Goal: Transaction & Acquisition: Book appointment/travel/reservation

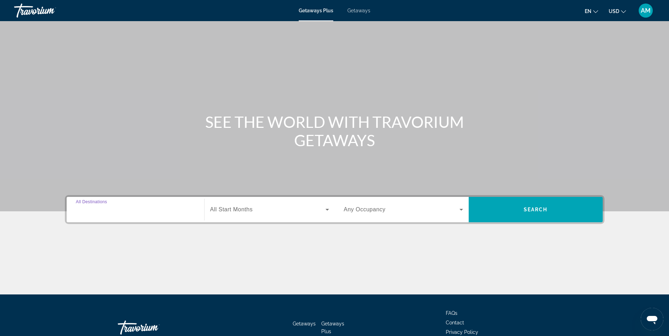
click at [184, 210] on input "Destination All Destinations" at bounding box center [135, 210] width 119 height 8
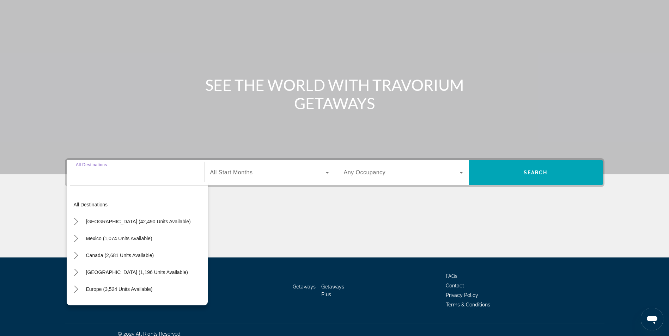
scroll to position [45, 0]
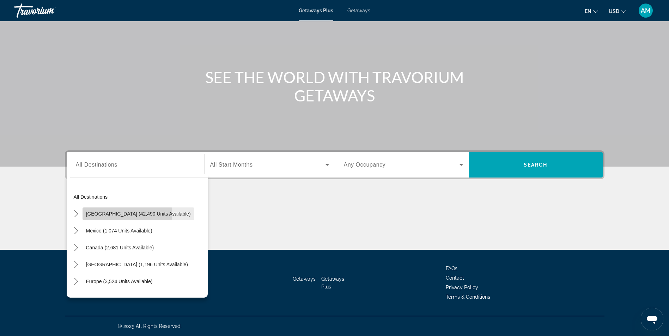
click at [111, 215] on span "[GEOGRAPHIC_DATA] (42,490 units available)" at bounding box center [138, 214] width 105 height 6
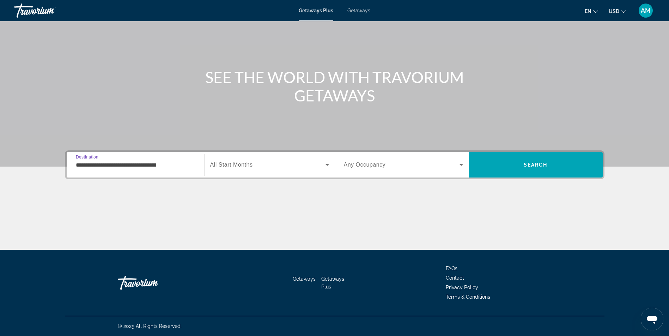
click at [124, 164] on input "**********" at bounding box center [135, 165] width 119 height 8
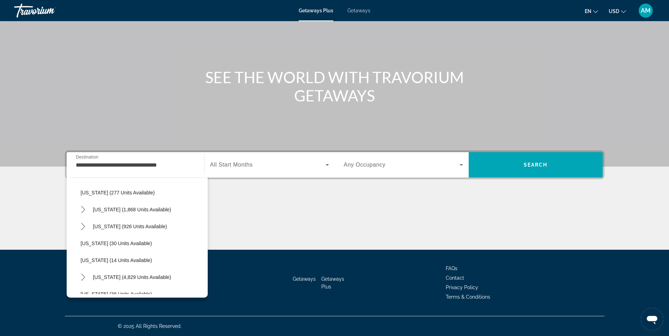
scroll to position [71, 0]
click at [82, 260] on icon "Toggle Florida (4,829 units available) submenu" at bounding box center [83, 261] width 7 height 7
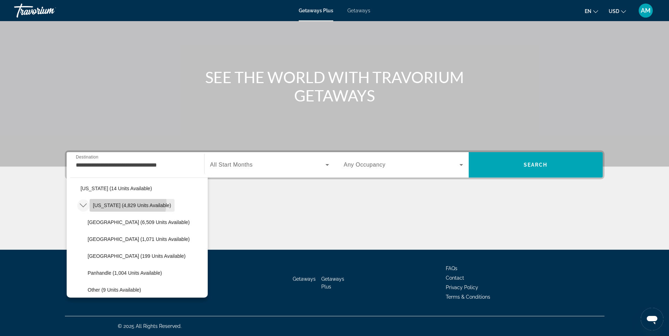
click at [127, 203] on span "[US_STATE] (4,829 units available)" at bounding box center [132, 206] width 78 height 6
type input "**********"
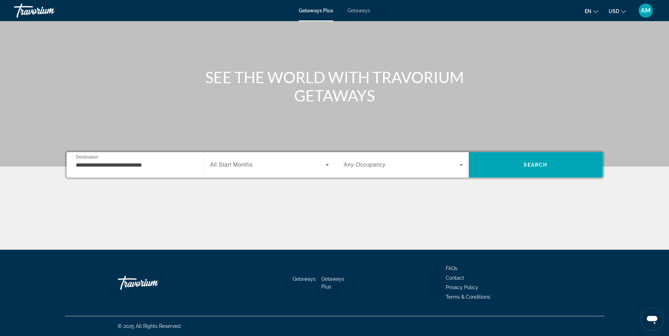
click at [230, 162] on span "All Start Months" at bounding box center [231, 165] width 43 height 6
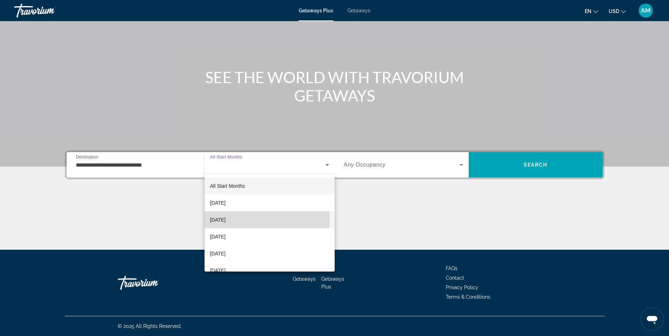
click at [226, 219] on span "[DATE]" at bounding box center [218, 220] width 16 height 8
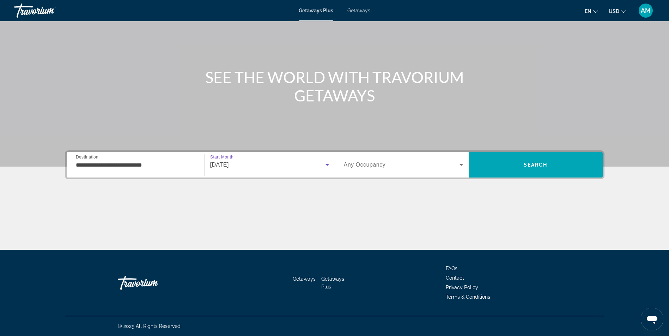
click at [326, 165] on icon "Search widget" at bounding box center [327, 165] width 4 height 2
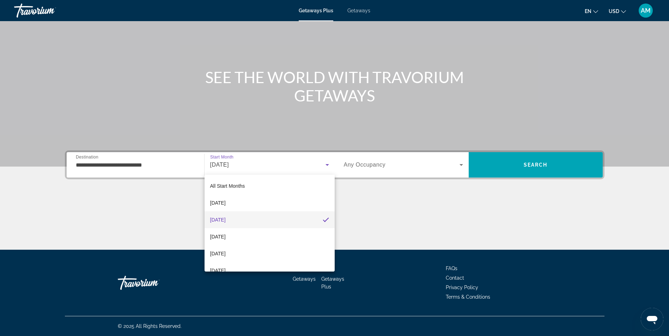
click at [326, 165] on div at bounding box center [334, 168] width 669 height 336
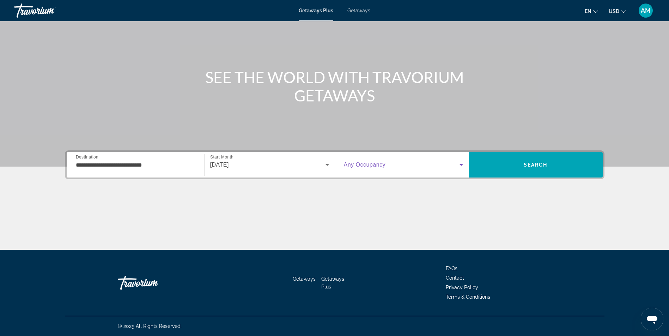
click at [462, 168] on icon "Search widget" at bounding box center [461, 165] width 8 height 8
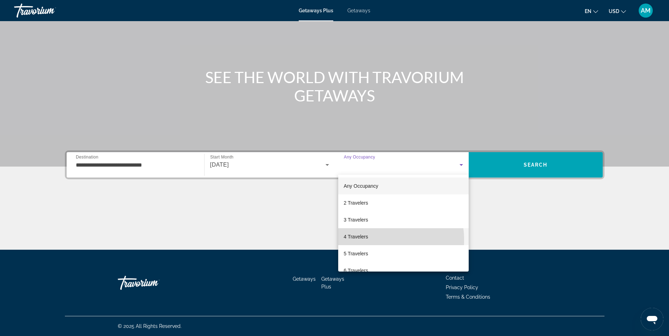
click at [368, 240] on mat-option "4 Travelers" at bounding box center [403, 236] width 130 height 17
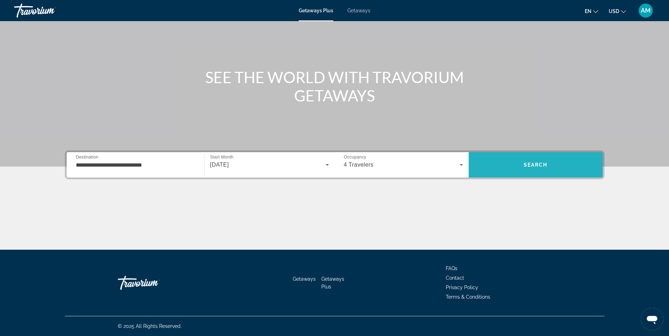
click at [540, 166] on span "Search" at bounding box center [536, 165] width 24 height 6
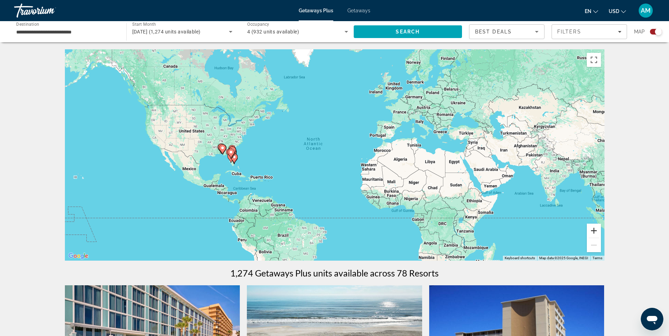
click at [595, 230] on button "Zoom in" at bounding box center [594, 231] width 14 height 14
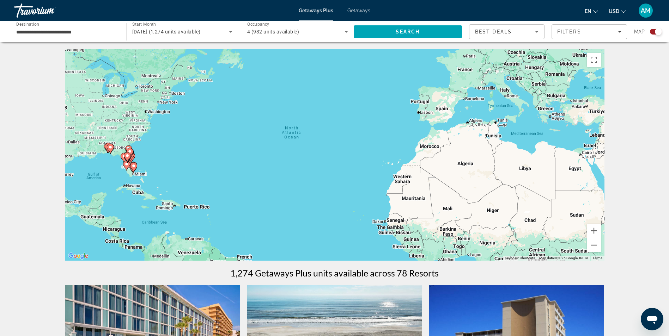
drag, startPoint x: 214, startPoint y: 159, endPoint x: 223, endPoint y: 161, distance: 8.9
click at [223, 161] on div "To activate drag with keyboard, press Alt + Enter. Once in keyboard drag state,…" at bounding box center [334, 155] width 539 height 212
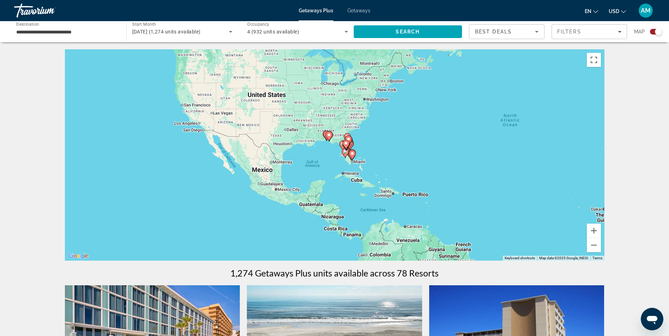
drag, startPoint x: 246, startPoint y: 152, endPoint x: 456, endPoint y: 139, distance: 210.5
click at [456, 139] on div "To activate drag with keyboard, press Alt + Enter. Once in keyboard drag state,…" at bounding box center [334, 155] width 539 height 212
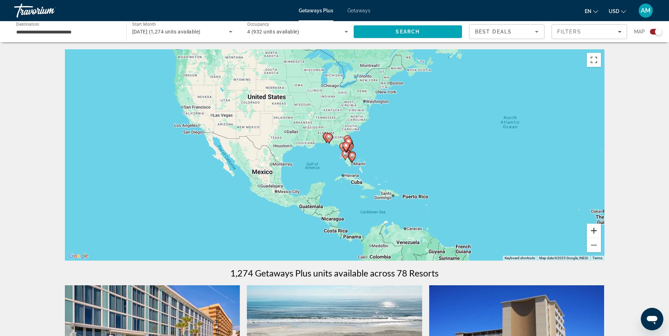
click at [591, 230] on button "Zoom in" at bounding box center [594, 231] width 14 height 14
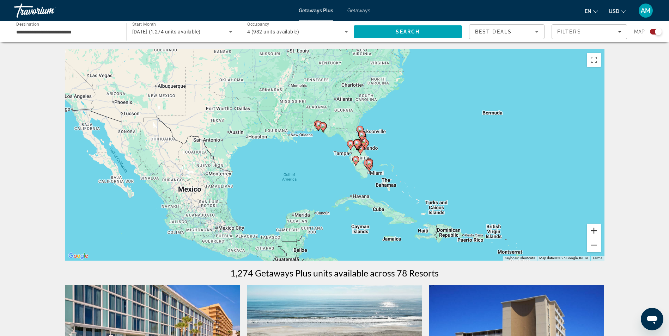
click at [591, 230] on button "Zoom in" at bounding box center [594, 231] width 14 height 14
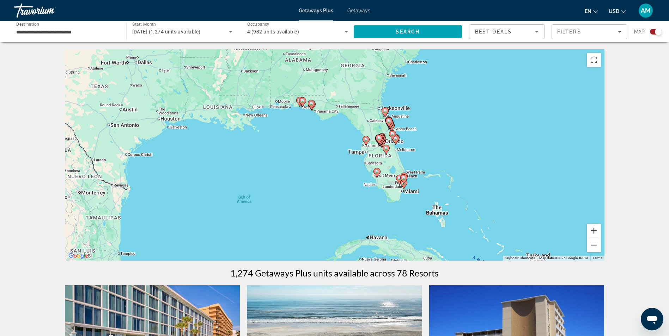
click at [591, 230] on button "Zoom in" at bounding box center [594, 231] width 14 height 14
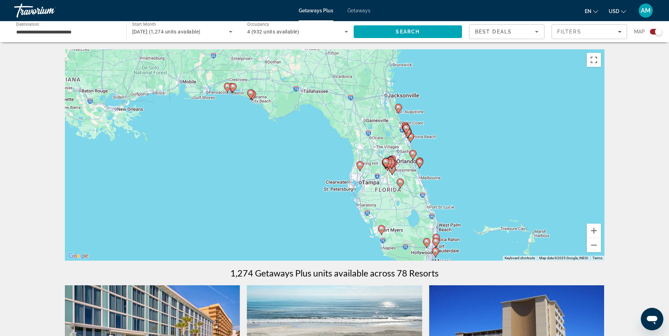
drag, startPoint x: 479, startPoint y: 107, endPoint x: 441, endPoint y: 144, distance: 53.6
click at [441, 144] on div "To activate drag with keyboard, press Alt + Enter. Once in keyboard drag state,…" at bounding box center [334, 155] width 539 height 212
click at [593, 230] on button "Zoom in" at bounding box center [594, 231] width 14 height 14
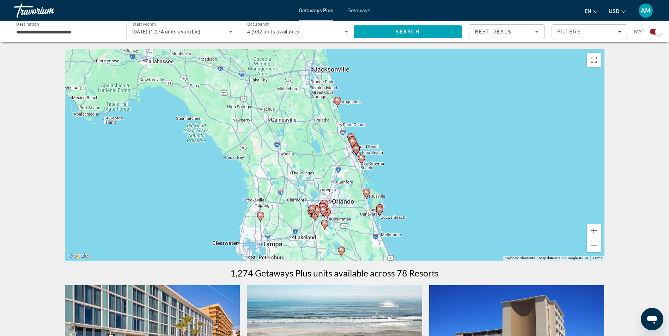
drag, startPoint x: 441, startPoint y: 144, endPoint x: 312, endPoint y: 177, distance: 133.5
click at [312, 177] on div "To activate drag with keyboard, press Alt + Enter. Once in keyboard drag state,…" at bounding box center [334, 155] width 539 height 212
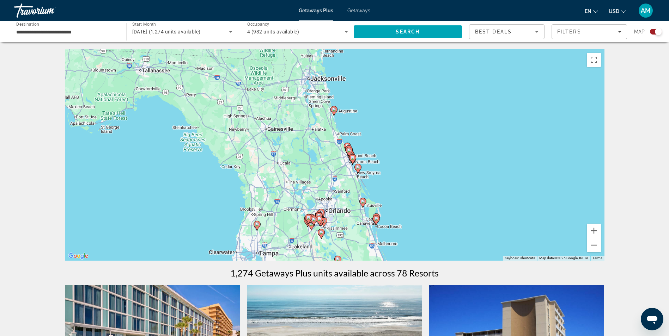
drag, startPoint x: 312, startPoint y: 177, endPoint x: 321, endPoint y: 184, distance: 11.7
click at [321, 184] on div "To activate drag with keyboard, press Alt + Enter. Once in keyboard drag state,…" at bounding box center [334, 155] width 539 height 212
click at [596, 233] on button "Zoom in" at bounding box center [594, 231] width 14 height 14
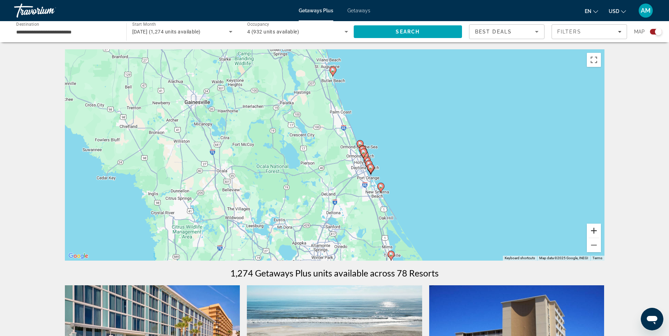
click at [596, 233] on button "Zoom in" at bounding box center [594, 231] width 14 height 14
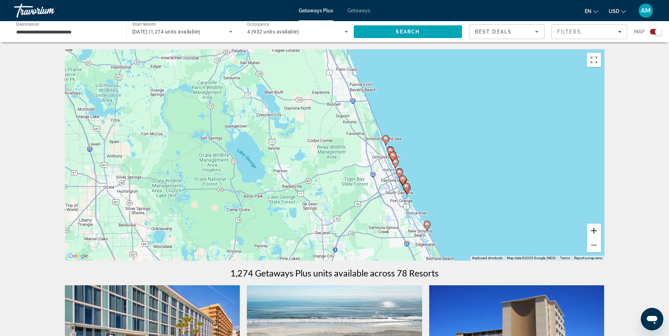
click at [596, 233] on button "Zoom in" at bounding box center [594, 231] width 14 height 14
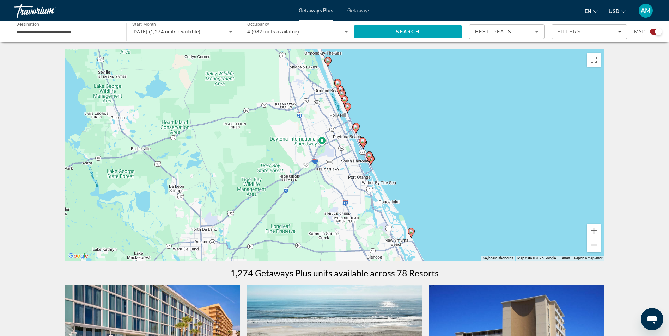
drag, startPoint x: 417, startPoint y: 195, endPoint x: 306, endPoint y: 124, distance: 130.8
click at [306, 124] on div "To activate drag with keyboard, press Alt + Enter. Once in keyboard drag state,…" at bounding box center [334, 155] width 539 height 212
click at [411, 232] on image "Main content" at bounding box center [411, 232] width 4 height 4
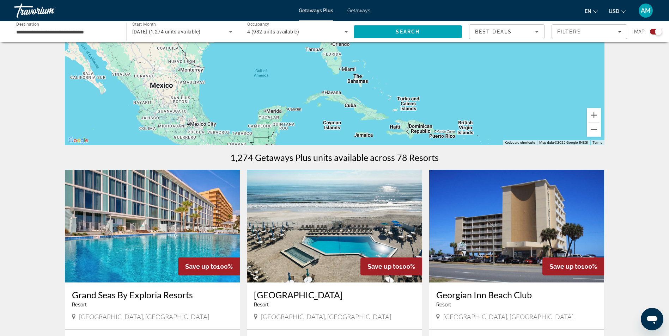
scroll to position [109, 0]
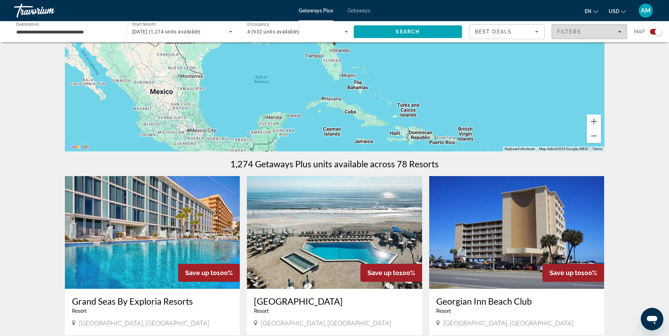
click at [622, 31] on span "Filters" at bounding box center [589, 31] width 75 height 17
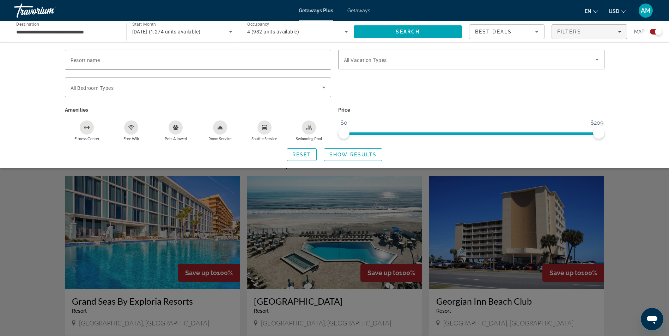
click at [661, 78] on div "Resort name Vacation Types All Vacation Types Bedroom Types All Bedroom Types A…" at bounding box center [334, 105] width 669 height 126
click at [661, 77] on div "Resort name Vacation Types All Vacation Types Bedroom Types All Bedroom Types A…" at bounding box center [334, 105] width 669 height 126
click at [653, 189] on div "Search widget" at bounding box center [334, 221] width 669 height 231
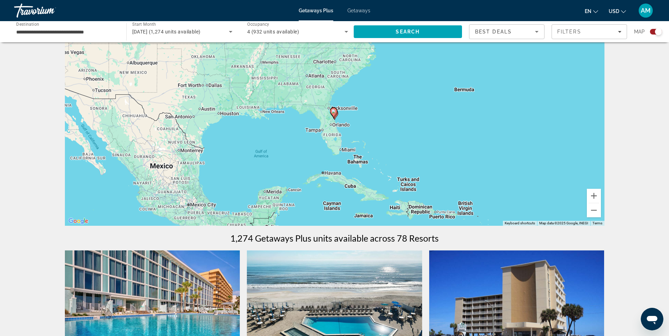
scroll to position [0, 0]
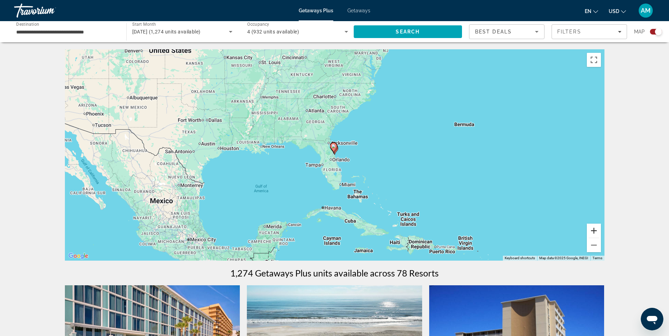
click at [591, 233] on button "Zoom in" at bounding box center [594, 231] width 14 height 14
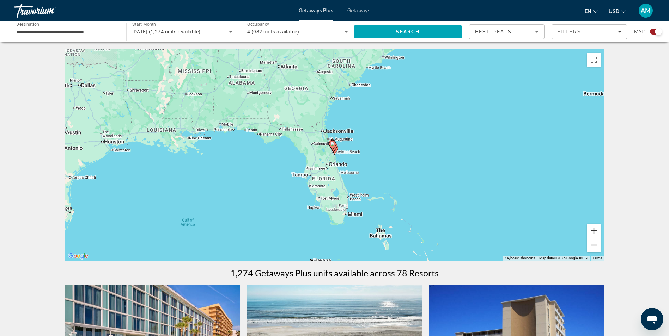
click at [591, 233] on button "Zoom in" at bounding box center [594, 231] width 14 height 14
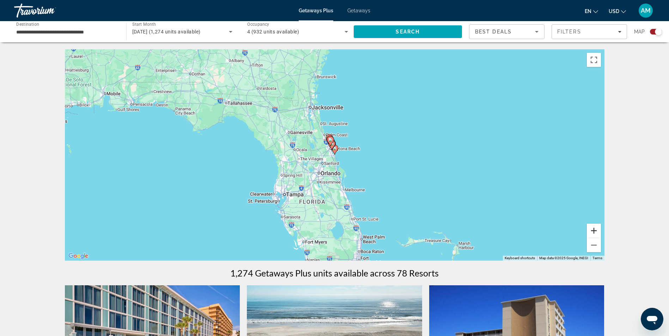
click at [591, 233] on button "Zoom in" at bounding box center [594, 231] width 14 height 14
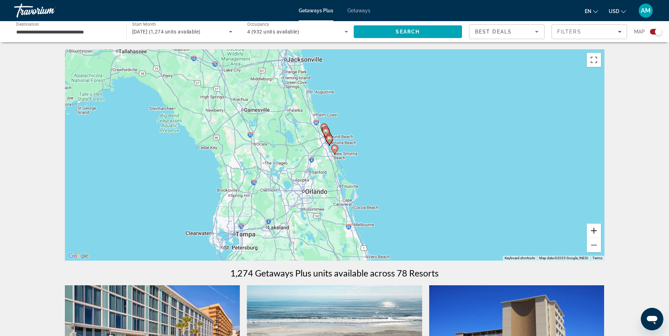
click at [591, 233] on button "Zoom in" at bounding box center [594, 231] width 14 height 14
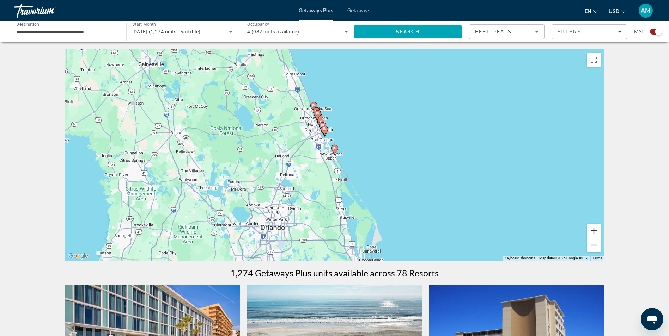
click at [591, 233] on button "Zoom in" at bounding box center [594, 231] width 14 height 14
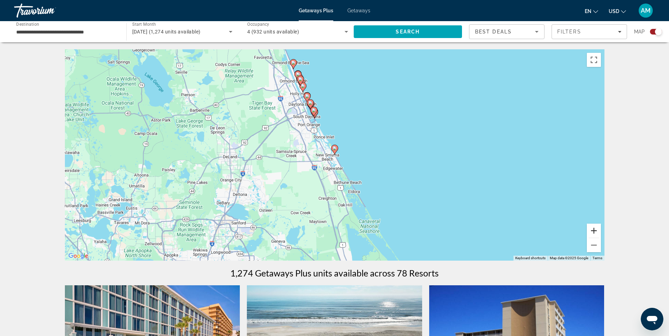
click at [591, 233] on button "Zoom in" at bounding box center [594, 231] width 14 height 14
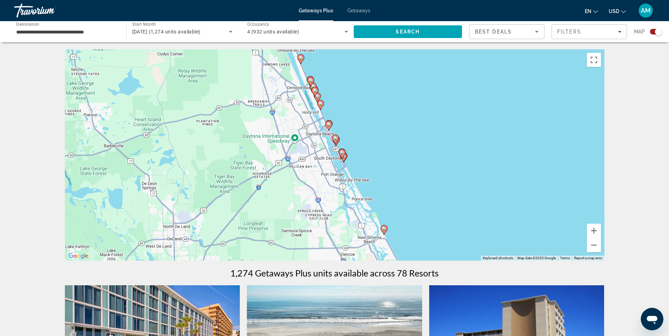
drag, startPoint x: 435, startPoint y: 152, endPoint x: 485, endPoint y: 233, distance: 95.5
click at [485, 233] on div "To activate drag with keyboard, press Alt + Enter. Once in keyboard drag state,…" at bounding box center [334, 155] width 539 height 212
click at [384, 233] on icon "Main content" at bounding box center [383, 230] width 6 height 9
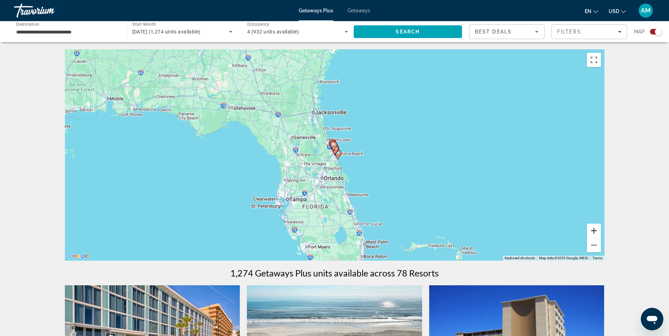
click at [596, 228] on button "Zoom in" at bounding box center [594, 231] width 14 height 14
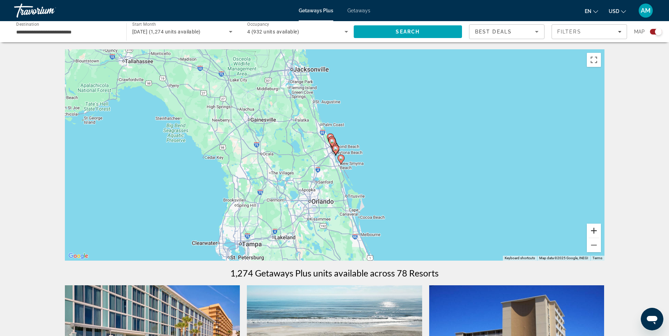
click at [596, 228] on button "Zoom in" at bounding box center [594, 231] width 14 height 14
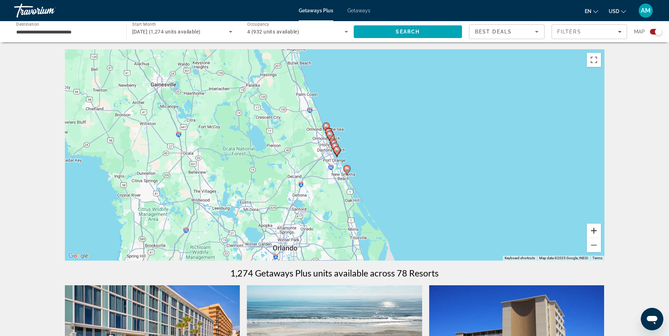
click at [596, 228] on button "Zoom in" at bounding box center [594, 231] width 14 height 14
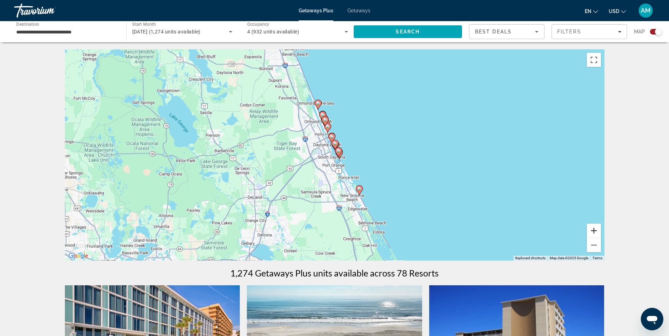
click at [596, 228] on button "Zoom in" at bounding box center [594, 231] width 14 height 14
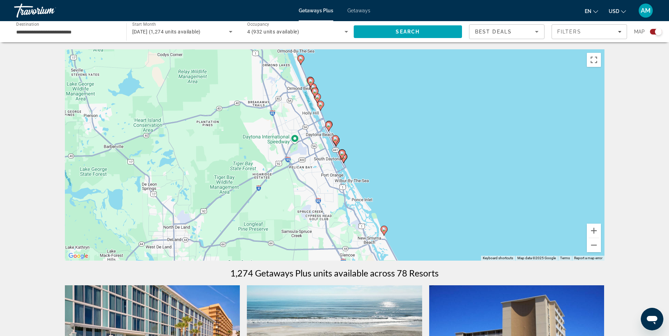
click at [384, 234] on icon "Main content" at bounding box center [383, 230] width 6 height 9
type input "**********"
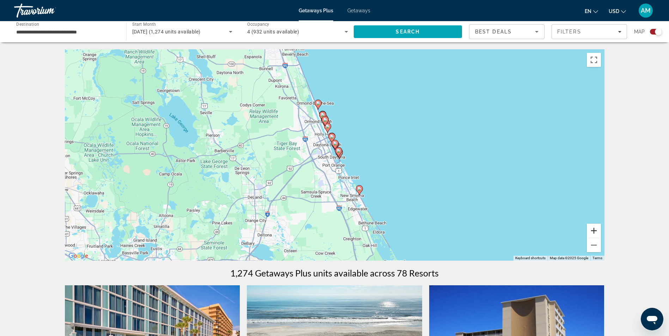
click at [595, 227] on button "Zoom in" at bounding box center [594, 231] width 14 height 14
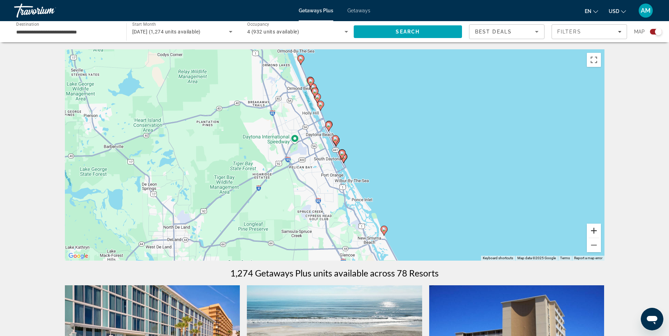
click at [595, 227] on button "Zoom in" at bounding box center [594, 231] width 14 height 14
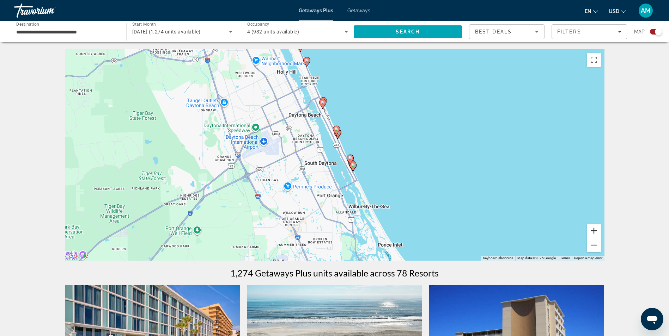
click at [595, 227] on button "Zoom in" at bounding box center [594, 231] width 14 height 14
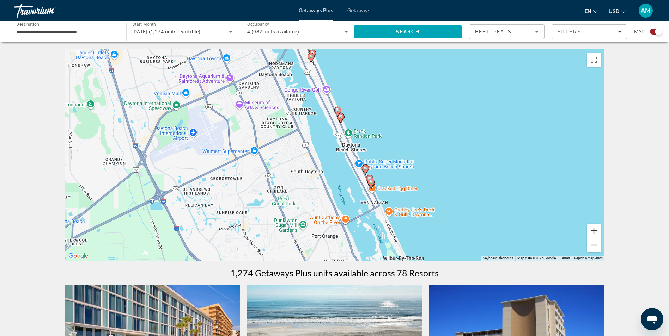
click at [595, 227] on button "Zoom in" at bounding box center [594, 231] width 14 height 14
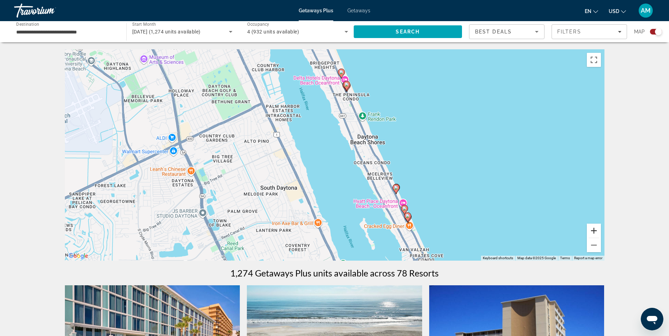
click at [595, 227] on button "Zoom in" at bounding box center [594, 231] width 14 height 14
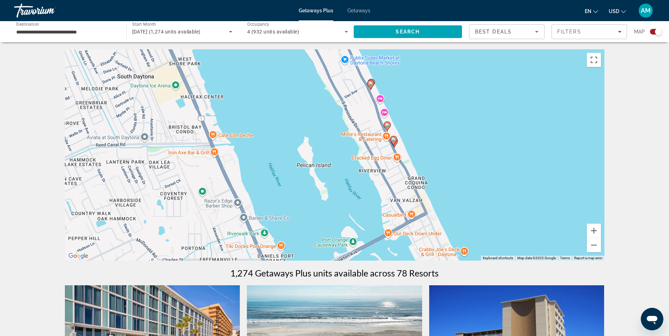
drag, startPoint x: 494, startPoint y: 215, endPoint x: 406, endPoint y: 72, distance: 168.3
click at [406, 72] on div "To activate drag with keyboard, press Alt + Enter. Once in keyboard drag state,…" at bounding box center [334, 155] width 539 height 212
click at [387, 126] on image "Main content" at bounding box center [387, 126] width 4 height 4
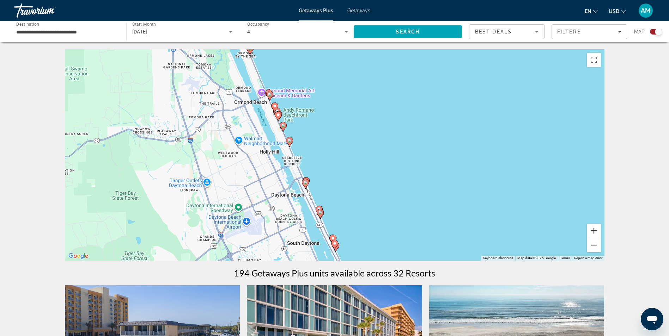
click at [593, 230] on button "Zoom in" at bounding box center [594, 231] width 14 height 14
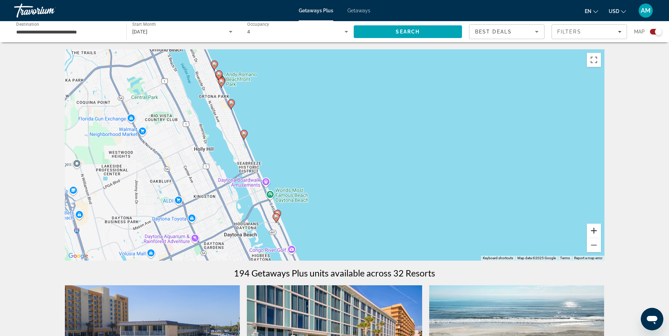
click at [593, 230] on button "Zoom in" at bounding box center [594, 231] width 14 height 14
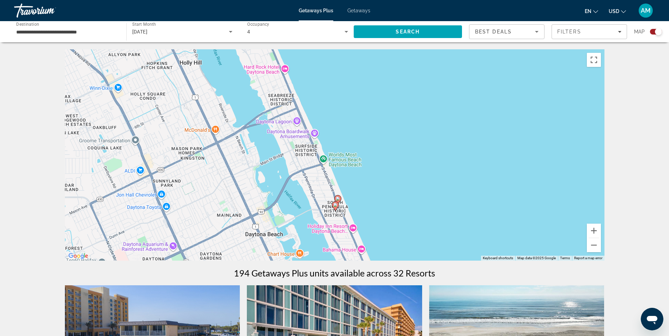
drag, startPoint x: 315, startPoint y: 180, endPoint x: 439, endPoint y: 94, distance: 151.0
click at [439, 94] on div "To activate drag with keyboard, press Alt + Enter. Once in keyboard drag state,…" at bounding box center [334, 155] width 539 height 212
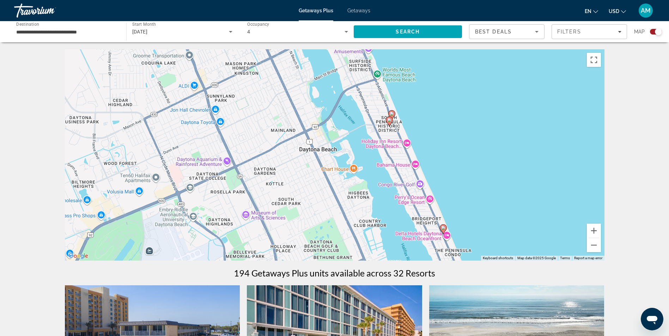
drag, startPoint x: 417, startPoint y: 198, endPoint x: 470, endPoint y: 116, distance: 97.1
click at [470, 116] on div "To activate drag with keyboard, press Alt + Enter. Once in keyboard drag state,…" at bounding box center [334, 155] width 539 height 212
click at [593, 228] on button "Zoom in" at bounding box center [594, 231] width 14 height 14
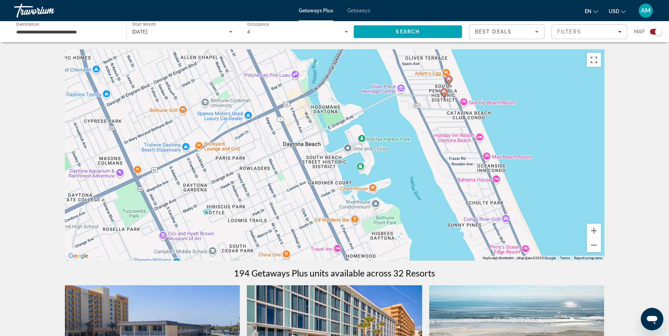
click at [448, 79] on image "Main content" at bounding box center [449, 79] width 4 height 4
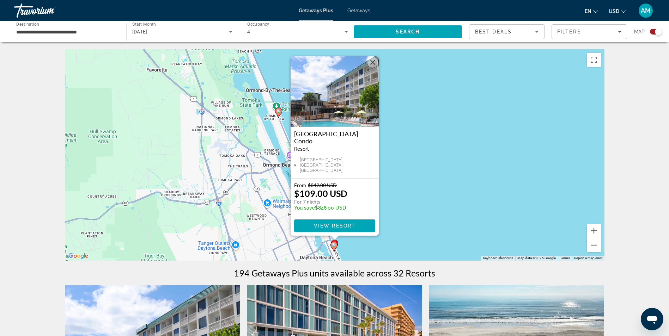
click at [362, 94] on img "Main content" at bounding box center [335, 91] width 88 height 71
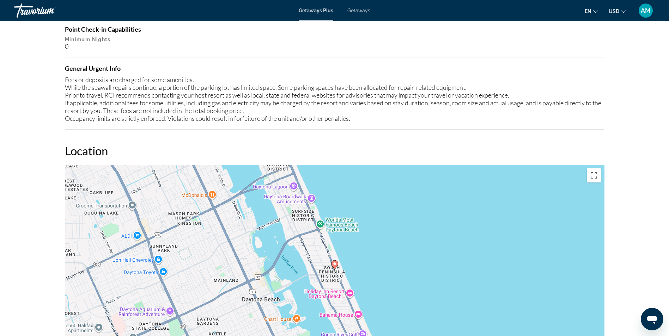
scroll to position [898, 0]
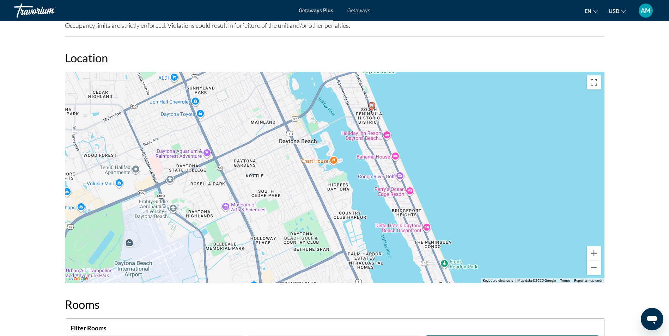
drag, startPoint x: 340, startPoint y: 223, endPoint x: 377, endPoint y: 157, distance: 76.1
click at [377, 157] on div "To activate drag with keyboard, press Alt + Enter. Once in keyboard drag state,…" at bounding box center [334, 178] width 539 height 212
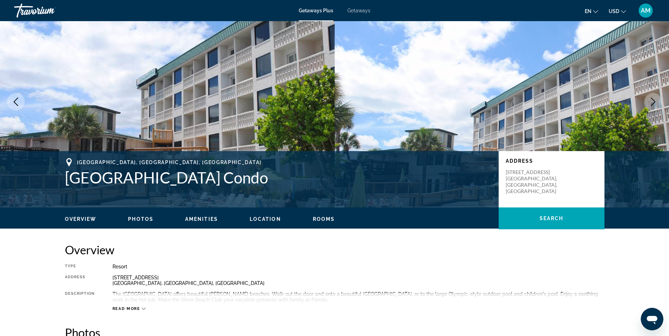
scroll to position [0, 0]
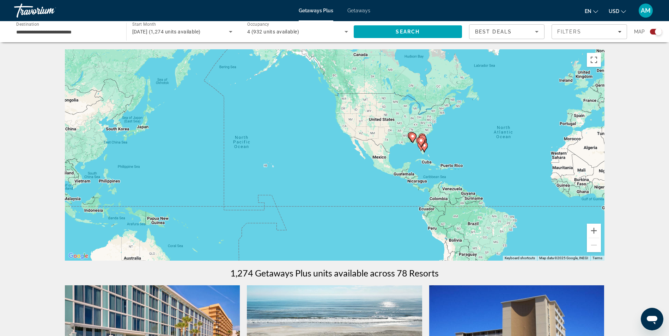
drag, startPoint x: 221, startPoint y: 163, endPoint x: 412, endPoint y: 151, distance: 191.1
click at [412, 151] on div "To activate drag with keyboard, press Alt + Enter. Once in keyboard drag state,…" at bounding box center [334, 155] width 539 height 212
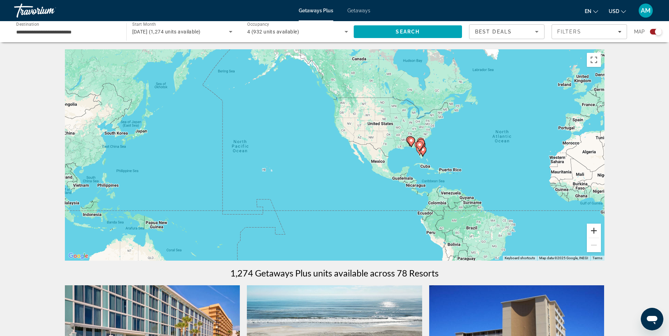
click at [594, 228] on button "Zoom in" at bounding box center [594, 231] width 14 height 14
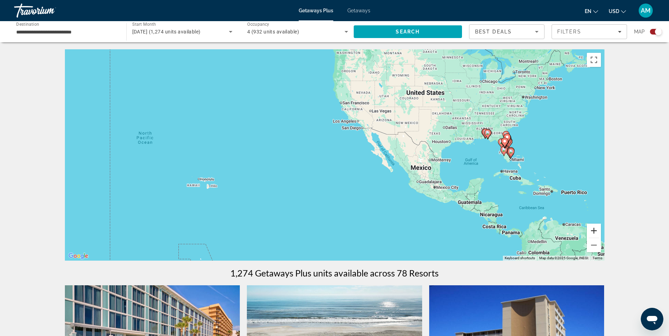
click at [594, 230] on button "Zoom in" at bounding box center [594, 231] width 14 height 14
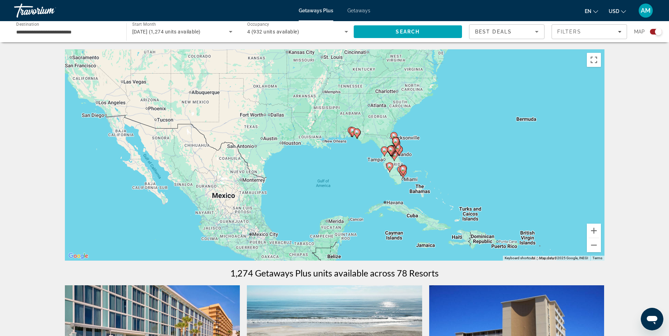
drag, startPoint x: 568, startPoint y: 201, endPoint x: 273, endPoint y: 212, distance: 294.6
click at [273, 212] on div "To activate drag with keyboard, press Alt + Enter. Once in keyboard drag state,…" at bounding box center [334, 155] width 539 height 212
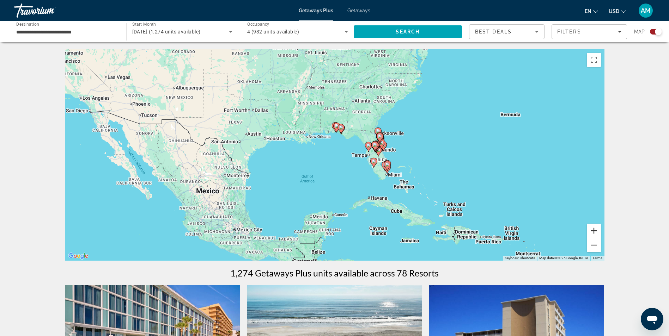
click at [596, 230] on button "Zoom in" at bounding box center [594, 231] width 14 height 14
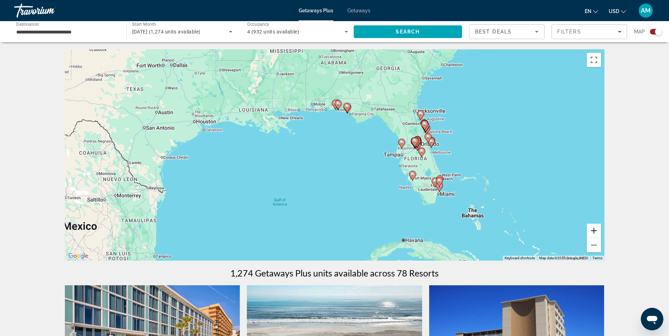
click at [596, 230] on button "Zoom in" at bounding box center [594, 231] width 14 height 14
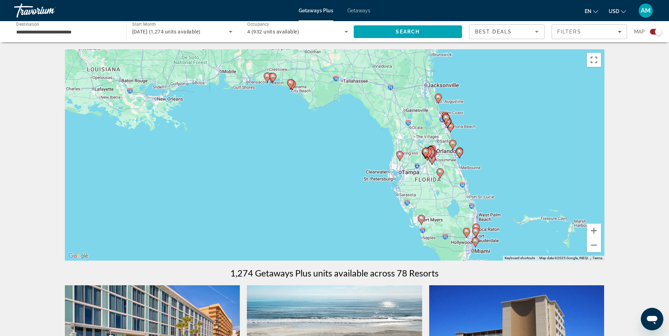
drag, startPoint x: 538, startPoint y: 167, endPoint x: 476, endPoint y: 185, distance: 64.6
click at [476, 186] on div "To activate drag with keyboard, press Alt + Enter. Once in keyboard drag state,…" at bounding box center [334, 155] width 539 height 212
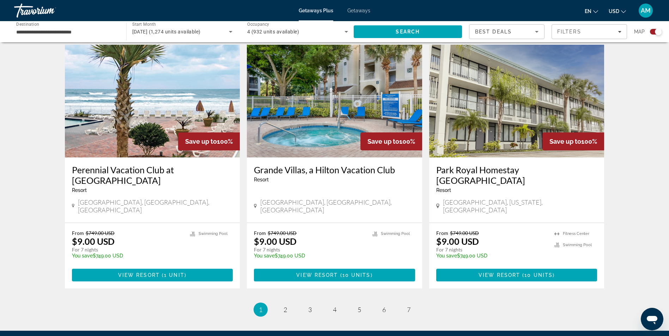
scroll to position [1009, 0]
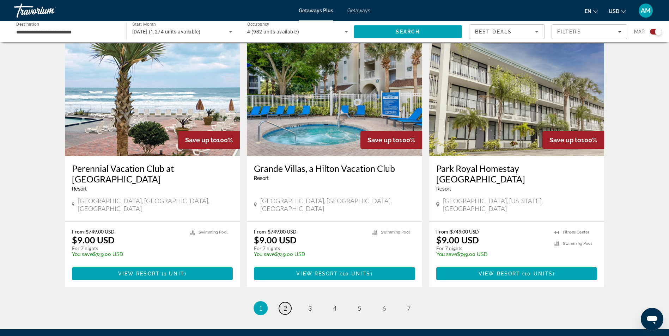
click at [284, 305] on span "2" at bounding box center [285, 309] width 4 height 8
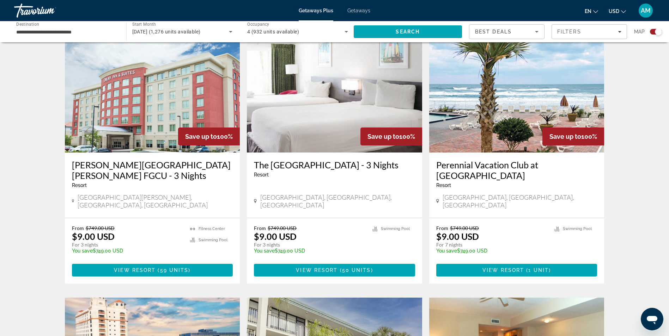
scroll to position [317, 0]
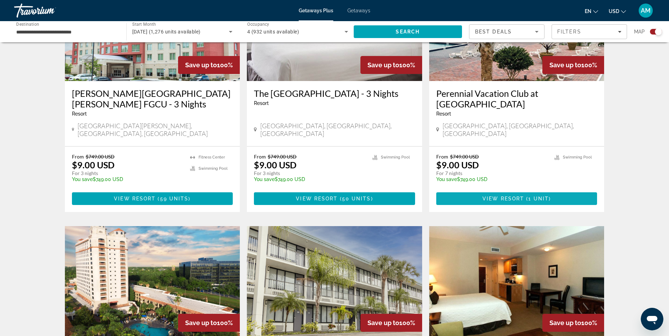
click at [484, 196] on span "View Resort" at bounding box center [503, 199] width 42 height 6
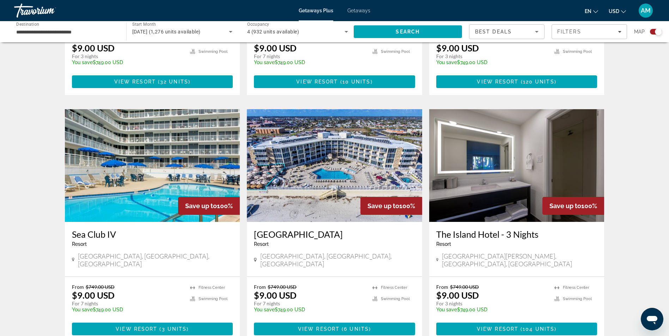
scroll to position [705, 0]
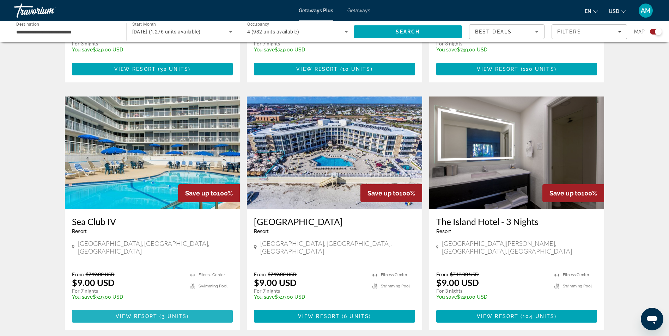
click at [164, 314] on span "3 units" at bounding box center [174, 317] width 25 height 6
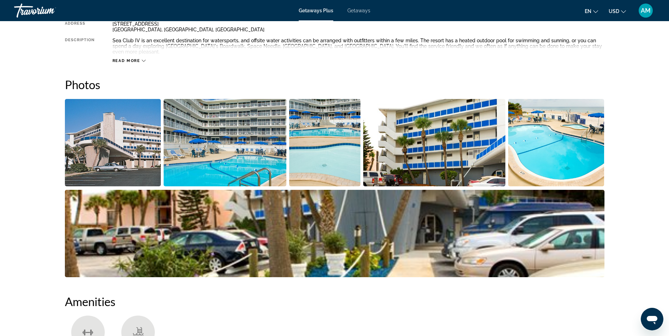
scroll to position [212, 0]
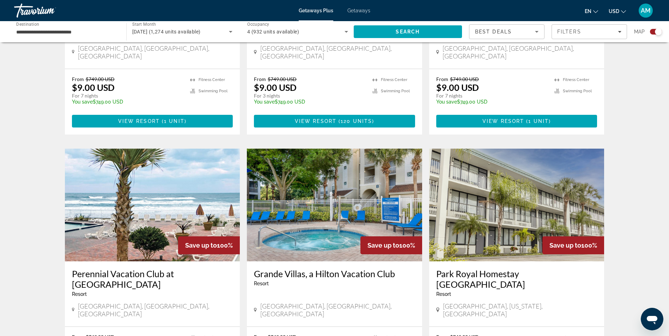
scroll to position [973, 0]
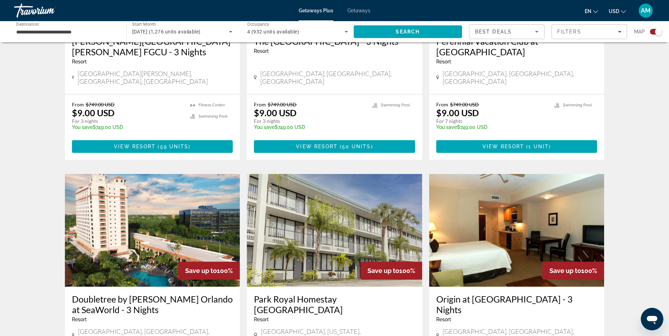
scroll to position [388, 0]
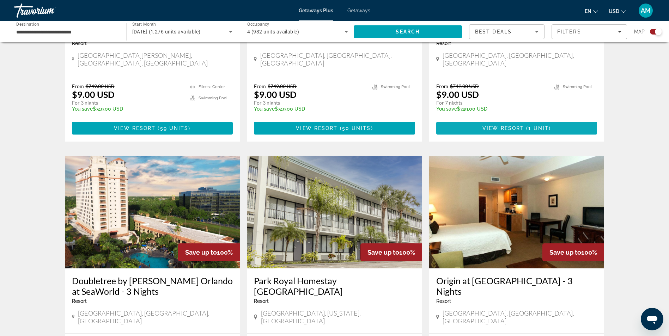
click at [503, 126] on span "View Resort" at bounding box center [503, 129] width 42 height 6
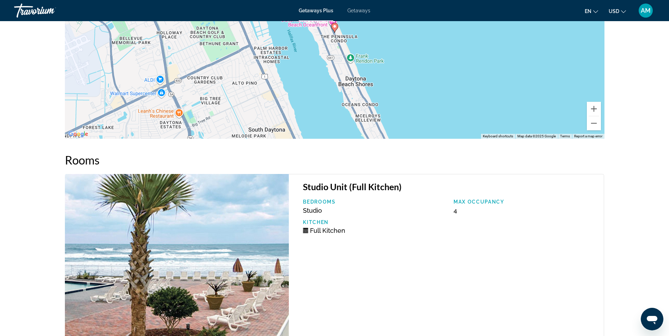
scroll to position [941, 0]
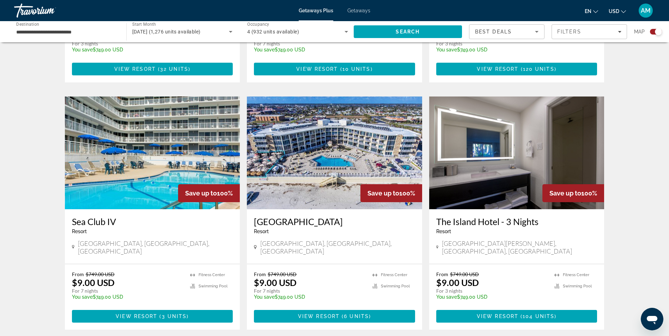
scroll to position [740, 0]
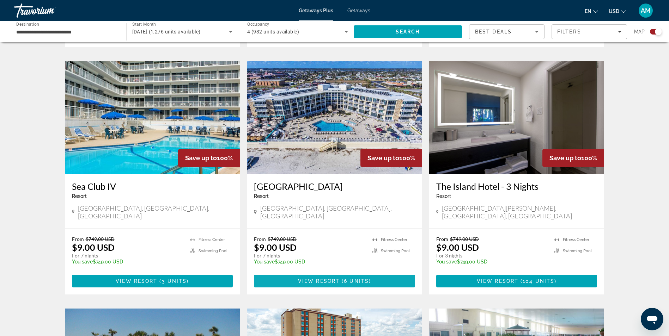
click at [357, 279] on span "6 units" at bounding box center [356, 282] width 25 height 6
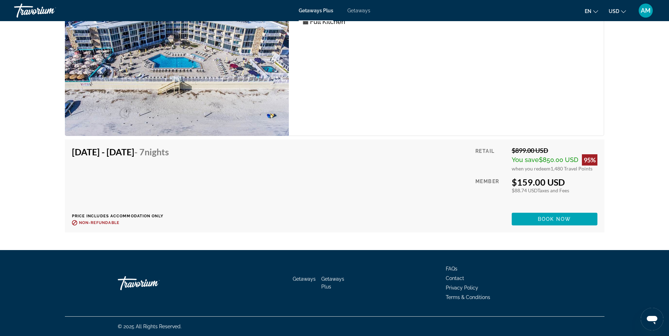
scroll to position [1899, 0]
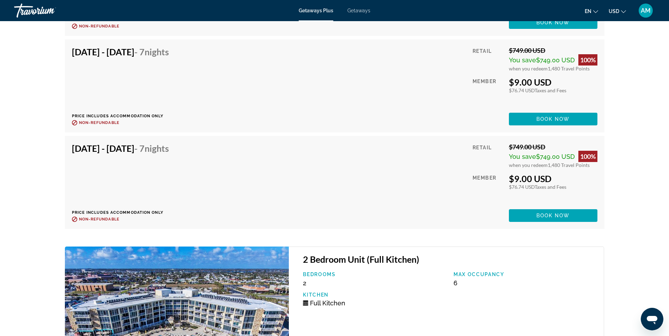
click at [126, 198] on div "[DATE] - [DATE] - 7 Nights Price includes accommodation only Refundable until :…" at bounding box center [123, 182] width 102 height 79
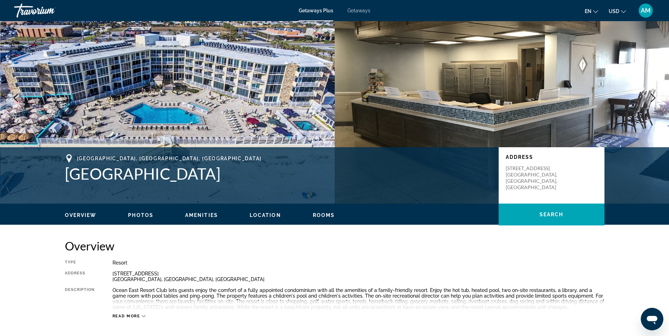
scroll to position [0, 0]
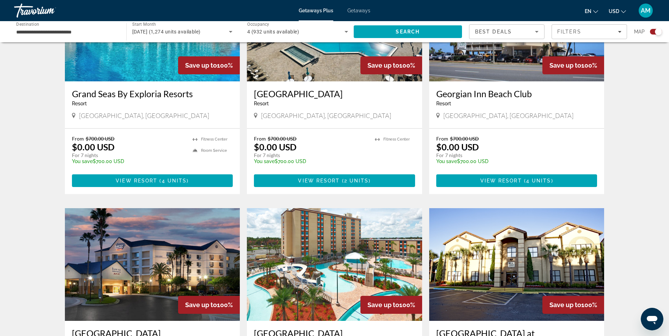
scroll to position [317, 0]
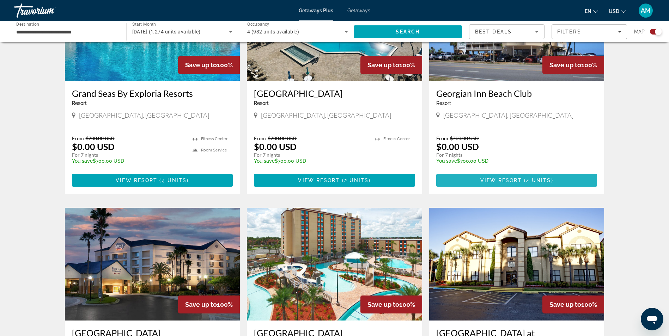
click at [494, 181] on span "View Resort" at bounding box center [501, 181] width 42 height 6
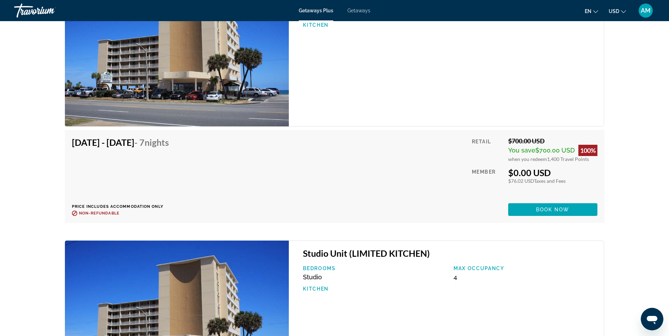
scroll to position [1021, 0]
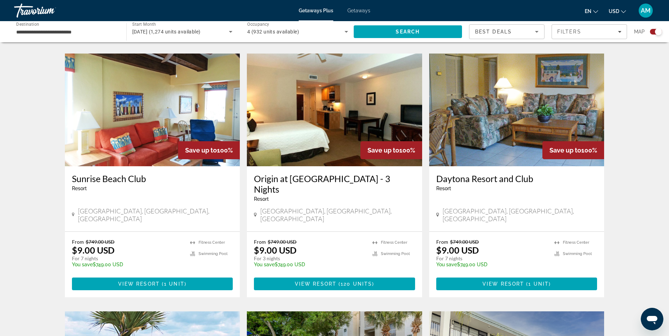
scroll to position [776, 0]
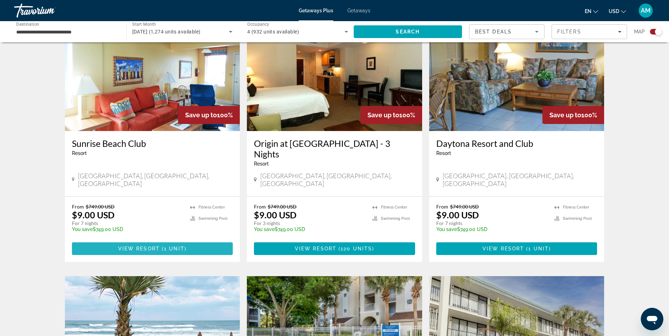
click at [174, 240] on span "Main content" at bounding box center [152, 248] width 161 height 17
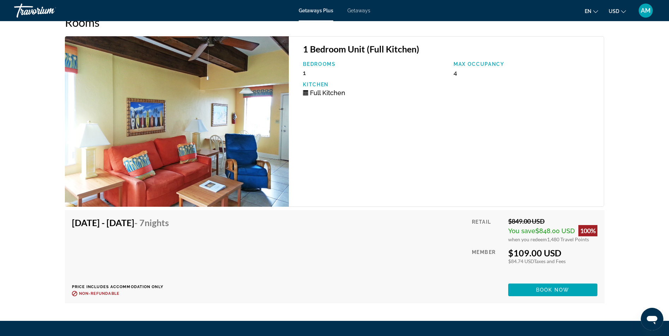
scroll to position [959, 0]
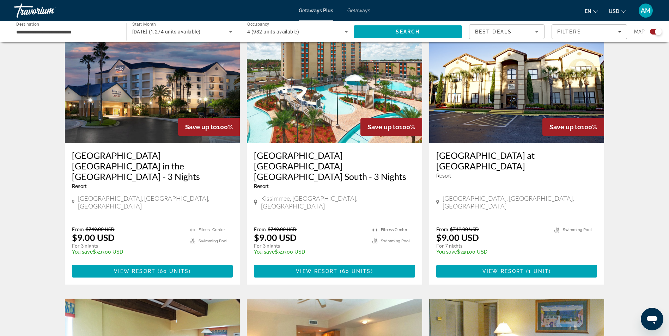
scroll to position [494, 0]
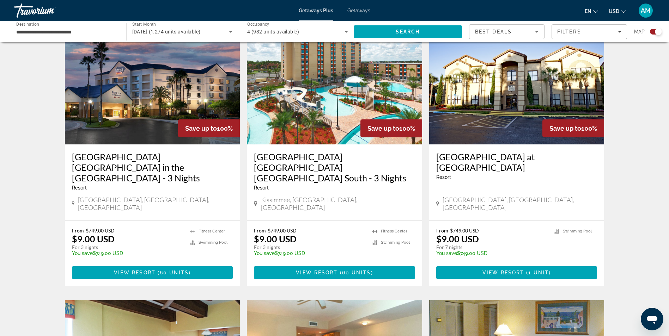
click at [331, 95] on img "Main content" at bounding box center [334, 88] width 175 height 113
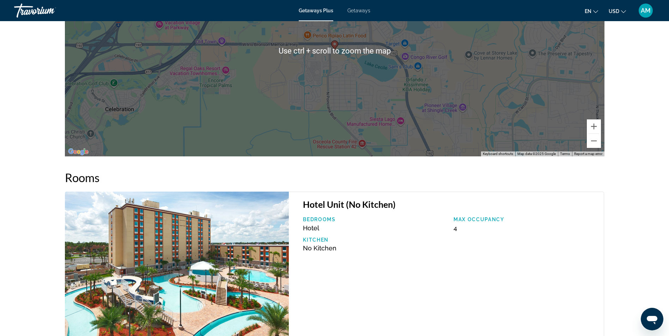
scroll to position [940, 0]
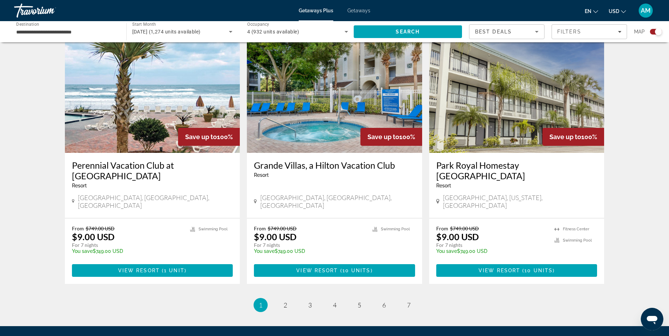
scroll to position [1022, 0]
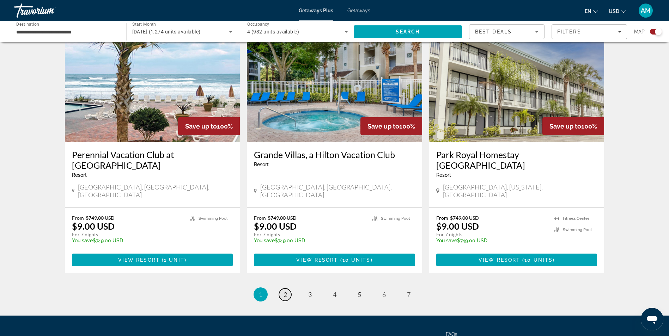
click at [283, 291] on span "2" at bounding box center [285, 295] width 4 height 8
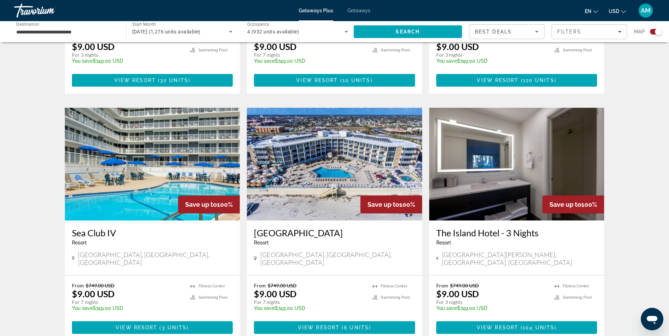
scroll to position [705, 0]
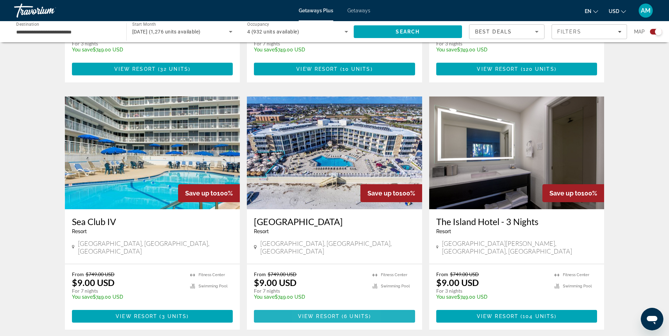
click at [308, 314] on span "View Resort" at bounding box center [319, 317] width 42 height 6
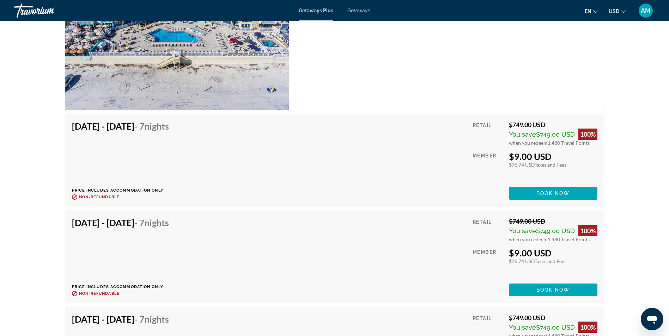
scroll to position [1481, 0]
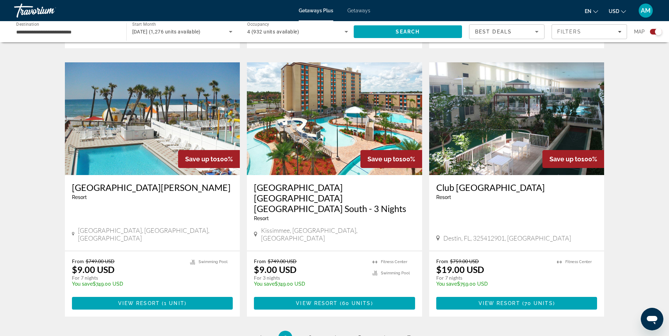
scroll to position [984, 0]
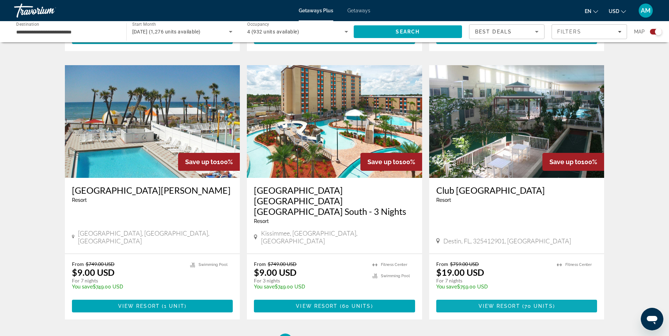
click at [500, 304] on span "View Resort" at bounding box center [499, 307] width 42 height 6
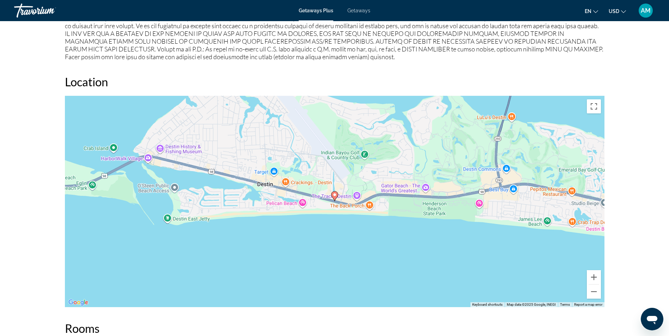
scroll to position [776, 0]
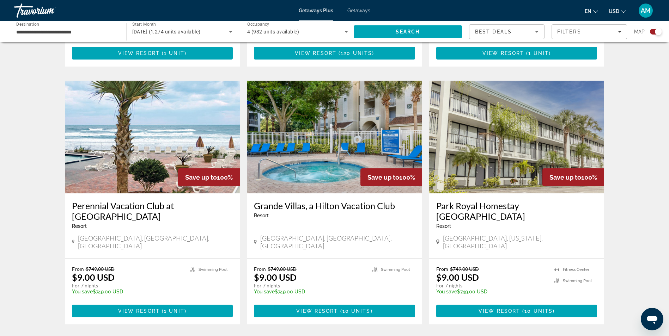
scroll to position [987, 0]
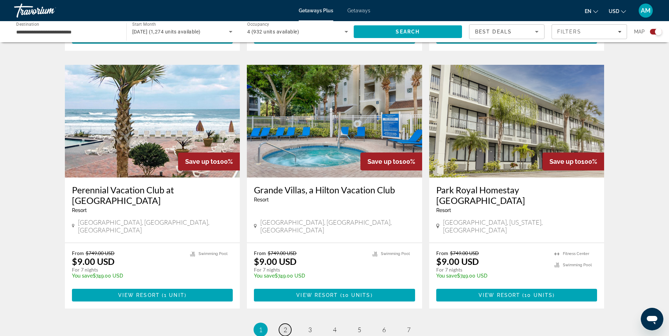
click at [283, 326] on span "2" at bounding box center [285, 330] width 4 height 8
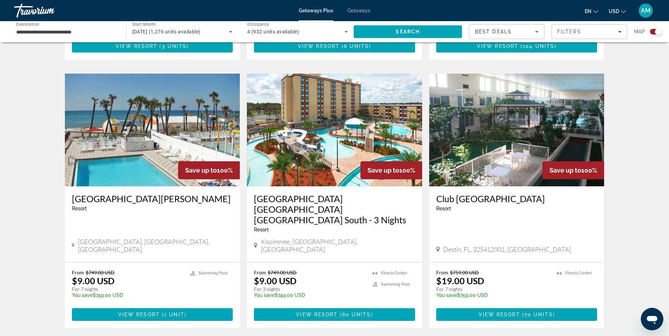
scroll to position [987, 0]
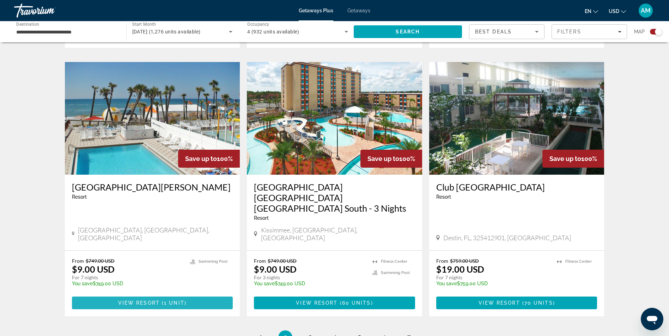
click at [147, 300] on span "View Resort" at bounding box center [139, 303] width 42 height 6
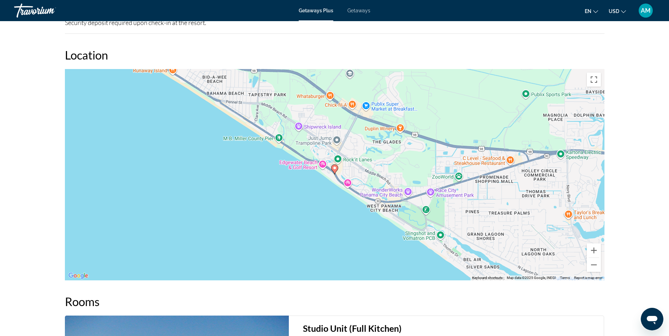
scroll to position [881, 0]
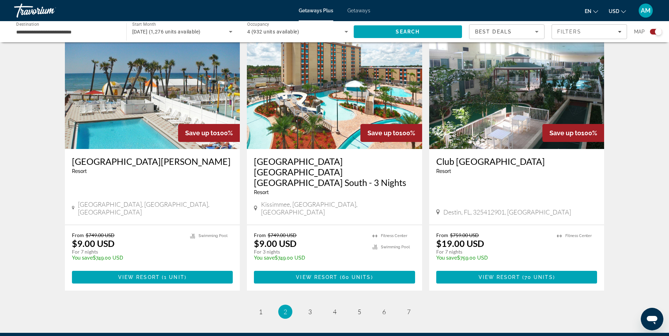
scroll to position [1054, 0]
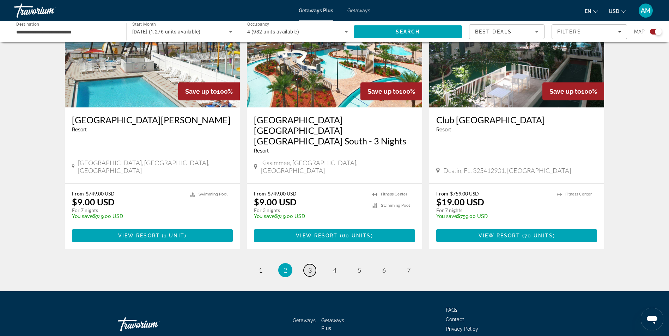
click at [309, 267] on span "3" at bounding box center [310, 271] width 4 height 8
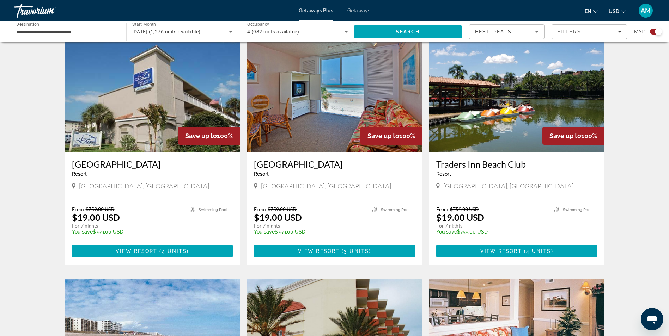
scroll to position [247, 0]
click at [341, 252] on span "Main content" at bounding box center [341, 251] width 2 height 6
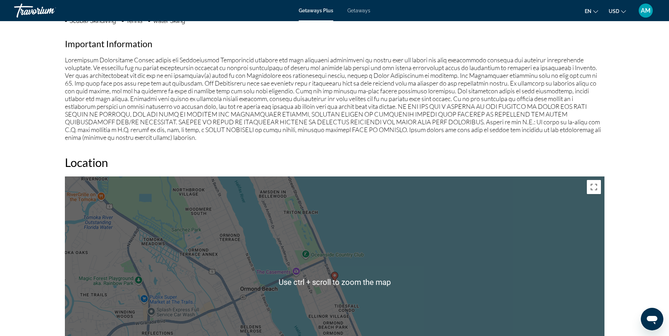
scroll to position [487, 0]
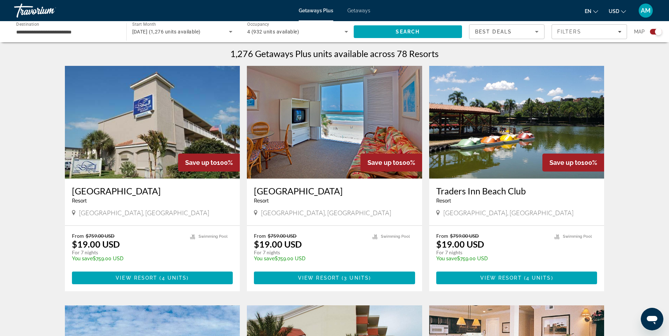
scroll to position [212, 0]
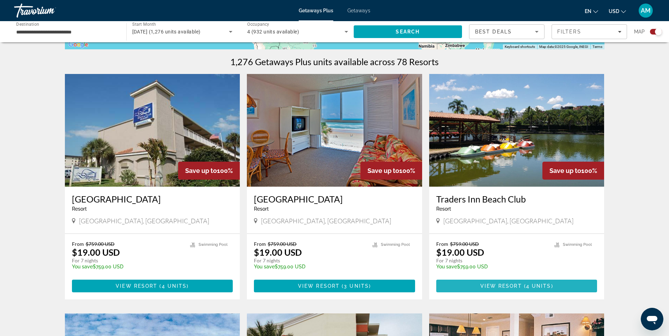
click at [508, 286] on span "View Resort" at bounding box center [501, 286] width 42 height 6
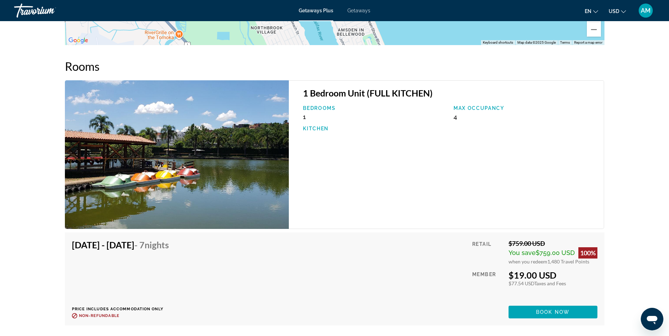
scroll to position [934, 0]
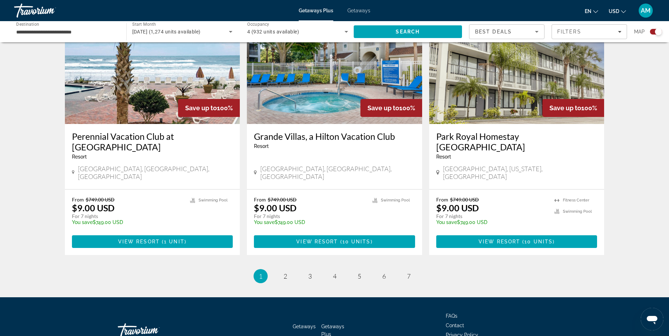
scroll to position [1044, 0]
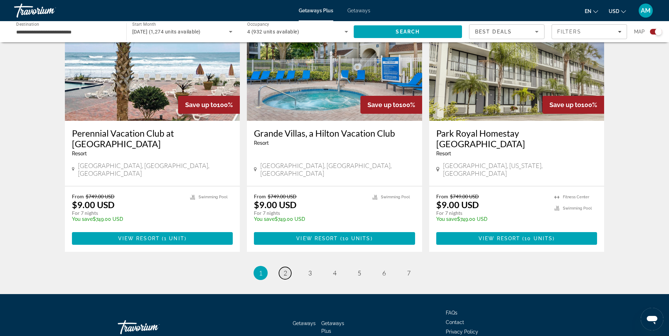
click at [286, 269] on span "2" at bounding box center [285, 273] width 4 height 8
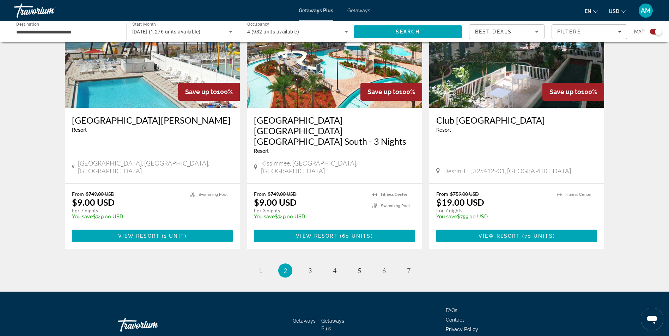
scroll to position [1054, 0]
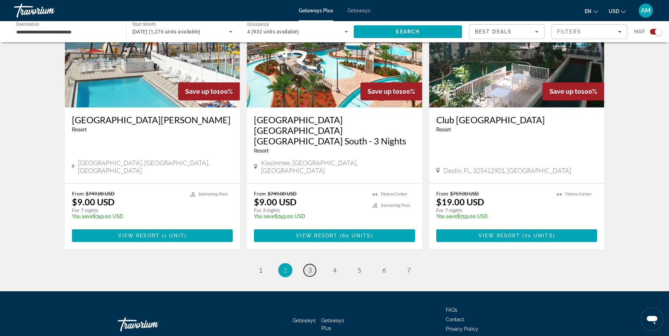
click at [308, 267] on span "3" at bounding box center [310, 271] width 4 height 8
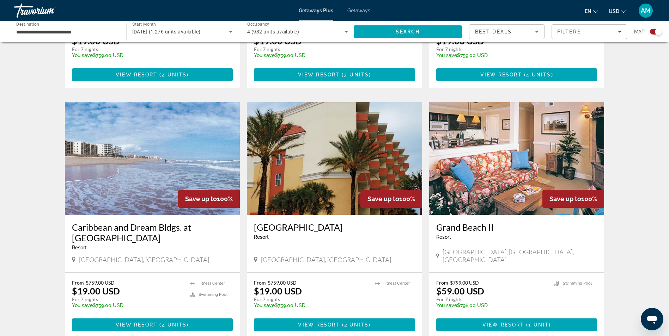
scroll to position [458, 0]
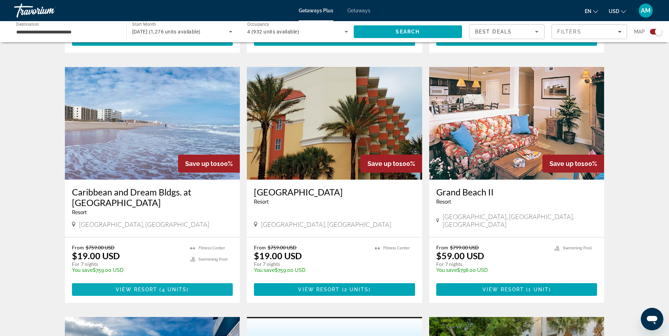
click at [158, 288] on span "Main content" at bounding box center [158, 290] width 2 height 6
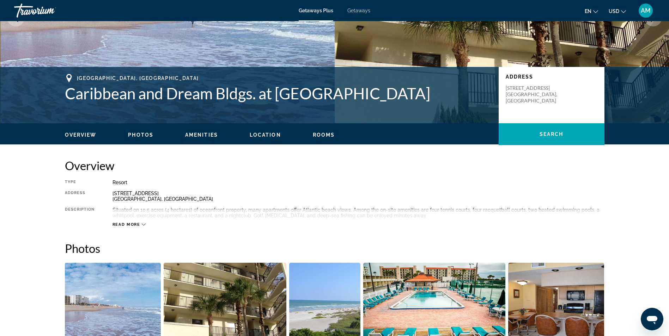
scroll to position [106, 0]
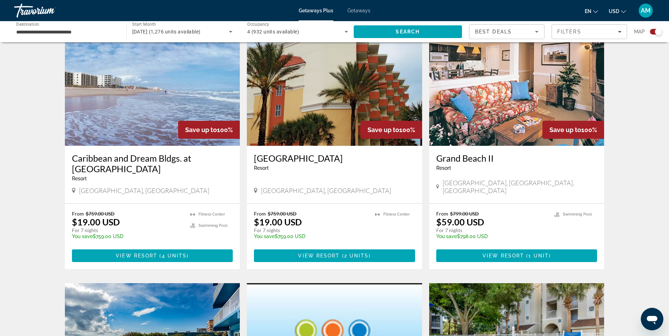
scroll to position [458, 0]
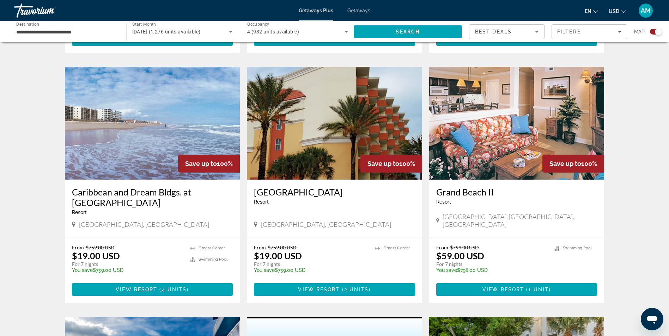
click at [372, 292] on span "Main content" at bounding box center [334, 289] width 161 height 17
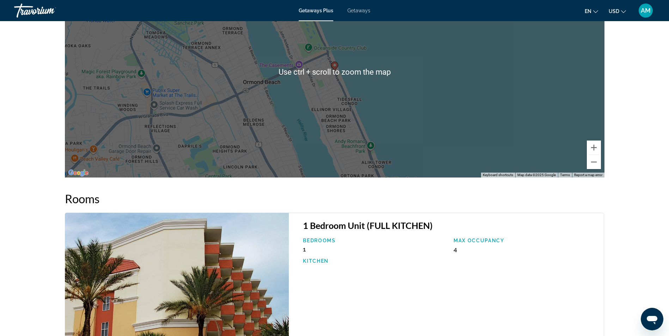
scroll to position [952, 0]
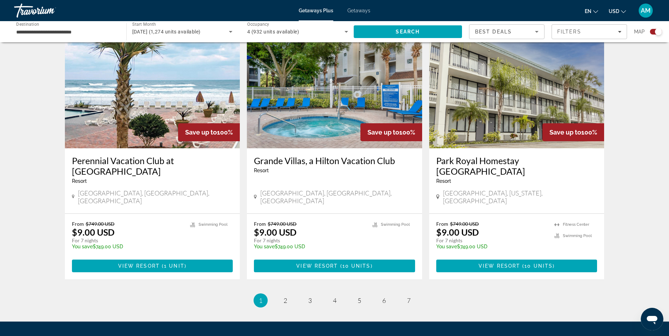
scroll to position [1044, 0]
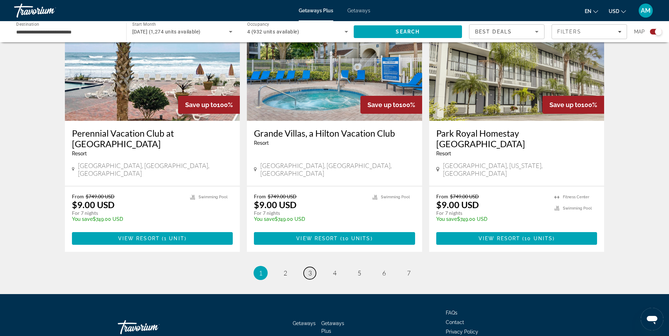
click at [308, 269] on span "3" at bounding box center [310, 273] width 4 height 8
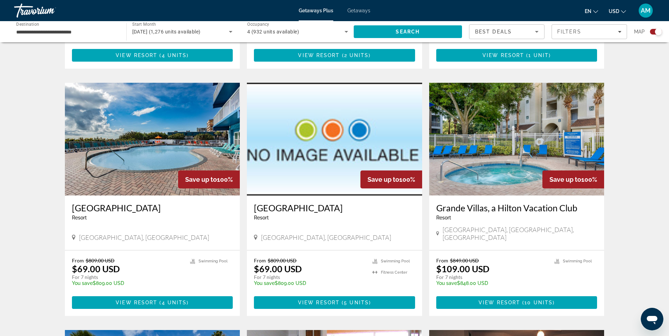
scroll to position [705, 0]
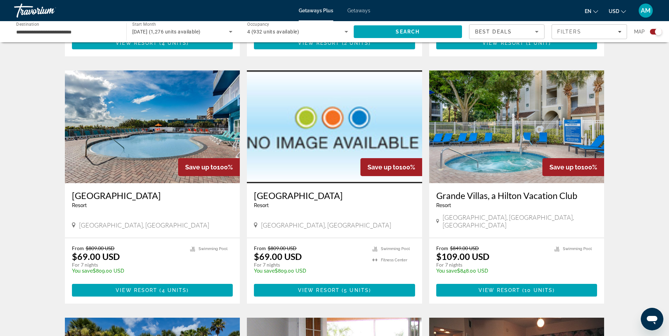
click at [140, 141] on img "Main content" at bounding box center [152, 127] width 175 height 113
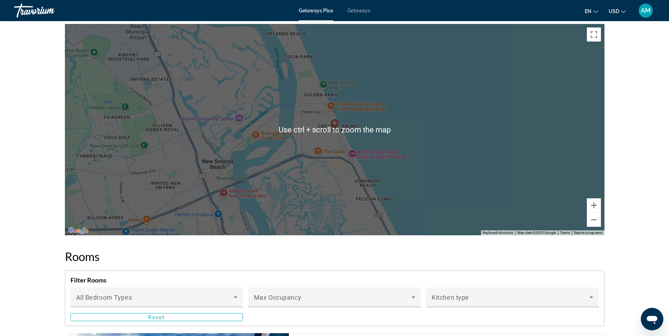
scroll to position [860, 0]
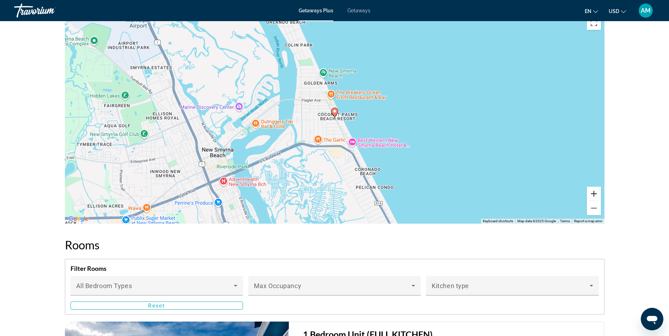
click at [597, 191] on button "Zoom in" at bounding box center [594, 194] width 14 height 14
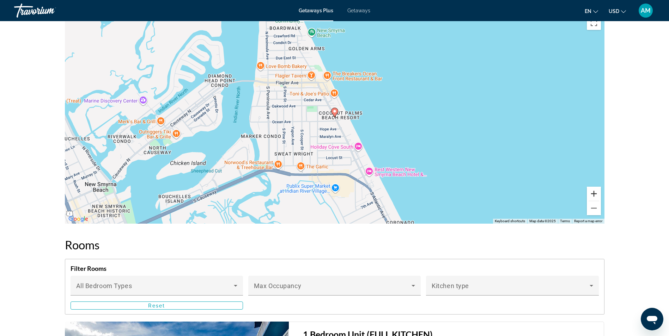
click at [597, 191] on button "Zoom in" at bounding box center [594, 194] width 14 height 14
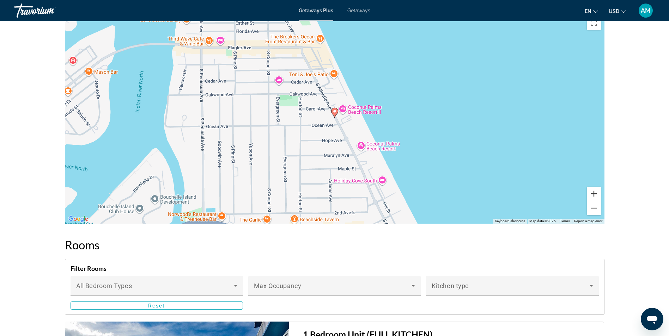
click at [597, 191] on button "Zoom in" at bounding box center [594, 194] width 14 height 14
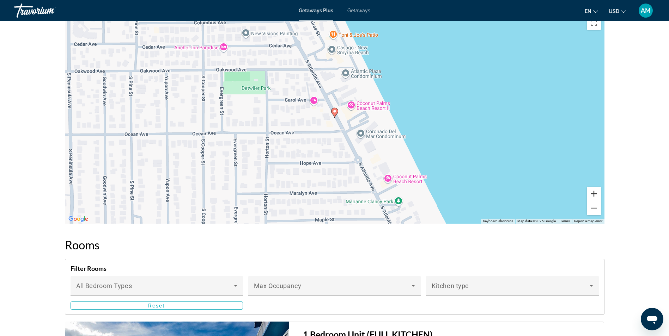
click at [597, 191] on button "Zoom in" at bounding box center [594, 194] width 14 height 14
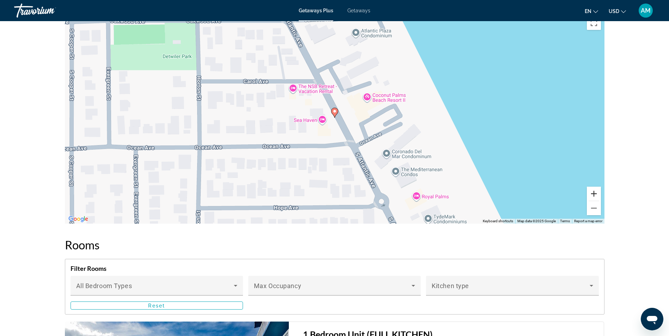
click at [597, 191] on button "Zoom in" at bounding box center [594, 194] width 14 height 14
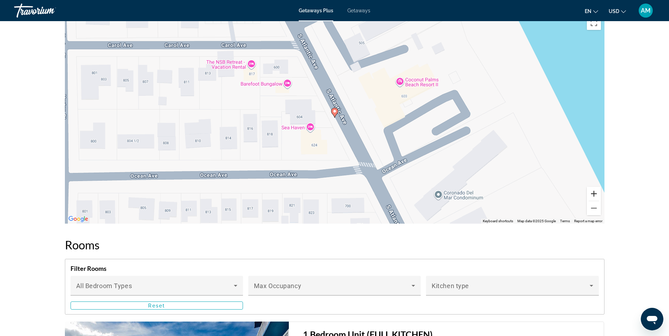
click at [597, 191] on button "Zoom in" at bounding box center [594, 194] width 14 height 14
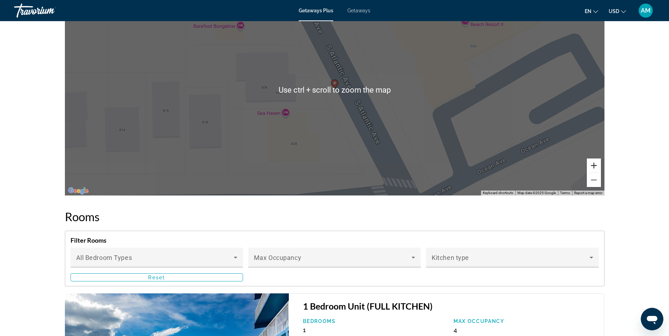
scroll to position [895, 0]
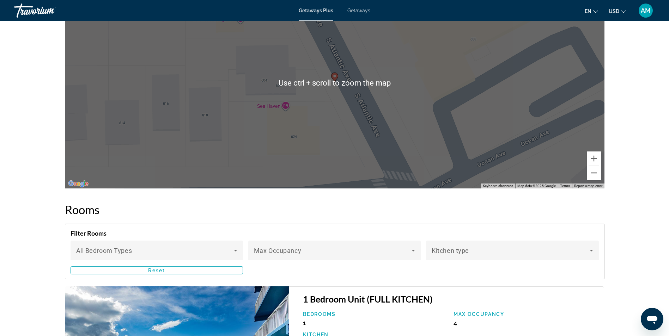
click at [593, 172] on button "Zoom out" at bounding box center [594, 173] width 14 height 14
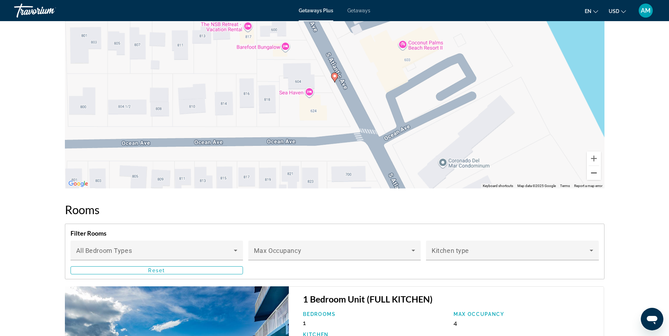
click at [592, 172] on button "Zoom out" at bounding box center [594, 173] width 14 height 14
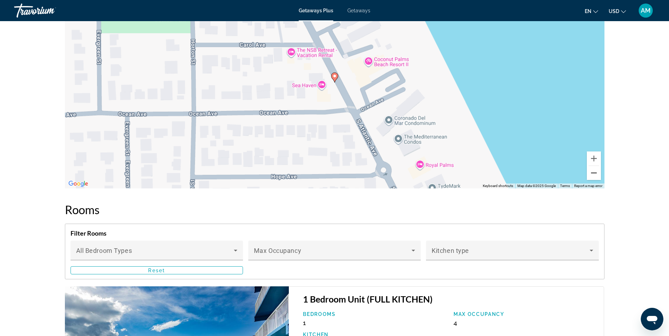
click at [592, 172] on button "Zoom out" at bounding box center [594, 173] width 14 height 14
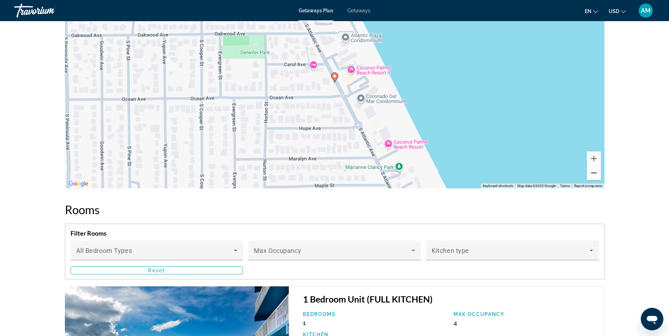
click at [592, 172] on button "Zoom out" at bounding box center [594, 173] width 14 height 14
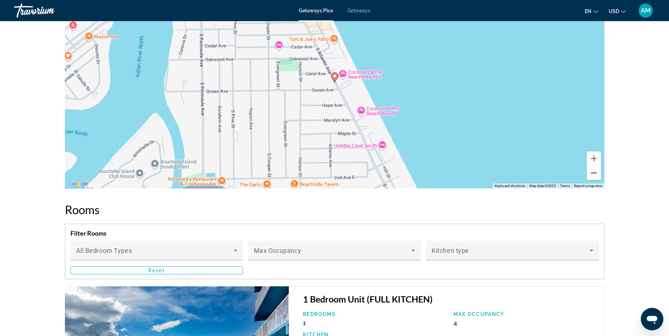
click at [592, 172] on button "Zoom out" at bounding box center [594, 173] width 14 height 14
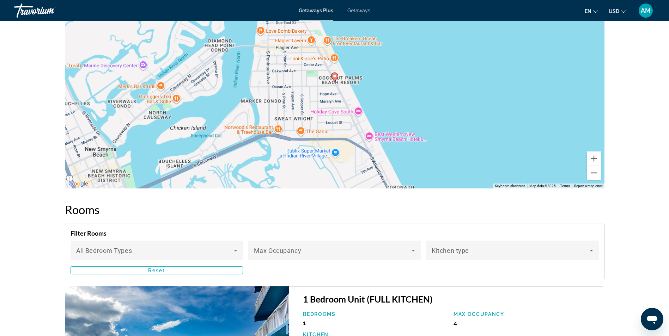
click at [591, 172] on button "Zoom out" at bounding box center [594, 173] width 14 height 14
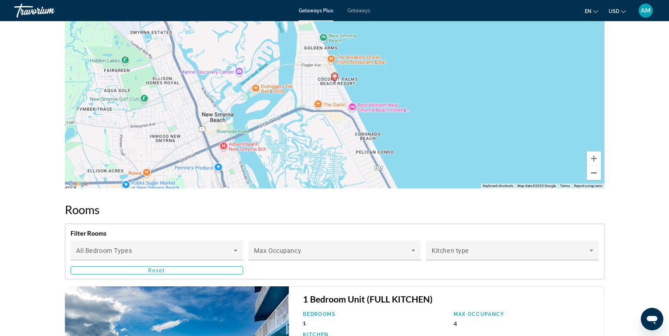
click at [591, 172] on button "Zoom out" at bounding box center [594, 173] width 14 height 14
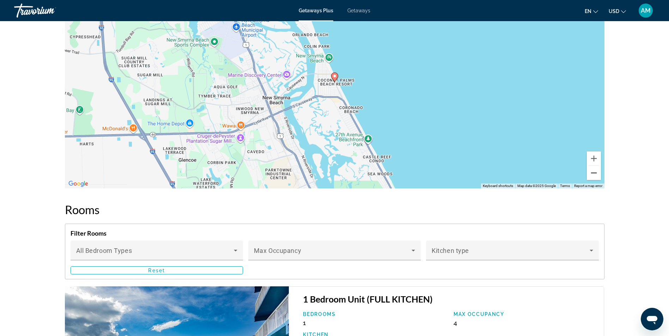
click at [591, 172] on button "Zoom out" at bounding box center [594, 173] width 14 height 14
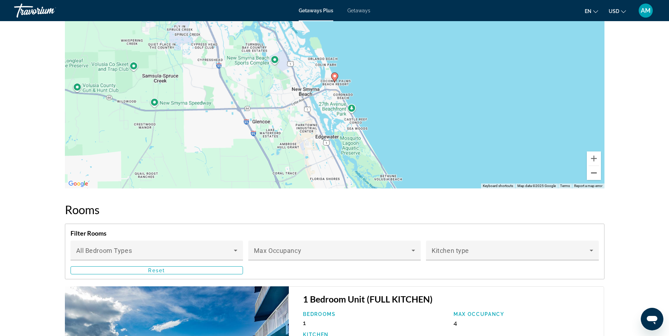
click at [591, 172] on button "Zoom out" at bounding box center [594, 173] width 14 height 14
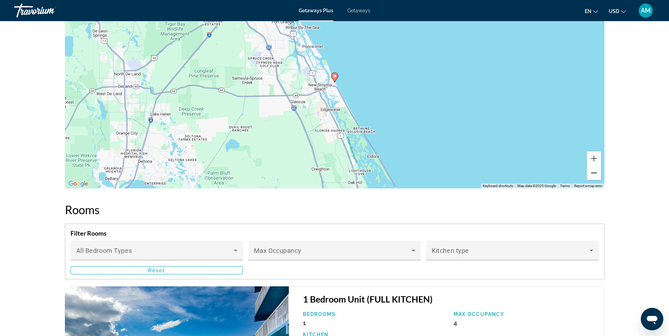
click at [591, 172] on button "Zoom out" at bounding box center [594, 173] width 14 height 14
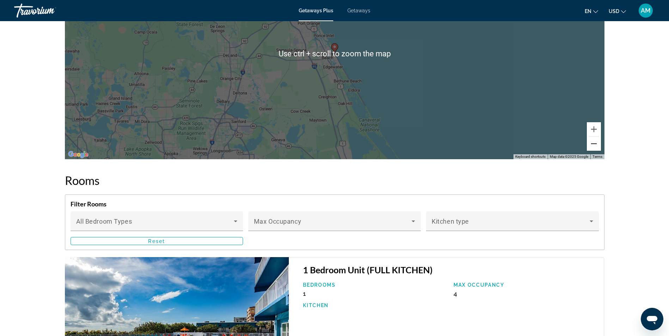
scroll to position [931, 0]
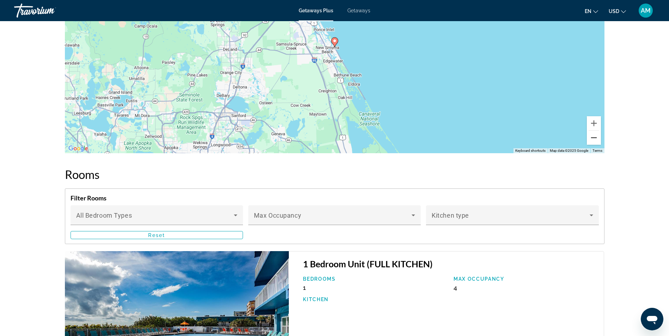
click at [594, 142] on button "Zoom out" at bounding box center [594, 138] width 14 height 14
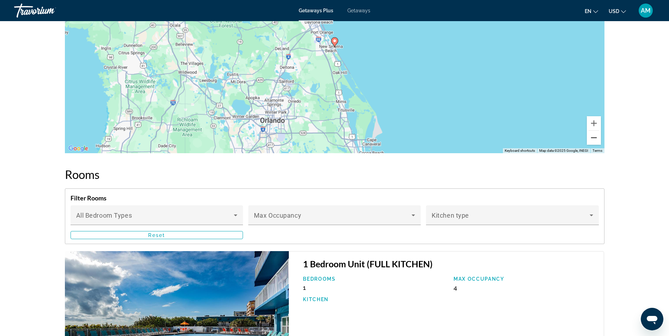
click at [593, 141] on button "Zoom out" at bounding box center [594, 138] width 14 height 14
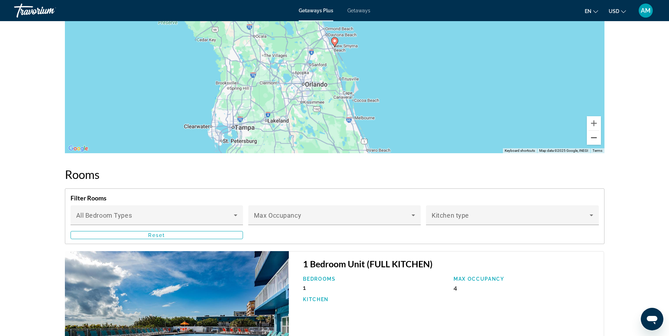
click at [593, 141] on button "Zoom out" at bounding box center [594, 138] width 14 height 14
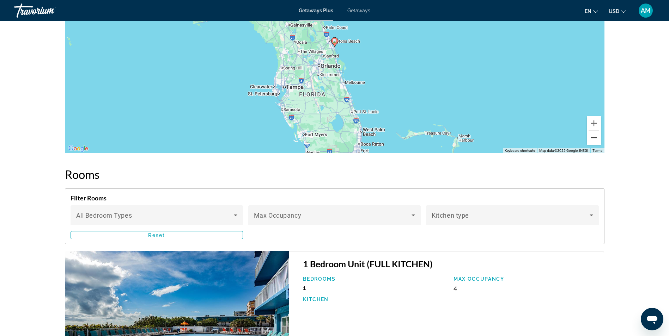
click at [594, 140] on button "Zoom out" at bounding box center [594, 138] width 14 height 14
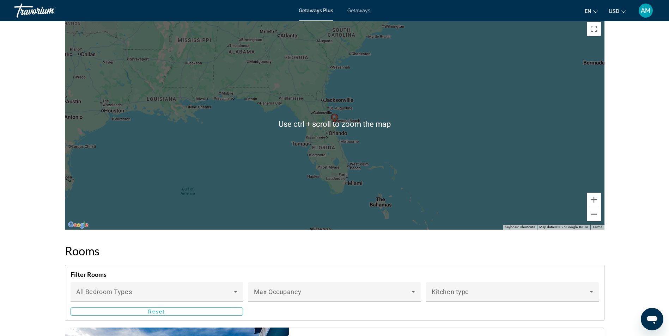
scroll to position [705, 0]
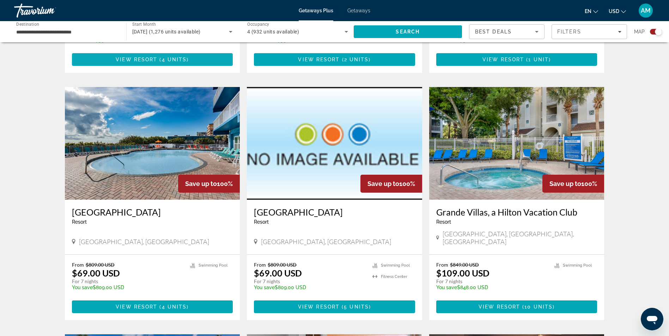
scroll to position [670, 0]
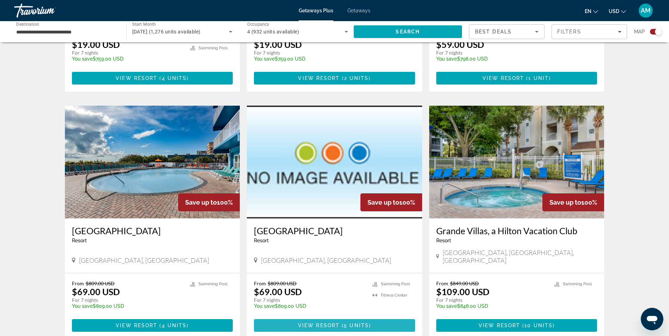
click at [351, 323] on span "5 units" at bounding box center [356, 326] width 25 height 6
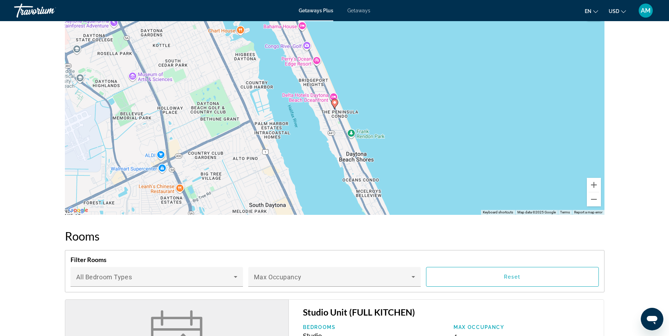
scroll to position [524, 0]
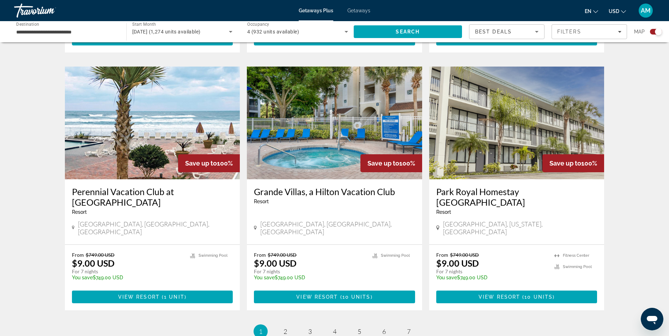
scroll to position [1044, 0]
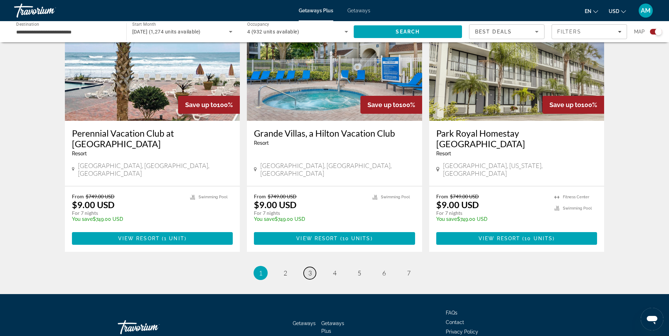
click at [311, 269] on span "3" at bounding box center [310, 273] width 4 height 8
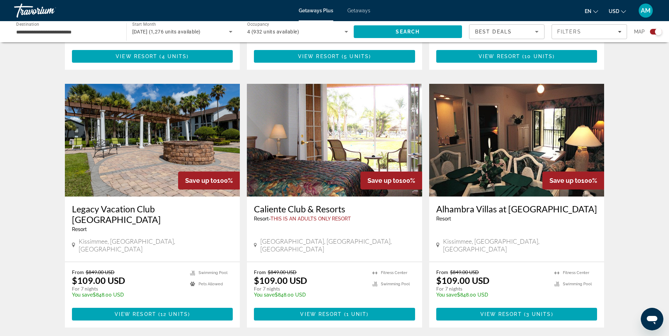
scroll to position [952, 0]
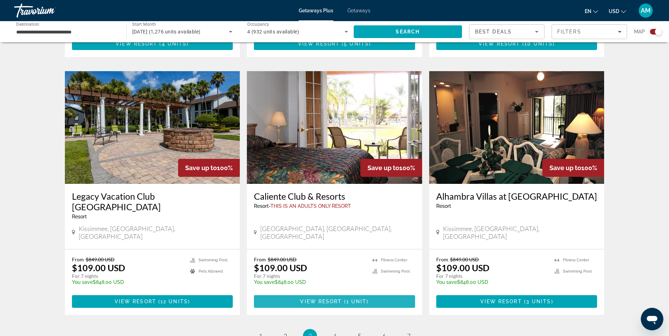
click at [330, 299] on span "View Resort" at bounding box center [321, 302] width 42 height 6
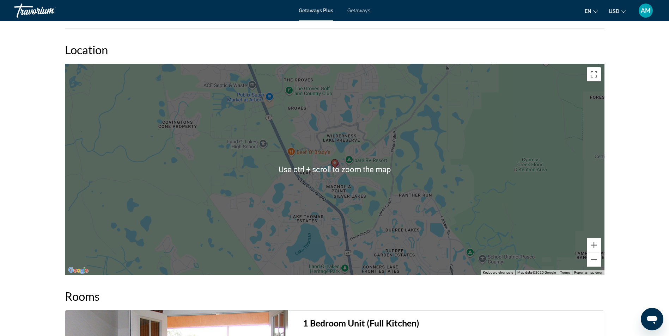
scroll to position [1093, 0]
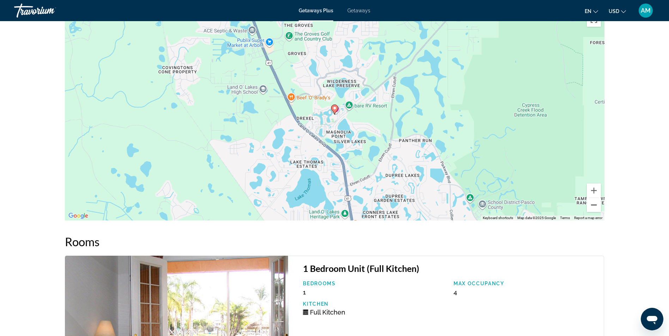
click at [593, 207] on button "Zoom out" at bounding box center [594, 205] width 14 height 14
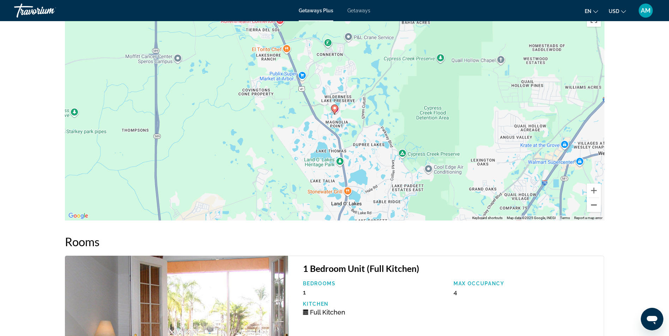
click at [593, 207] on button "Zoom out" at bounding box center [594, 205] width 14 height 14
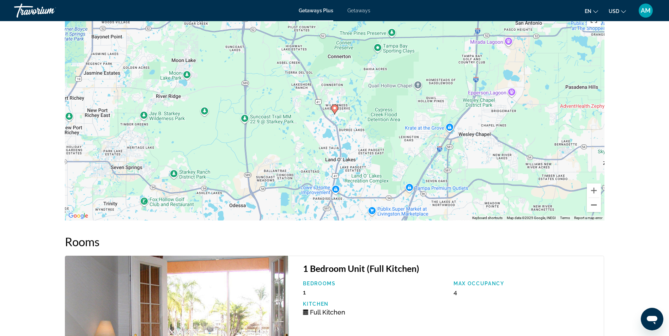
click at [592, 207] on button "Zoom out" at bounding box center [594, 205] width 14 height 14
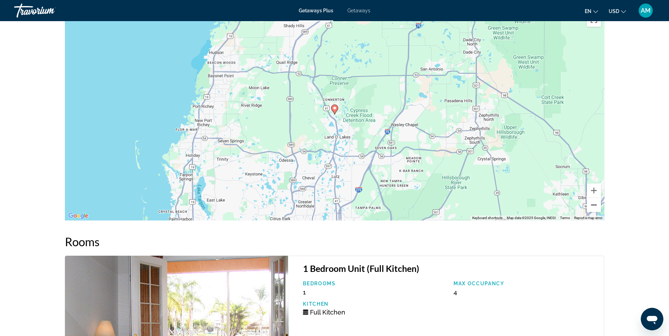
click at [592, 207] on button "Zoom out" at bounding box center [594, 205] width 14 height 14
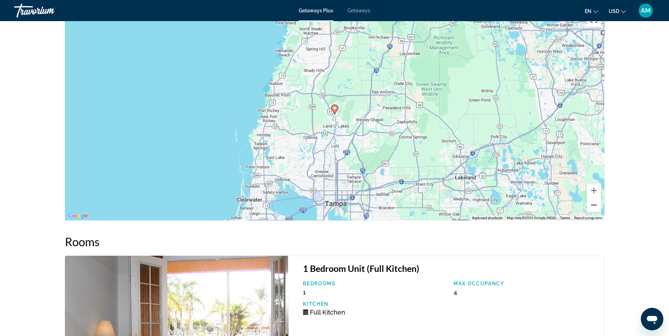
click at [592, 207] on button "Zoom out" at bounding box center [594, 205] width 14 height 14
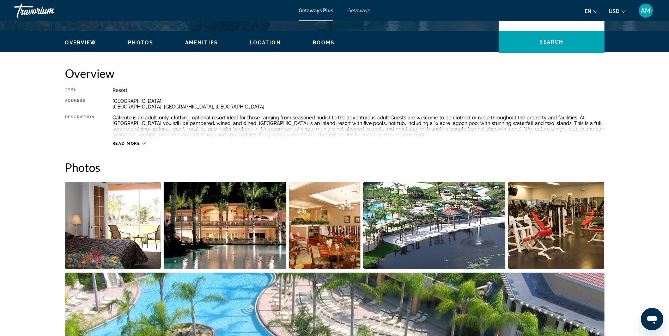
scroll to position [185, 0]
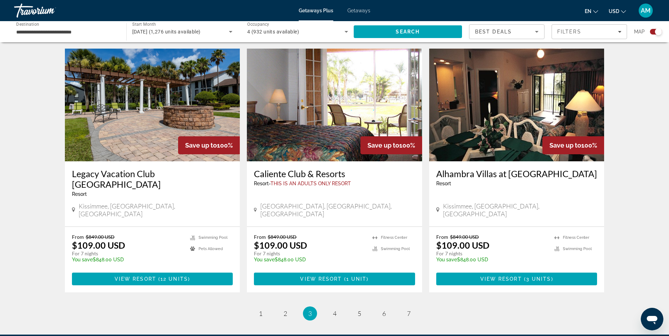
scroll to position [987, 0]
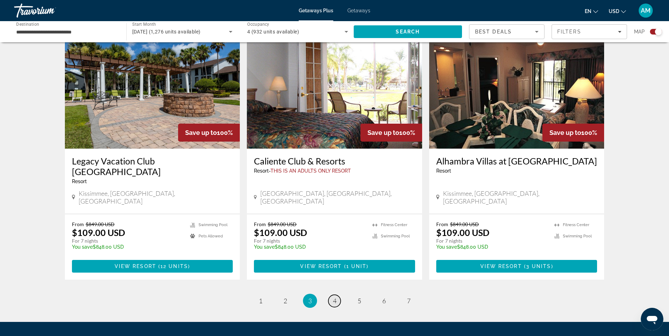
click at [333, 297] on span "4" at bounding box center [335, 301] width 4 height 8
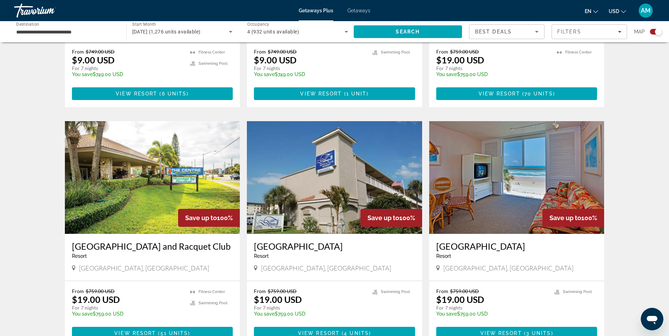
scroll to position [423, 0]
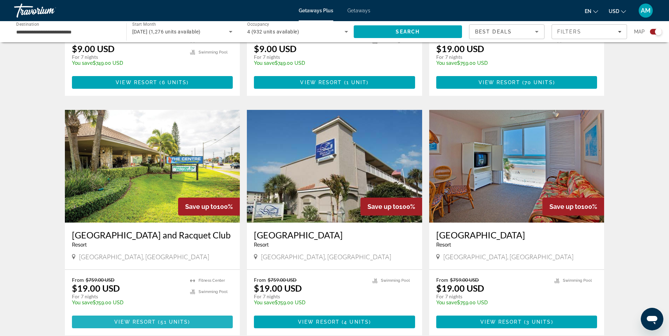
click at [167, 319] on span "51 units" at bounding box center [174, 322] width 28 height 6
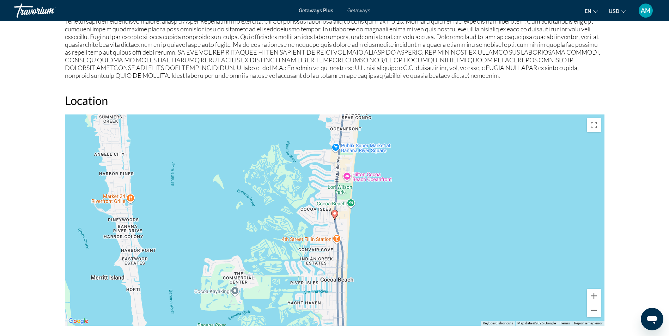
scroll to position [769, 0]
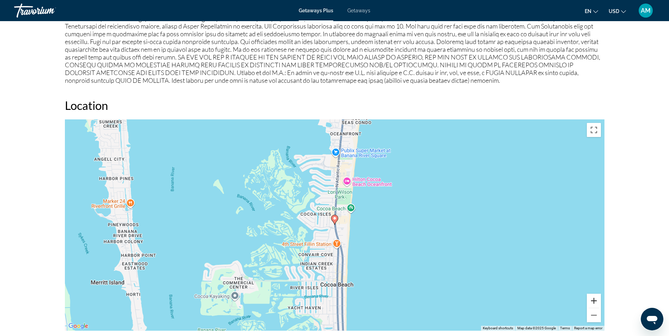
click at [595, 304] on button "Zoom in" at bounding box center [594, 301] width 14 height 14
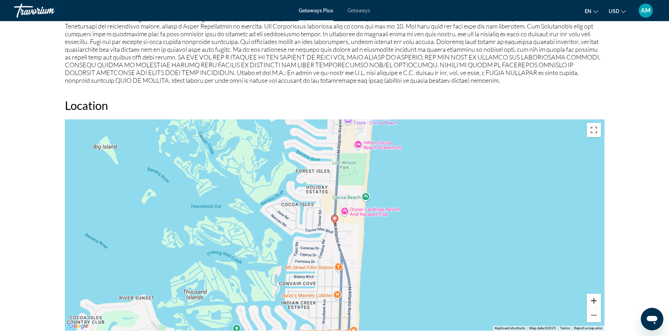
click at [595, 304] on button "Zoom in" at bounding box center [594, 301] width 14 height 14
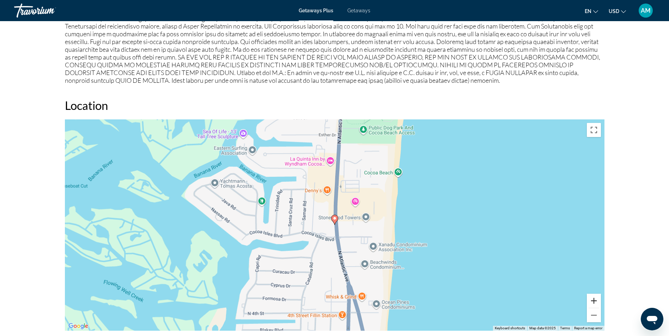
click at [595, 304] on button "Zoom in" at bounding box center [594, 301] width 14 height 14
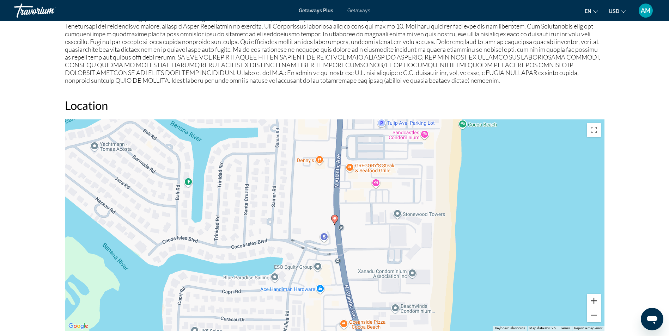
click at [595, 304] on button "Zoom in" at bounding box center [594, 301] width 14 height 14
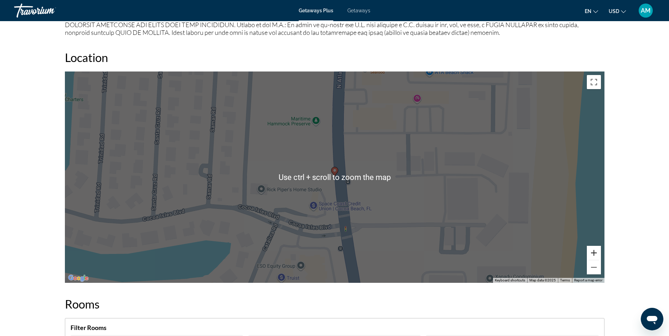
scroll to position [811, 0]
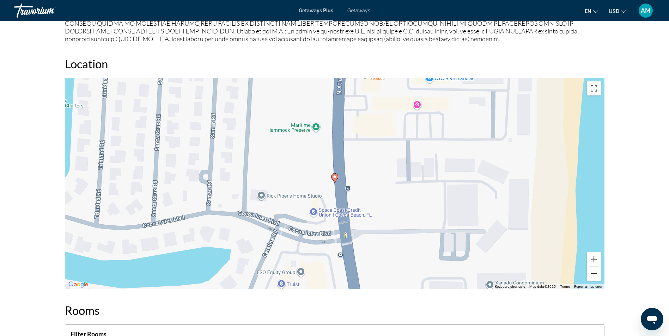
click at [594, 275] on button "Zoom out" at bounding box center [594, 274] width 14 height 14
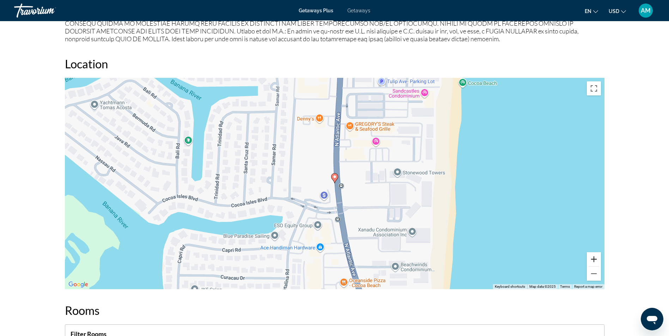
click at [594, 260] on button "Zoom in" at bounding box center [594, 259] width 14 height 14
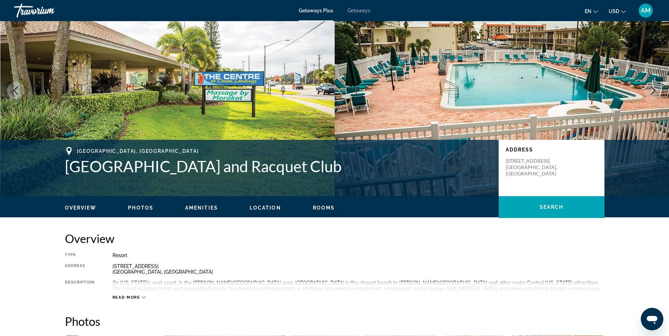
scroll to position [35, 0]
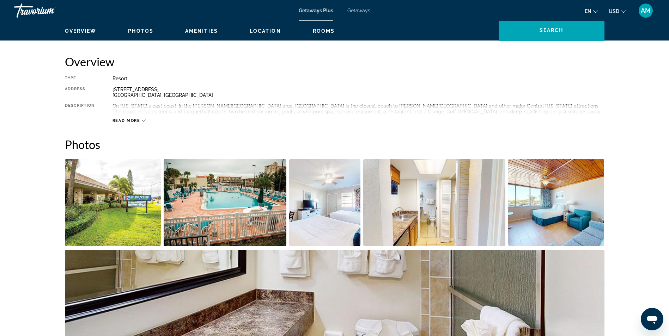
scroll to position [212, 0]
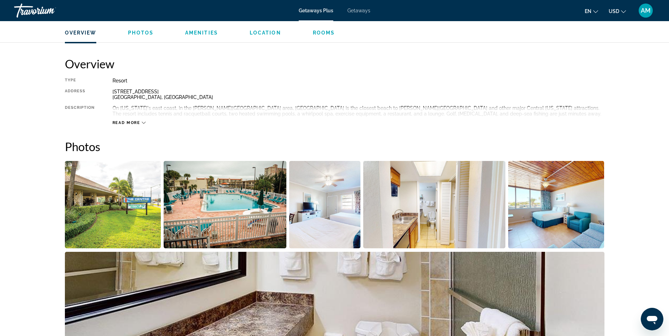
click at [247, 190] on img "Open full-screen image slider" at bounding box center [225, 204] width 123 height 87
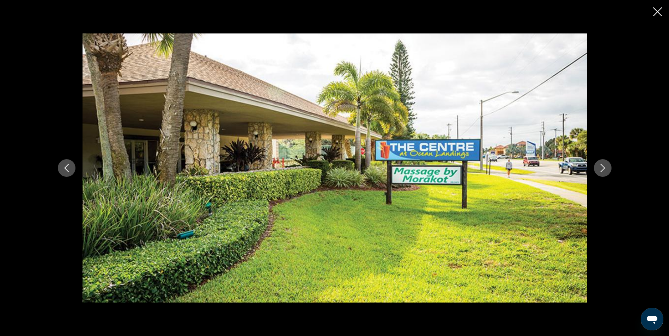
click at [601, 173] on button "Next image" at bounding box center [603, 168] width 18 height 18
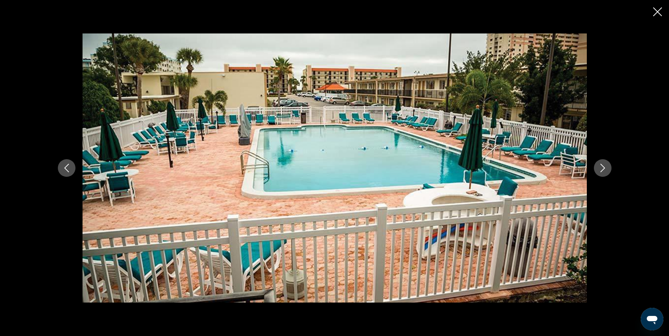
click at [601, 173] on button "Next image" at bounding box center [603, 168] width 18 height 18
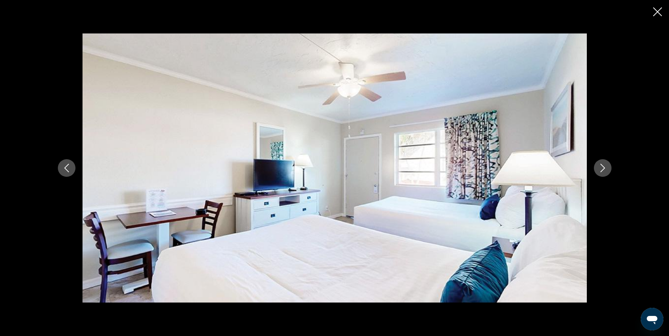
click at [601, 173] on button "Next image" at bounding box center [603, 168] width 18 height 18
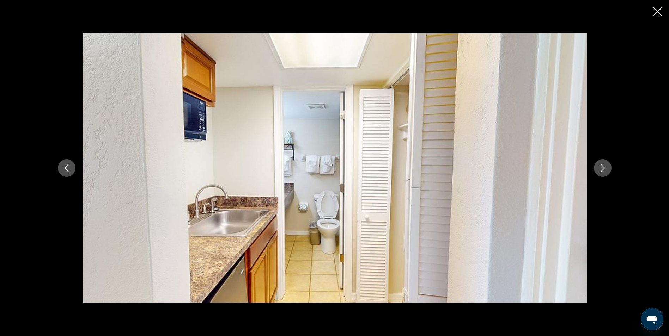
click at [601, 173] on button "Next image" at bounding box center [603, 168] width 18 height 18
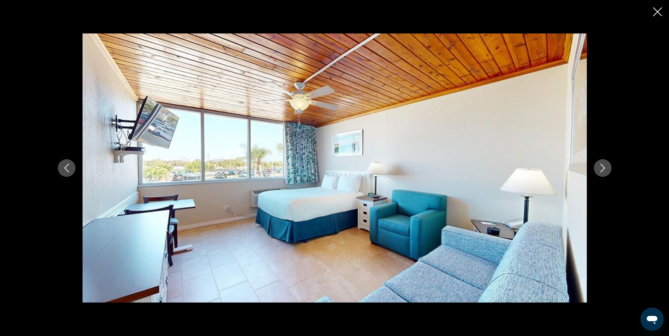
click at [601, 173] on button "Next image" at bounding box center [603, 168] width 18 height 18
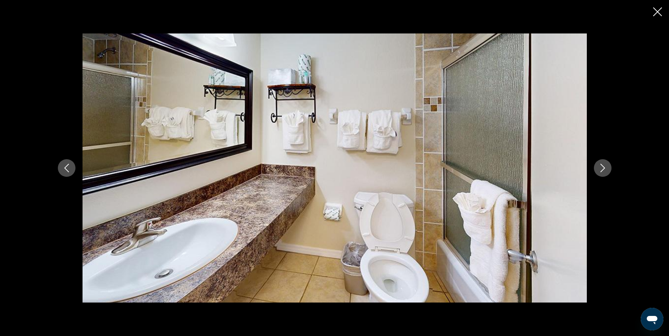
click at [601, 173] on button "Next image" at bounding box center [603, 168] width 18 height 18
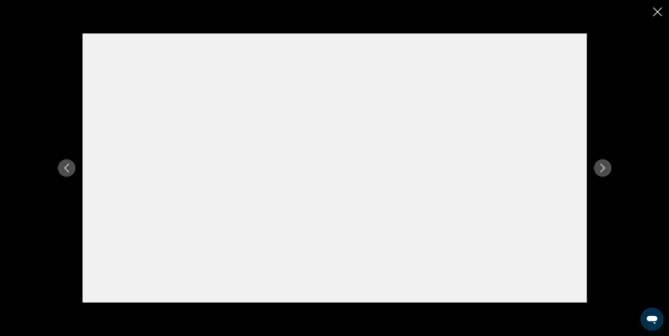
click at [603, 170] on icon "Next image" at bounding box center [602, 168] width 5 height 8
click at [657, 12] on icon "Close slideshow" at bounding box center [657, 11] width 9 height 9
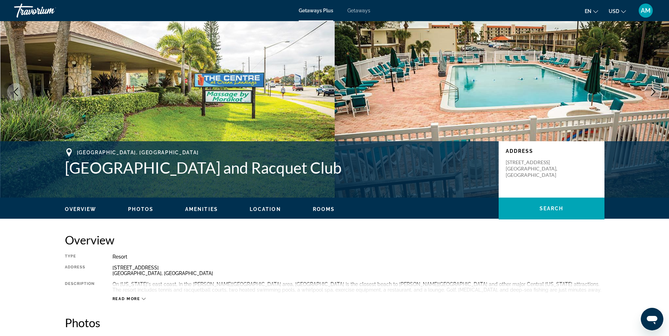
scroll to position [0, 0]
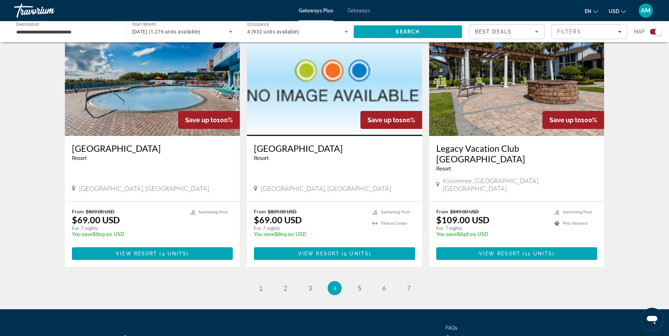
scroll to position [963, 0]
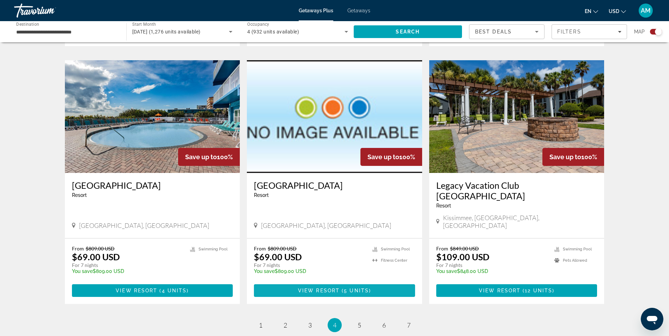
click at [361, 288] on span "5 units" at bounding box center [356, 291] width 25 height 6
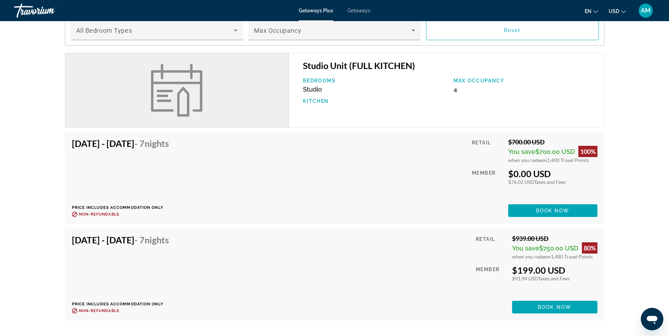
scroll to position [776, 0]
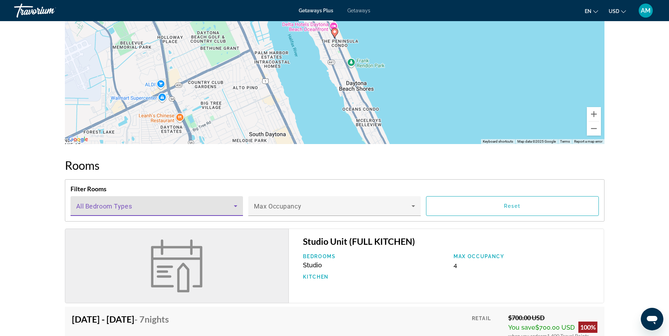
drag, startPoint x: 232, startPoint y: 158, endPoint x: 214, endPoint y: 155, distance: 17.5
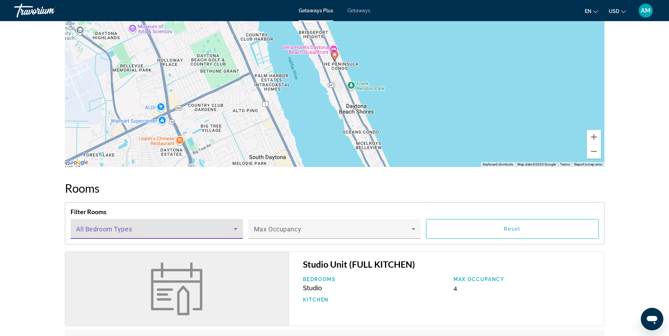
scroll to position [564, 0]
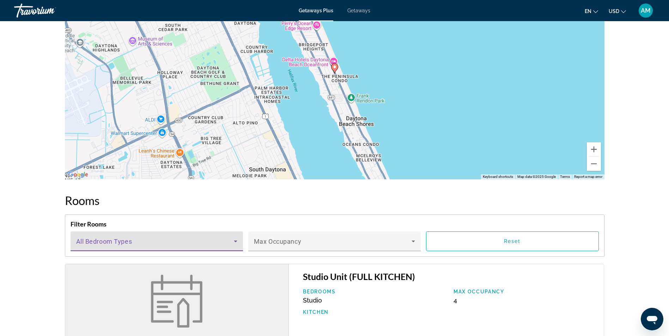
drag, startPoint x: 214, startPoint y: 155, endPoint x: 25, endPoint y: 110, distance: 194.2
click at [25, 110] on div "[GEOGRAPHIC_DATA] [GEOGRAPHIC_DATA] Address [STREET_ADDRESS] Overview Amenities…" at bounding box center [334, 98] width 669 height 1282
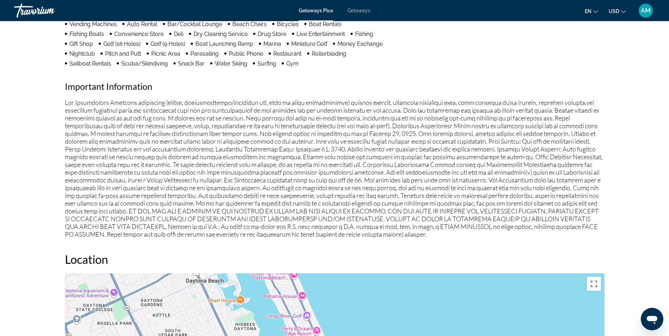
scroll to position [247, 0]
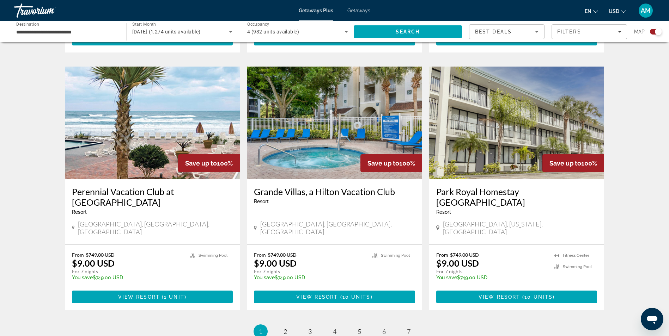
scroll to position [1044, 0]
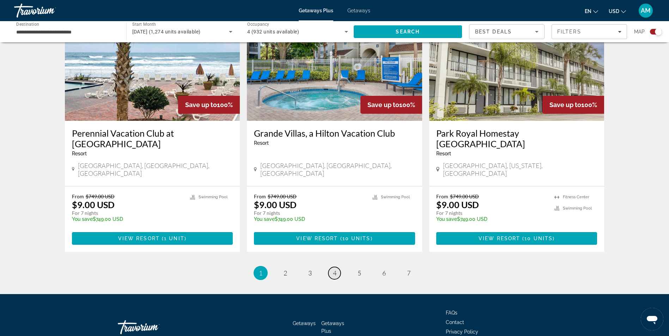
click at [335, 269] on span "4" at bounding box center [335, 273] width 4 height 8
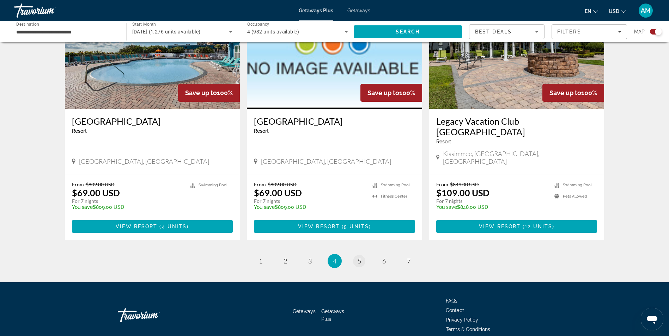
scroll to position [1033, 0]
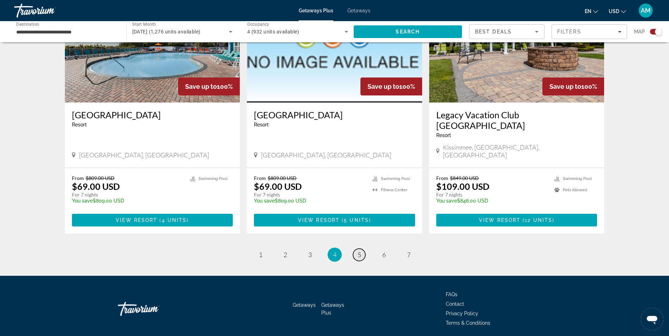
click at [357, 251] on span "5" at bounding box center [359, 255] width 4 height 8
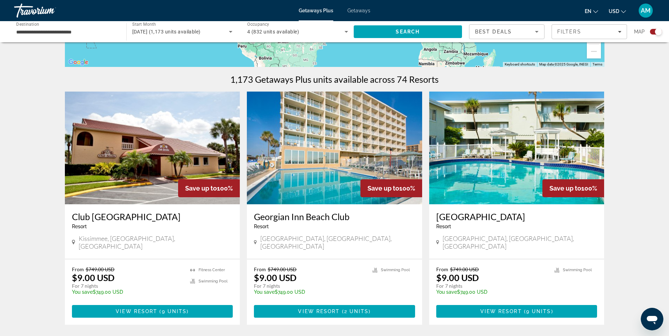
scroll to position [212, 0]
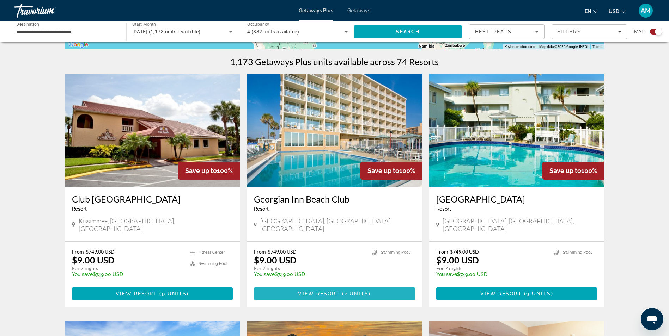
click at [331, 291] on span "View Resort" at bounding box center [319, 294] width 42 height 6
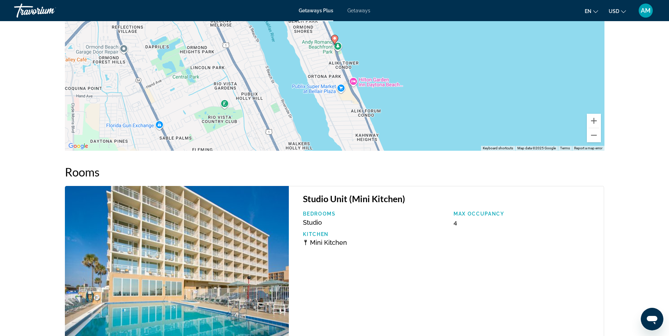
scroll to position [1059, 0]
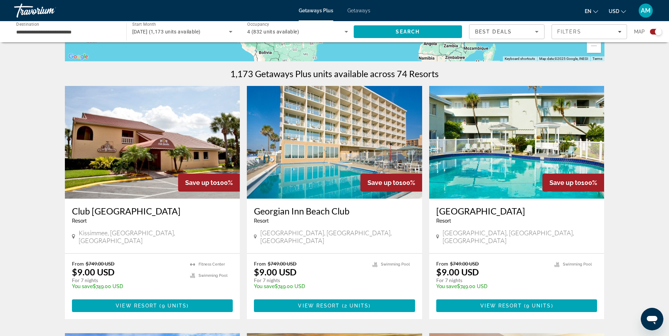
scroll to position [212, 0]
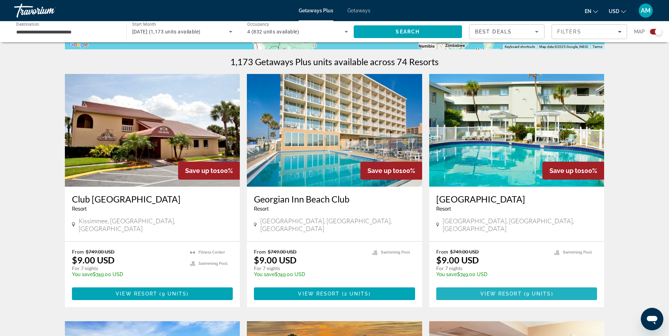
click at [513, 291] on span "View Resort" at bounding box center [501, 294] width 42 height 6
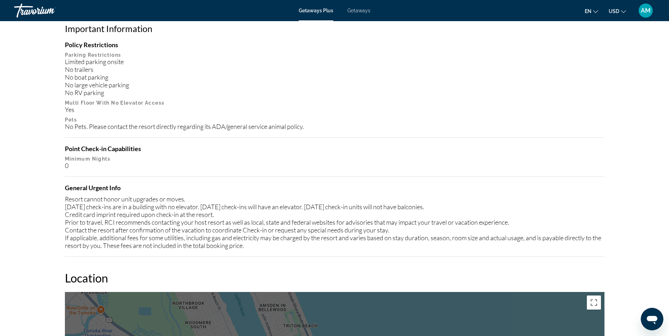
scroll to position [585, 0]
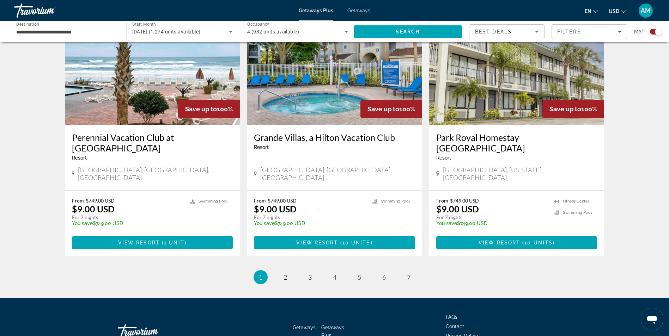
scroll to position [1044, 0]
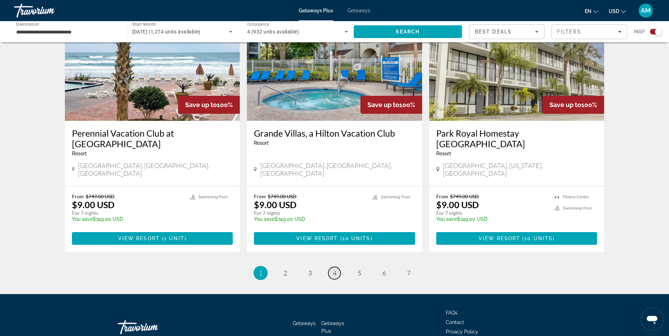
click at [332, 267] on link "page 4" at bounding box center [334, 273] width 12 height 12
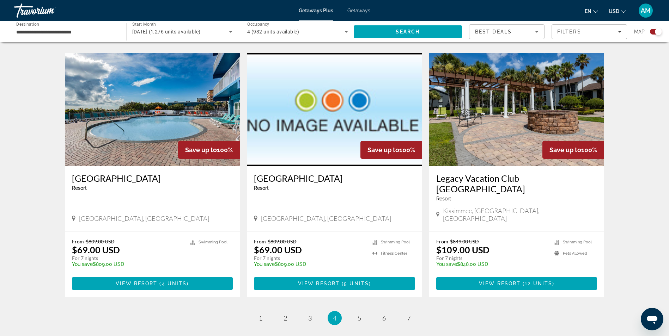
scroll to position [987, 0]
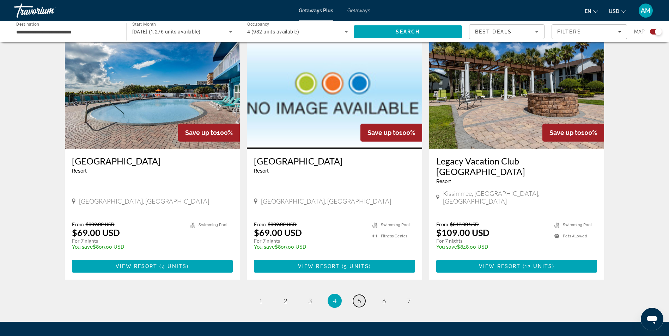
click at [356, 295] on link "page 5" at bounding box center [359, 301] width 12 height 12
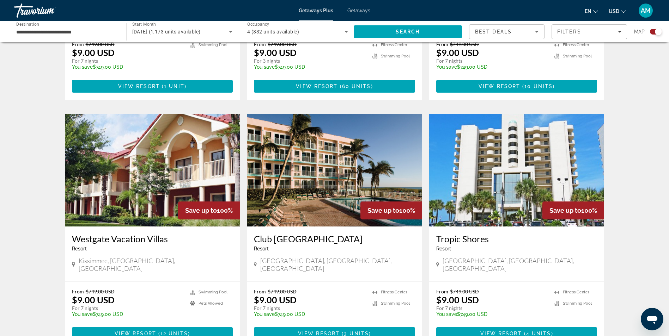
scroll to position [716, 0]
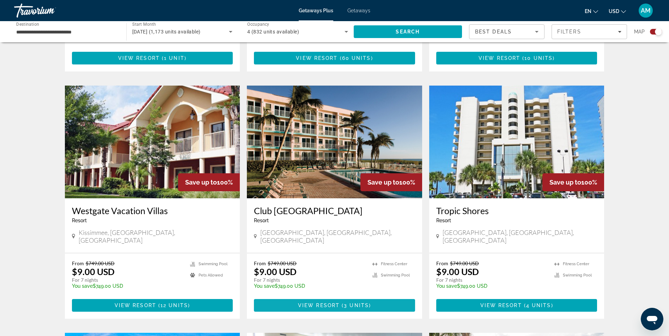
click at [339, 303] on span "View Resort ( 3 units )" at bounding box center [334, 306] width 73 height 6
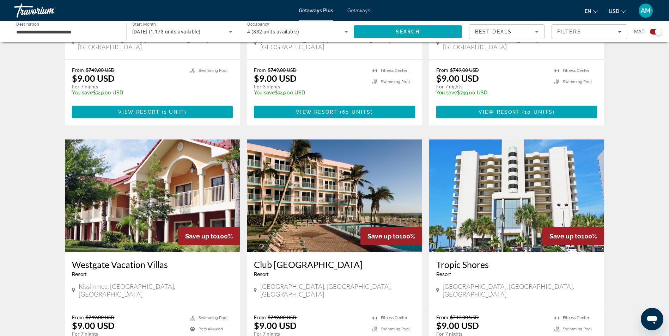
scroll to position [674, 0]
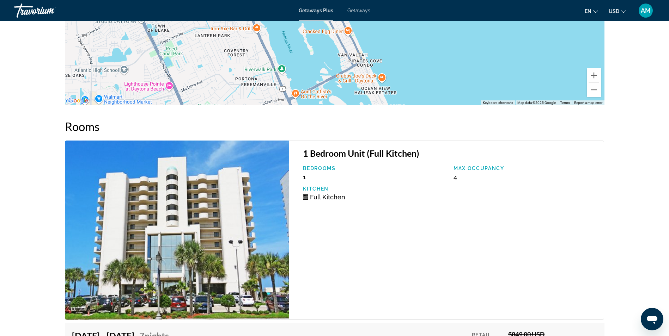
scroll to position [934, 0]
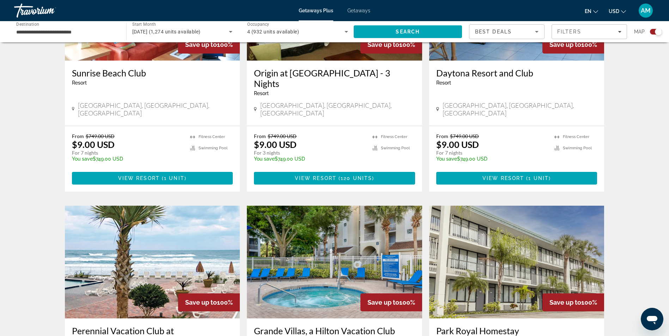
scroll to position [1044, 0]
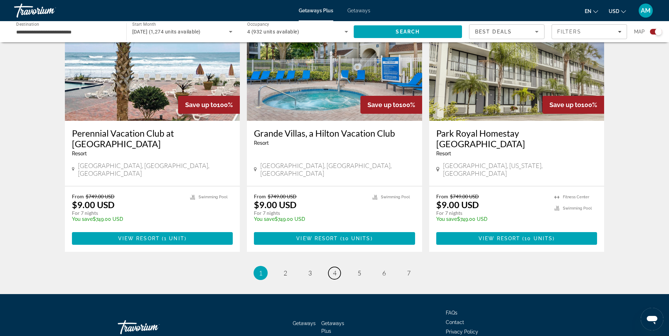
click at [333, 269] on span "4" at bounding box center [335, 273] width 4 height 8
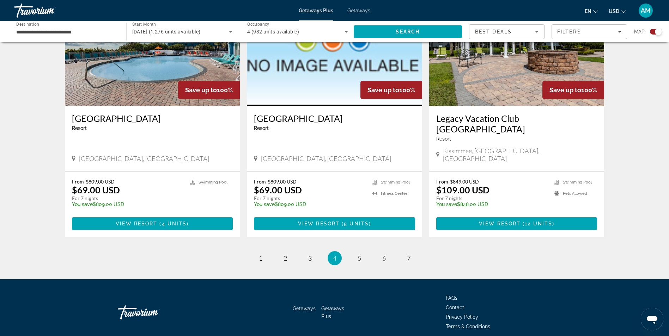
scroll to position [1033, 0]
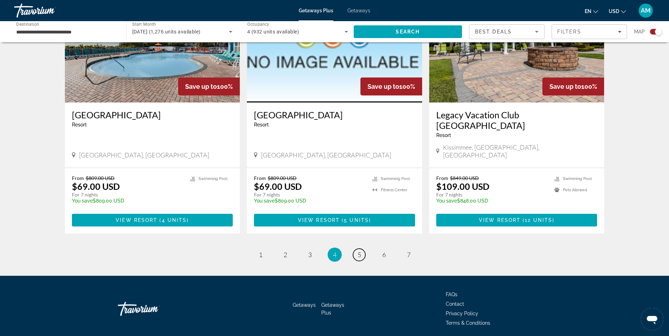
click at [361, 249] on link "page 5" at bounding box center [359, 255] width 12 height 12
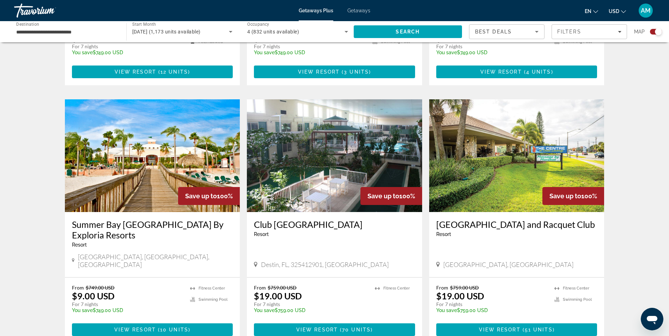
scroll to position [952, 0]
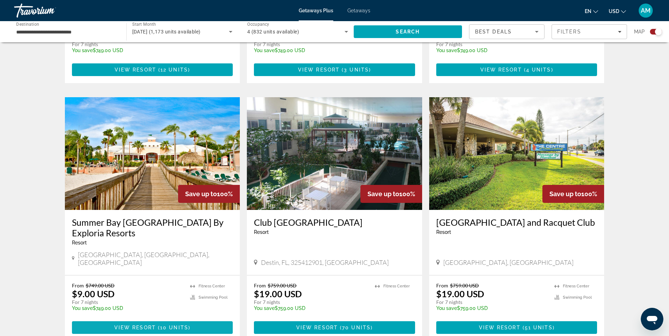
click at [153, 325] on span "View Resort" at bounding box center [135, 328] width 42 height 6
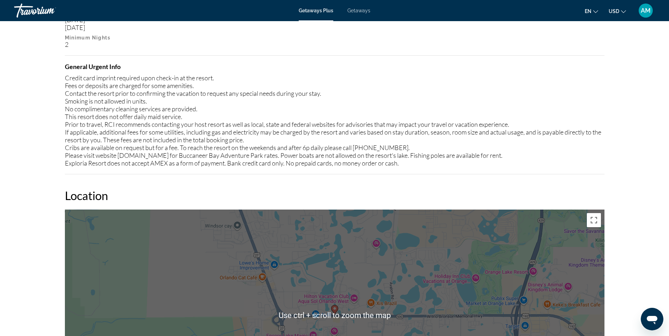
scroll to position [987, 0]
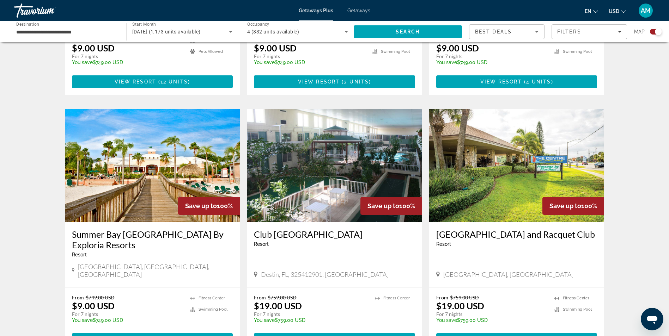
scroll to position [987, 0]
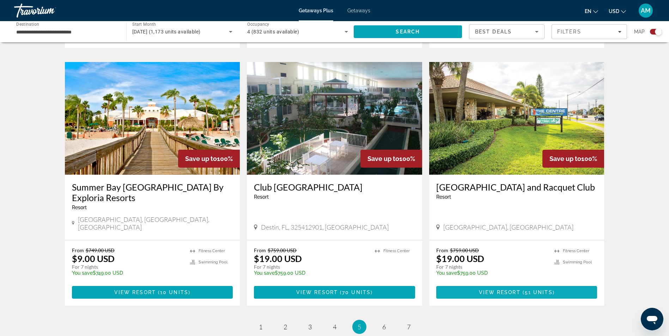
click at [487, 290] on span "View Resort" at bounding box center [500, 293] width 42 height 6
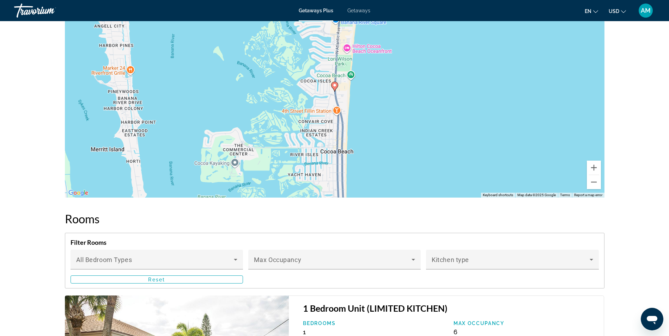
scroll to position [805, 0]
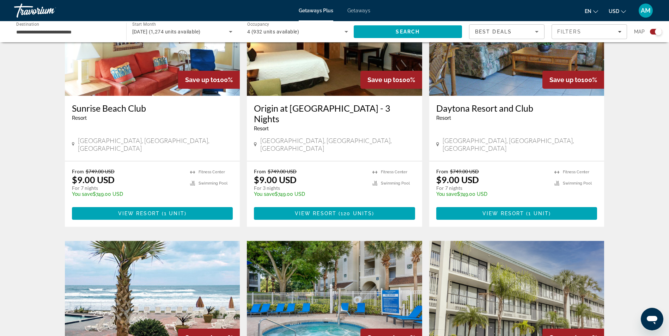
scroll to position [1044, 0]
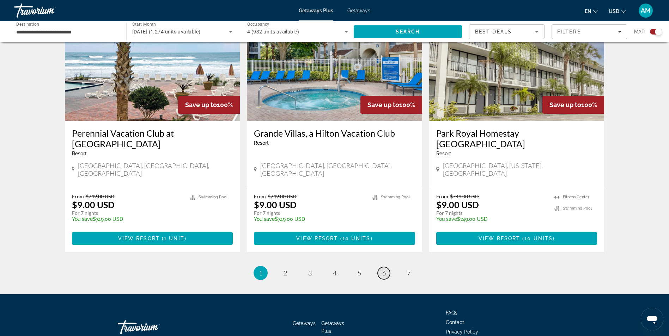
click at [383, 269] on span "6" at bounding box center [384, 273] width 4 height 8
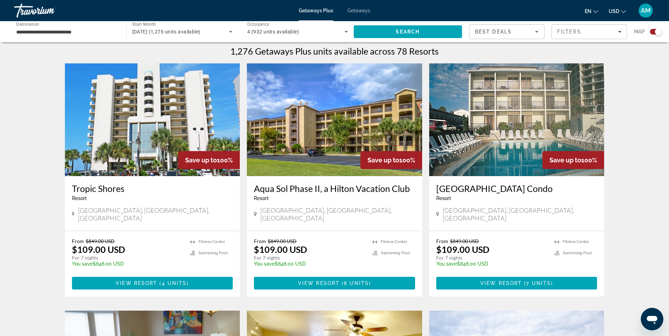
scroll to position [212, 0]
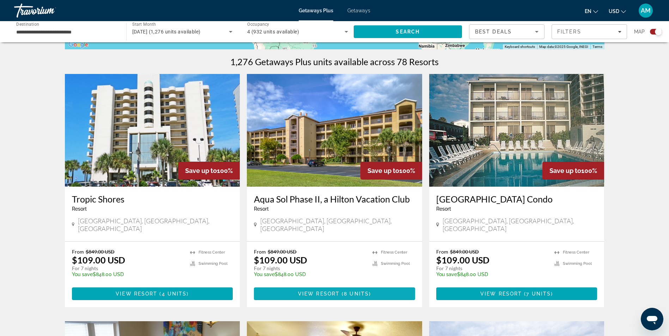
click at [313, 291] on span "View Resort" at bounding box center [319, 294] width 42 height 6
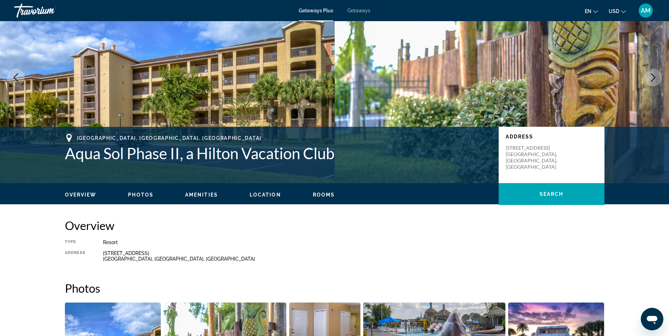
scroll to position [33, 0]
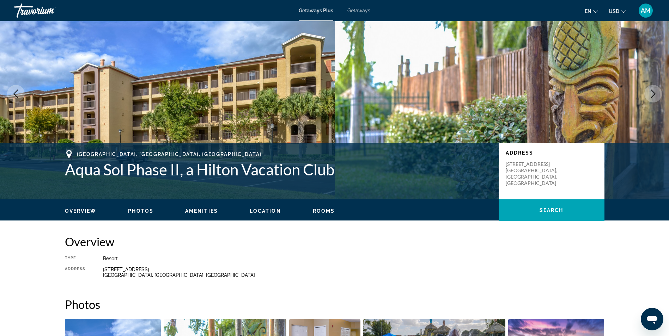
drag, startPoint x: 129, startPoint y: 101, endPoint x: 100, endPoint y: 44, distance: 63.9
click at [100, 44] on img "Main content" at bounding box center [167, 94] width 335 height 212
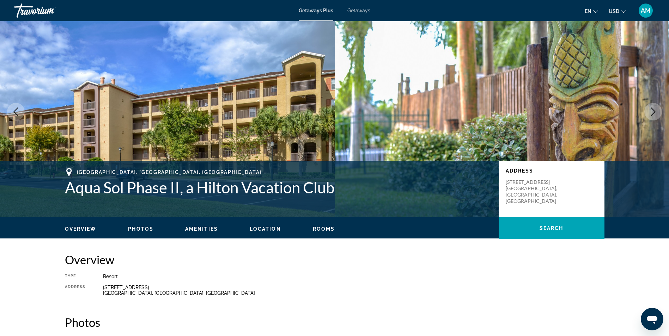
scroll to position [0, 0]
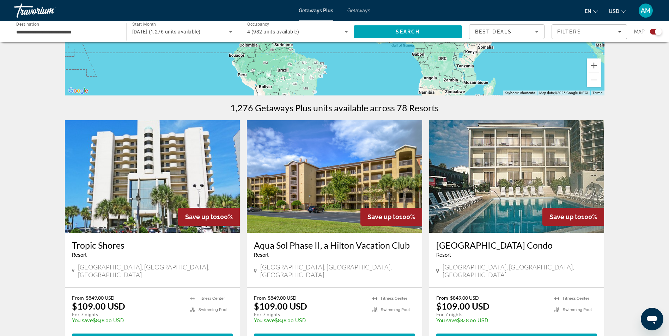
scroll to position [176, 0]
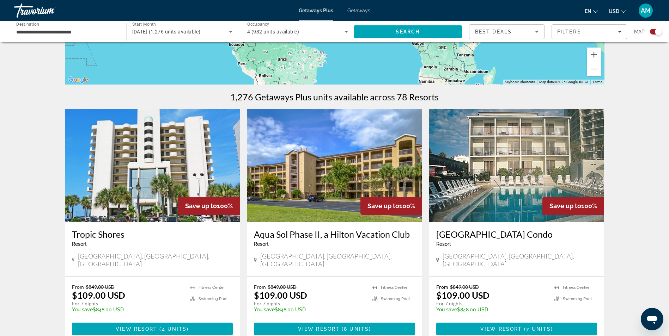
click at [490, 158] on img "Main content" at bounding box center [516, 165] width 175 height 113
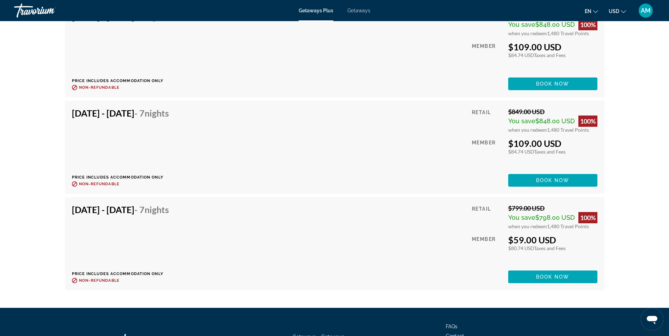
scroll to position [1375, 0]
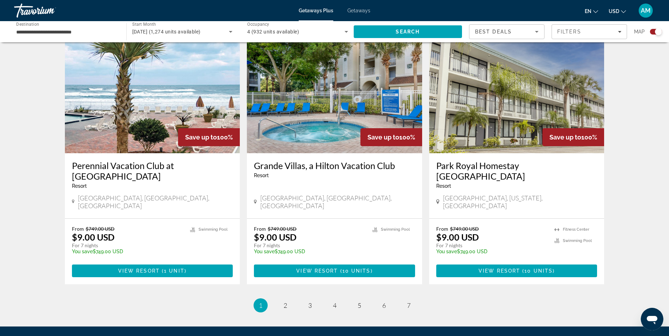
scroll to position [1044, 0]
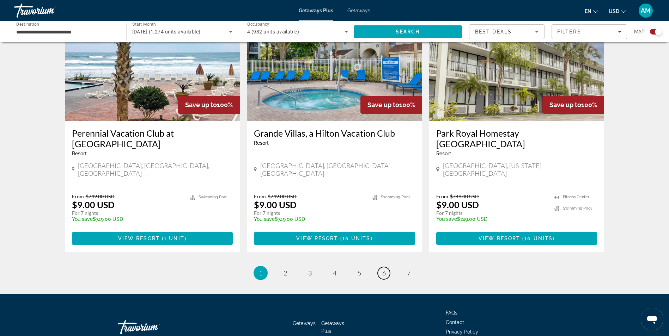
click at [381, 267] on link "page 6" at bounding box center [384, 273] width 12 height 12
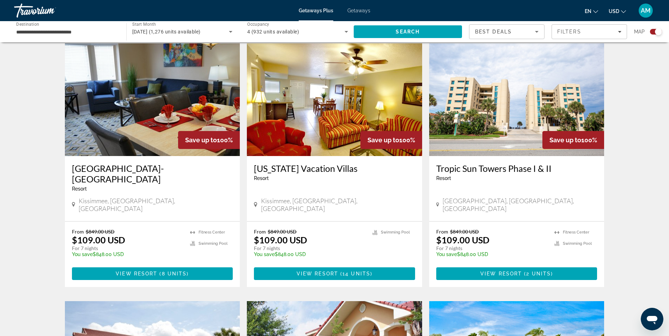
scroll to position [494, 0]
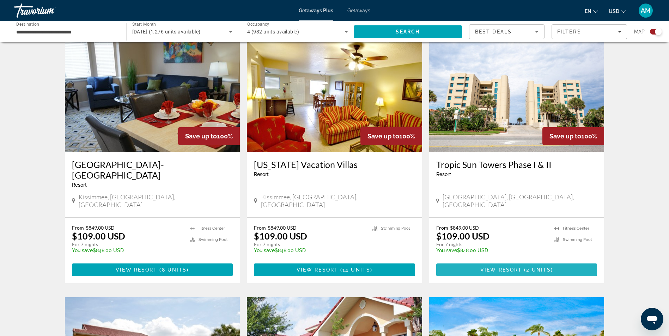
click at [509, 267] on span "View Resort" at bounding box center [501, 270] width 42 height 6
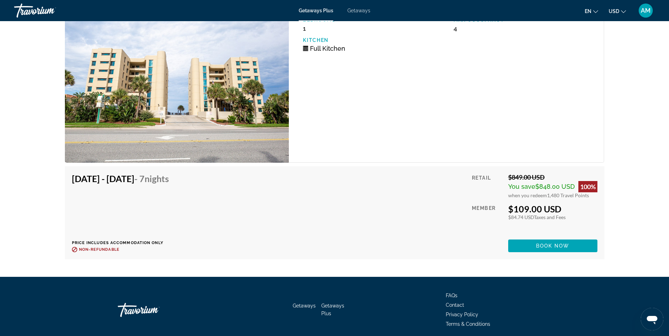
scroll to position [1182, 0]
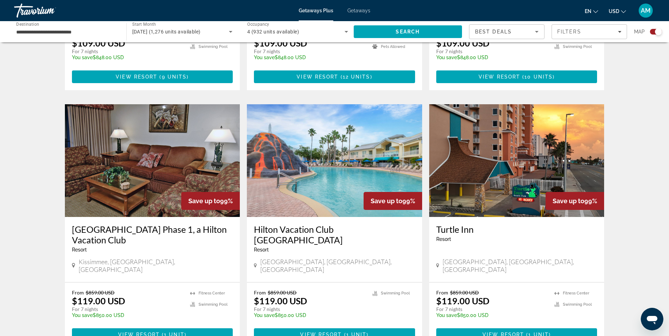
scroll to position [1033, 0]
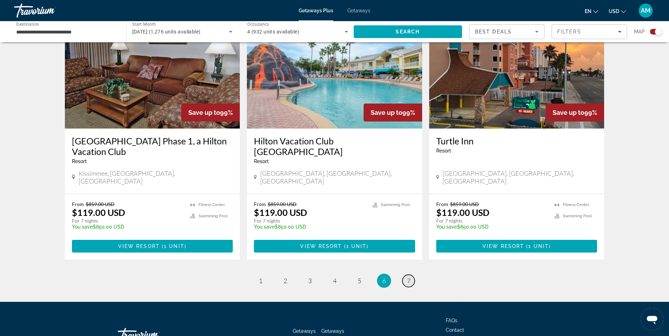
click at [407, 277] on span "7" at bounding box center [409, 281] width 4 height 8
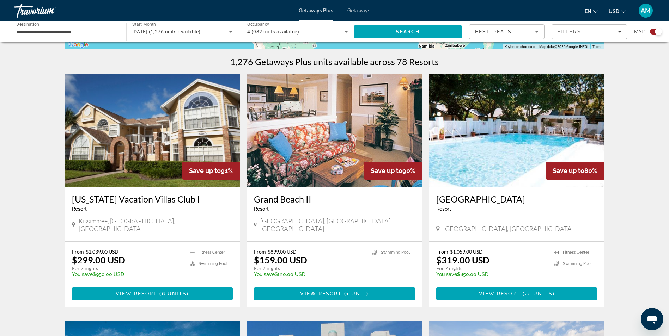
scroll to position [247, 0]
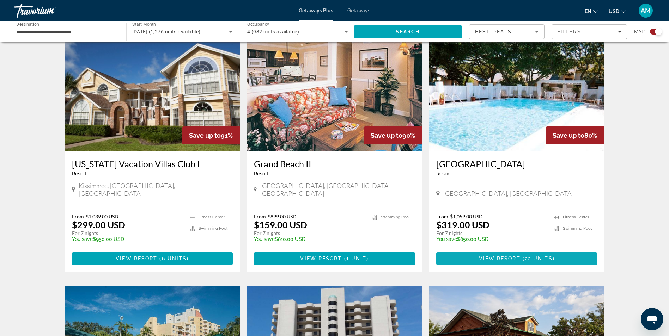
click at [515, 250] on span "Main content" at bounding box center [516, 258] width 161 height 17
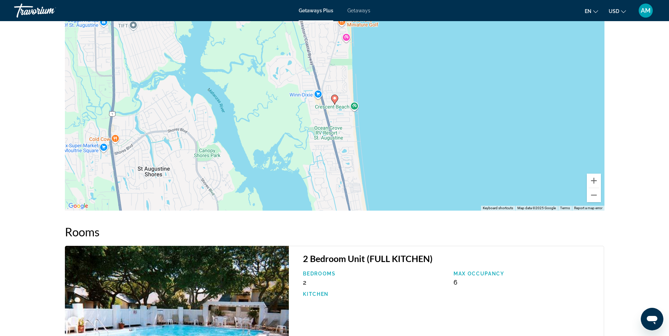
scroll to position [730, 0]
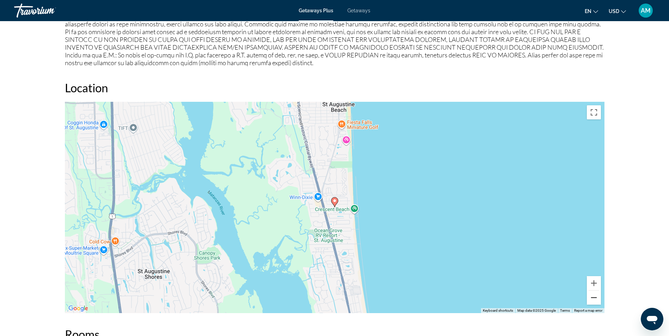
click at [591, 300] on button "Zoom out" at bounding box center [594, 298] width 14 height 14
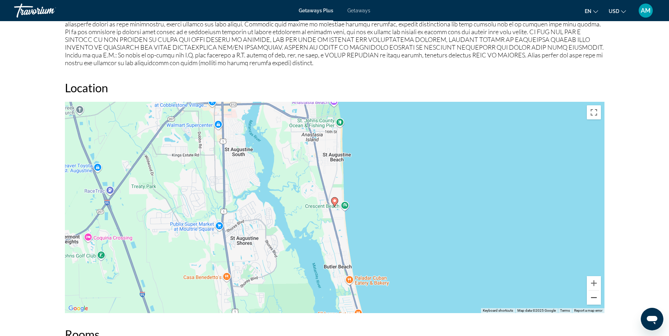
click at [591, 299] on button "Zoom out" at bounding box center [594, 298] width 14 height 14
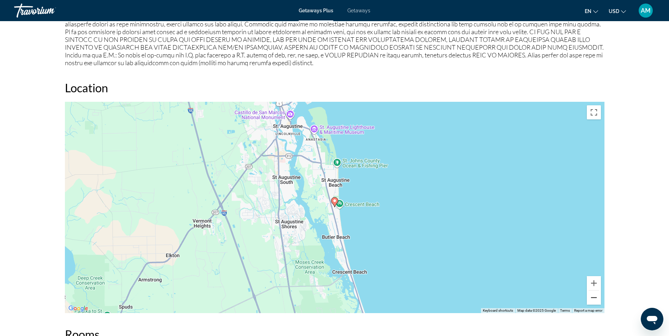
click at [590, 299] on button "Zoom out" at bounding box center [594, 298] width 14 height 14
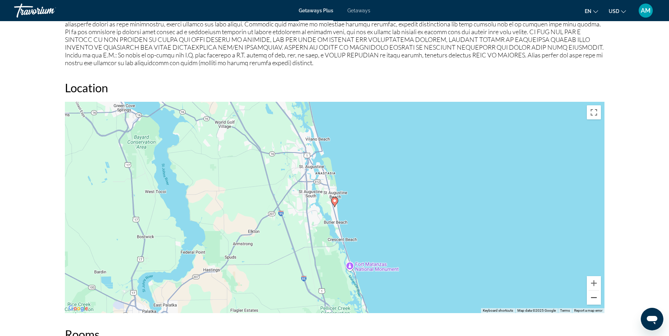
click at [590, 299] on button "Zoom out" at bounding box center [594, 298] width 14 height 14
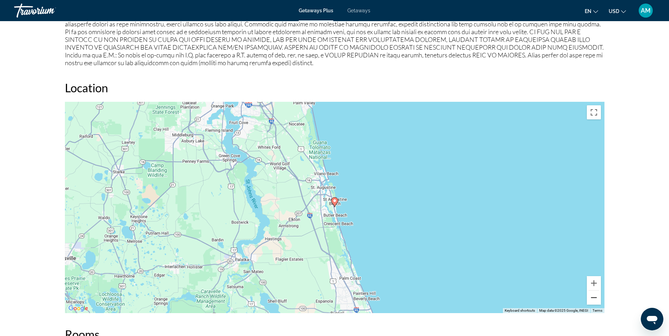
click at [590, 299] on button "Zoom out" at bounding box center [594, 298] width 14 height 14
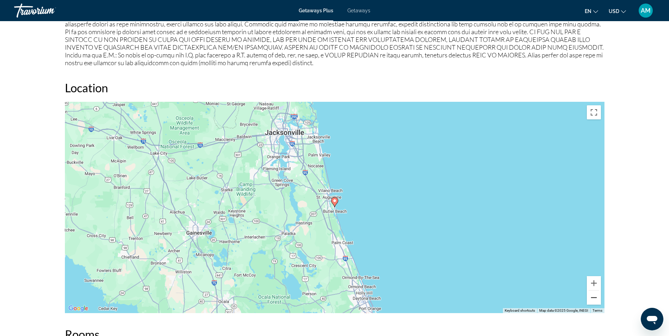
click at [590, 299] on button "Zoom out" at bounding box center [594, 298] width 14 height 14
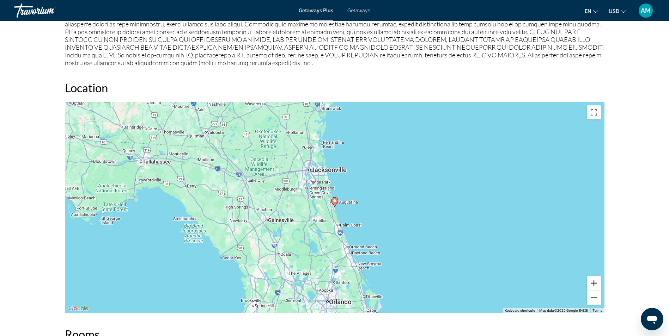
click at [592, 285] on button "Zoom in" at bounding box center [594, 283] width 14 height 14
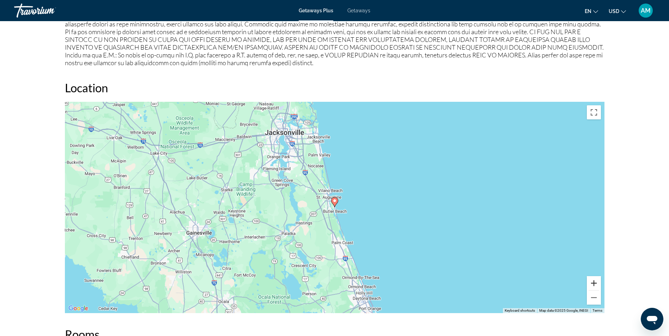
click at [592, 285] on button "Zoom in" at bounding box center [594, 283] width 14 height 14
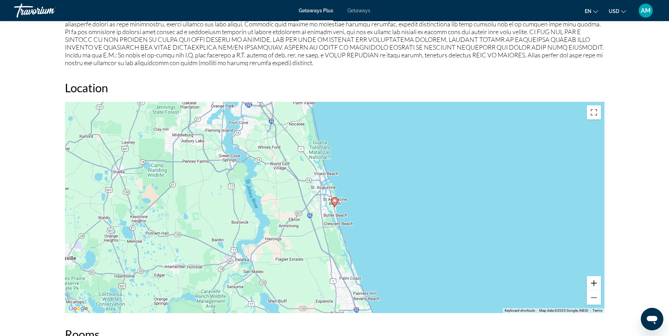
click at [592, 285] on button "Zoom in" at bounding box center [594, 283] width 14 height 14
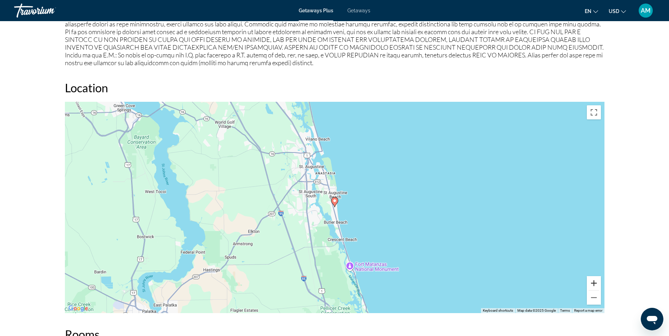
click at [592, 285] on button "Zoom in" at bounding box center [594, 283] width 14 height 14
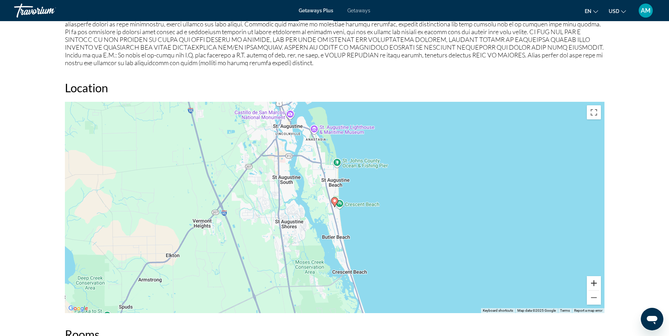
click at [592, 285] on button "Zoom in" at bounding box center [594, 283] width 14 height 14
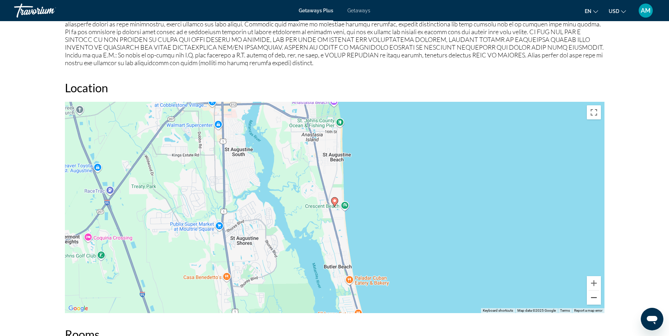
click at [595, 299] on button "Zoom out" at bounding box center [594, 298] width 14 height 14
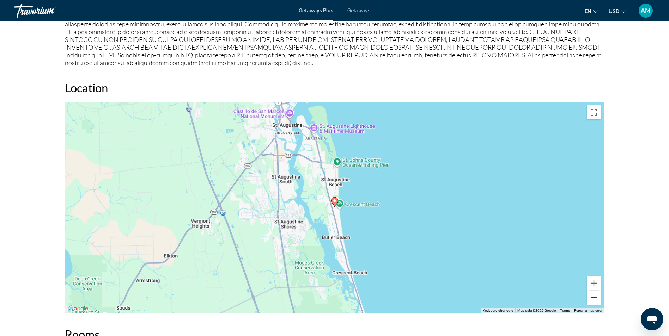
click at [595, 299] on button "Zoom out" at bounding box center [594, 298] width 14 height 14
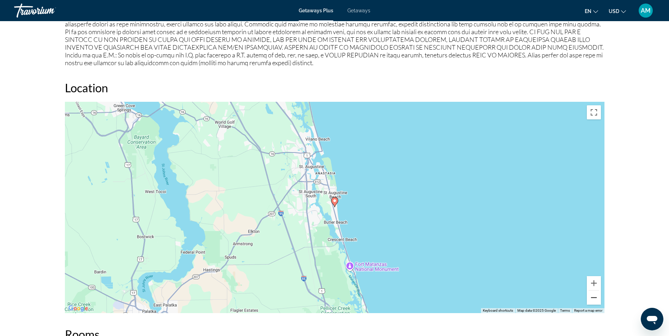
click at [594, 298] on button "Zoom out" at bounding box center [594, 298] width 14 height 14
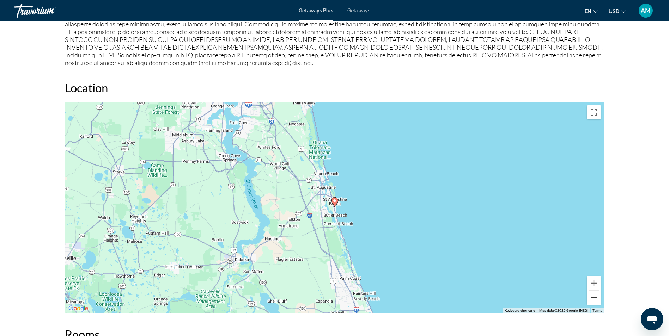
click at [594, 298] on button "Zoom out" at bounding box center [594, 298] width 14 height 14
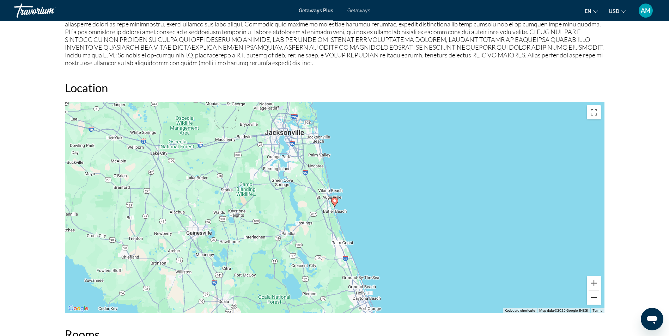
click at [593, 294] on button "Zoom out" at bounding box center [594, 298] width 14 height 14
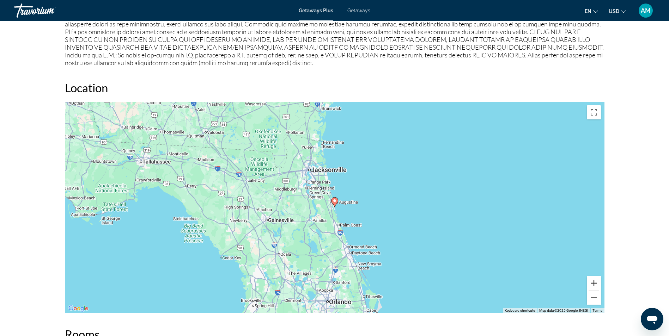
click at [596, 283] on button "Zoom in" at bounding box center [594, 283] width 14 height 14
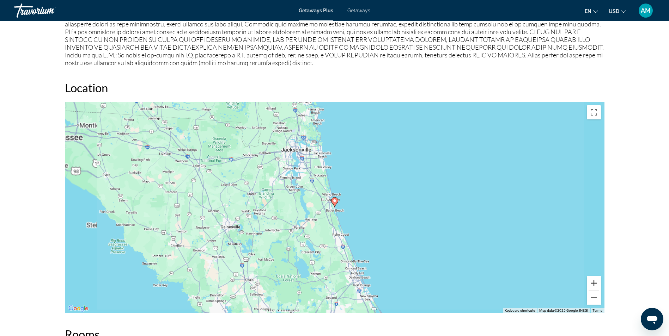
click at [595, 283] on button "Zoom in" at bounding box center [594, 283] width 14 height 14
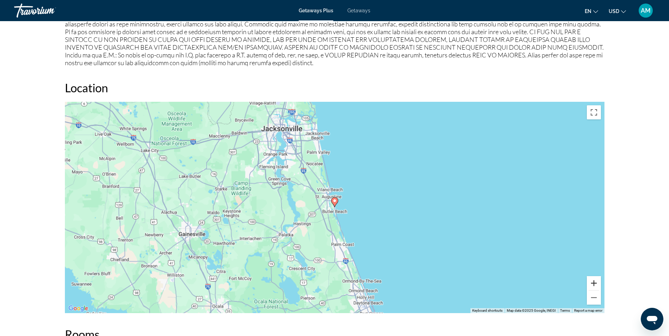
click at [595, 283] on button "Zoom in" at bounding box center [594, 283] width 14 height 14
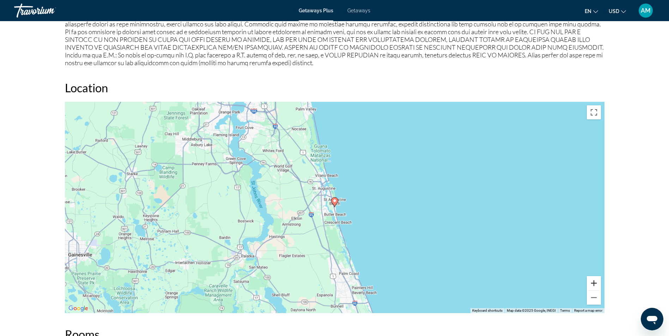
click at [594, 283] on button "Zoom in" at bounding box center [594, 283] width 14 height 14
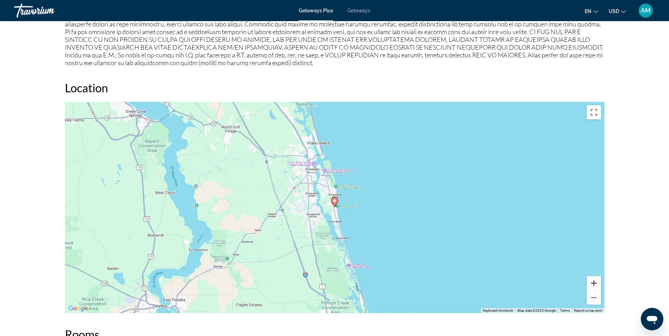
click at [594, 283] on button "Zoom in" at bounding box center [594, 283] width 14 height 14
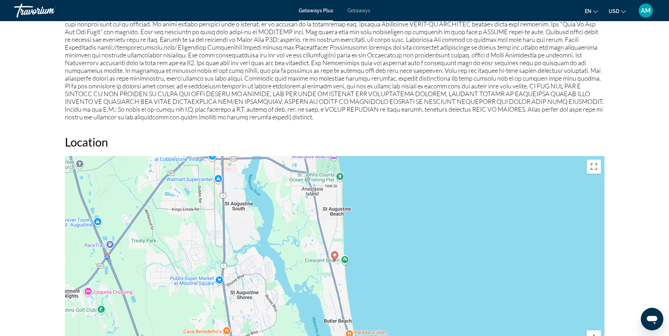
scroll to position [810, 0]
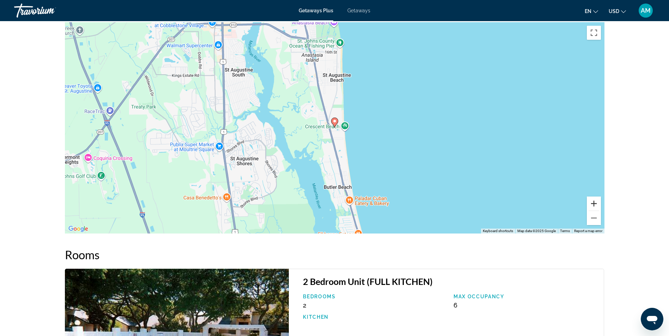
click at [594, 203] on button "Zoom in" at bounding box center [594, 204] width 14 height 14
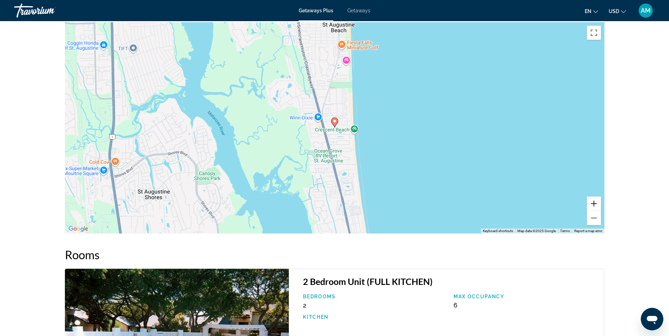
click at [594, 203] on button "Zoom in" at bounding box center [594, 204] width 14 height 14
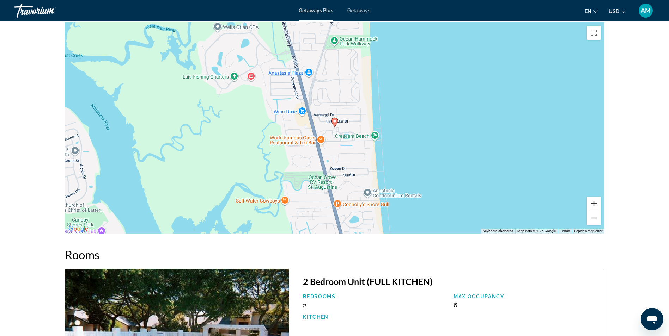
click at [594, 202] on button "Zoom in" at bounding box center [594, 204] width 14 height 14
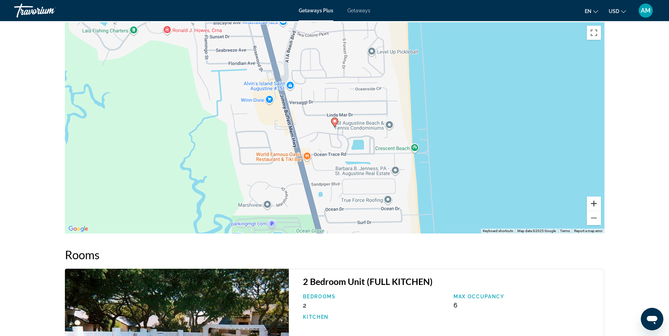
click at [593, 202] on button "Zoom in" at bounding box center [594, 204] width 14 height 14
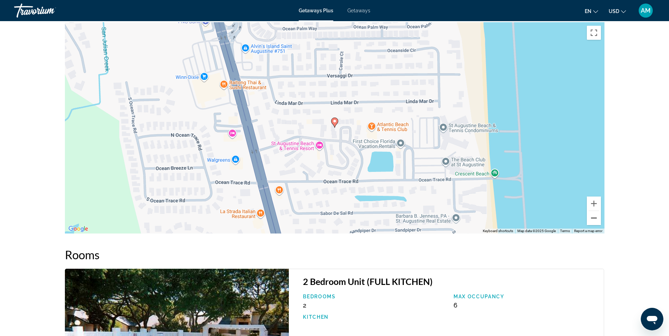
click at [591, 214] on button "Zoom out" at bounding box center [594, 218] width 14 height 14
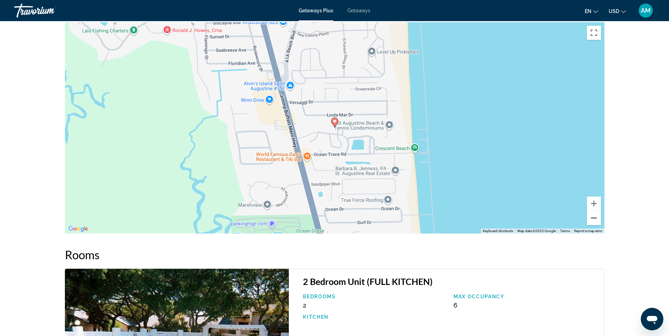
click at [591, 222] on button "Zoom out" at bounding box center [594, 218] width 14 height 14
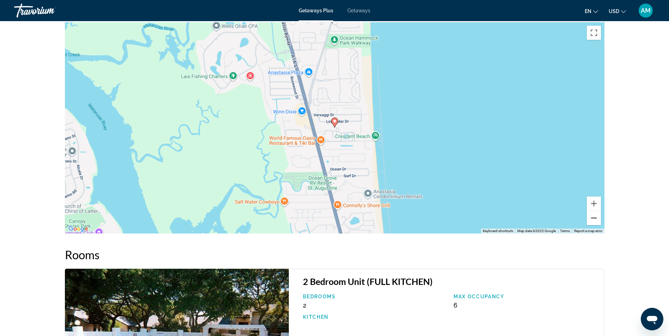
click at [591, 222] on button "Zoom out" at bounding box center [594, 218] width 14 height 14
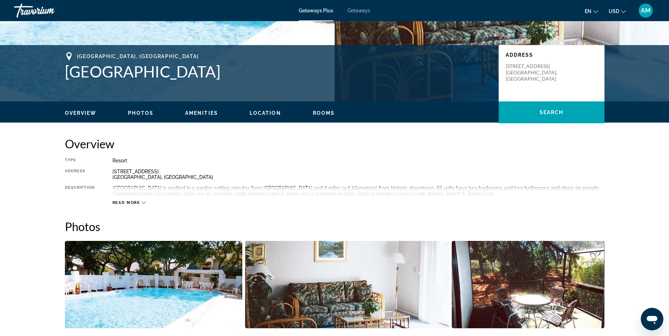
scroll to position [61, 0]
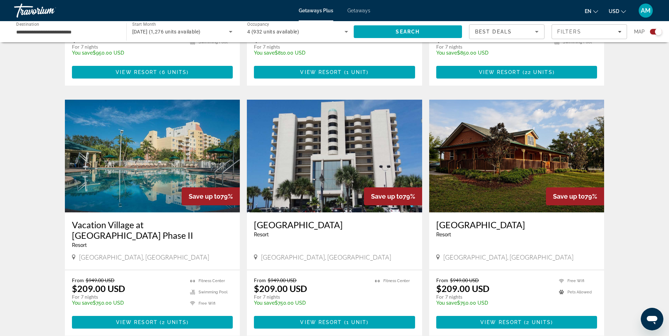
scroll to position [458, 0]
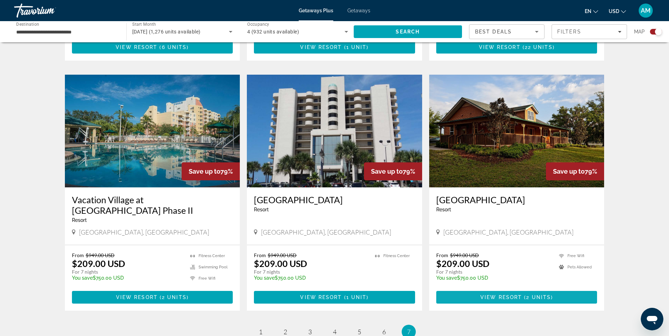
click at [504, 295] on span "View Resort" at bounding box center [501, 298] width 42 height 6
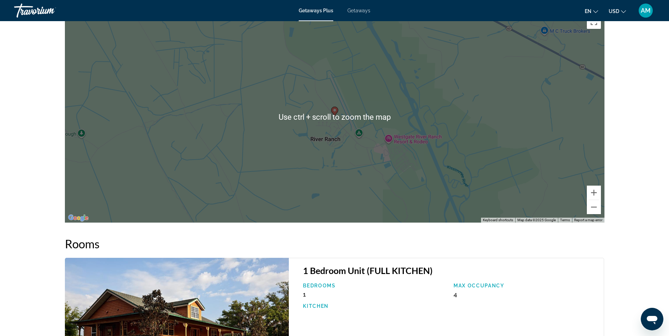
scroll to position [776, 0]
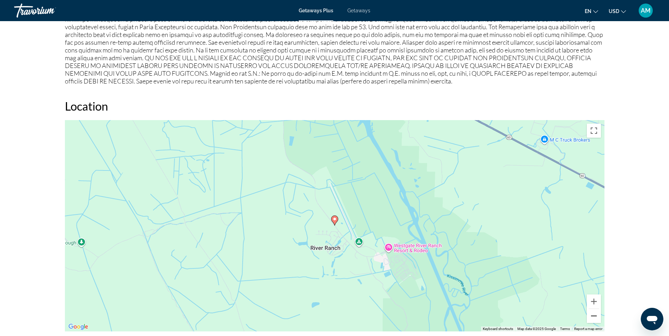
click at [597, 309] on button "Zoom out" at bounding box center [594, 316] width 14 height 14
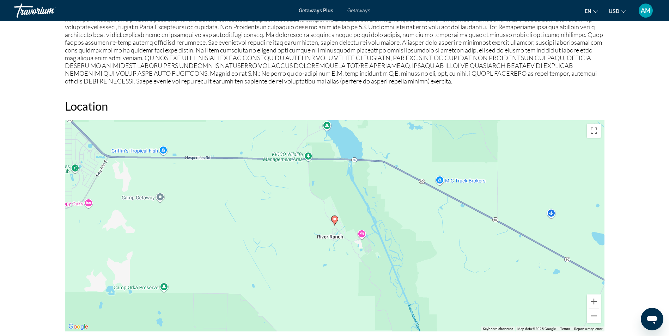
click at [597, 309] on button "Zoom out" at bounding box center [594, 316] width 14 height 14
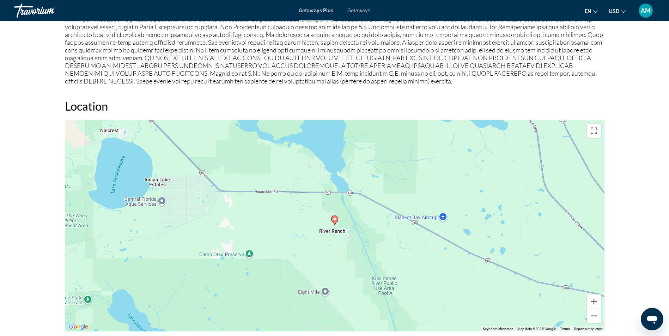
click at [596, 309] on button "Zoom out" at bounding box center [594, 316] width 14 height 14
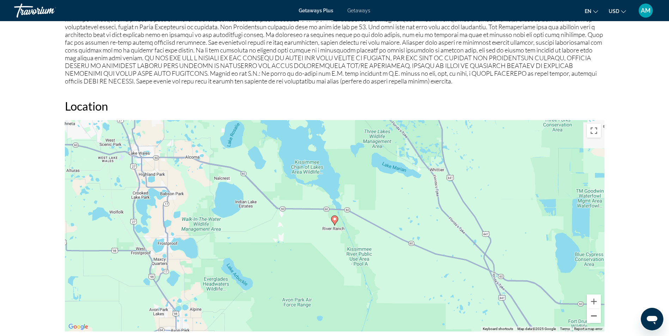
click at [596, 309] on button "Zoom out" at bounding box center [594, 316] width 14 height 14
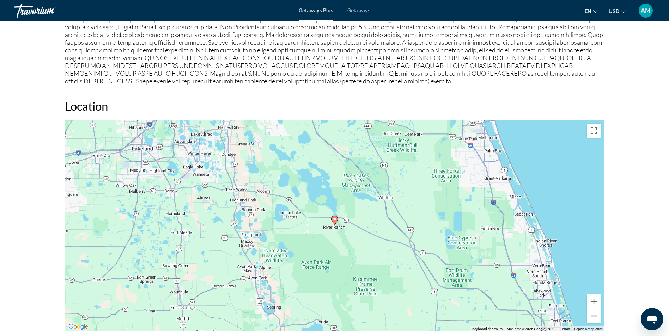
click at [595, 309] on button "Zoom out" at bounding box center [594, 316] width 14 height 14
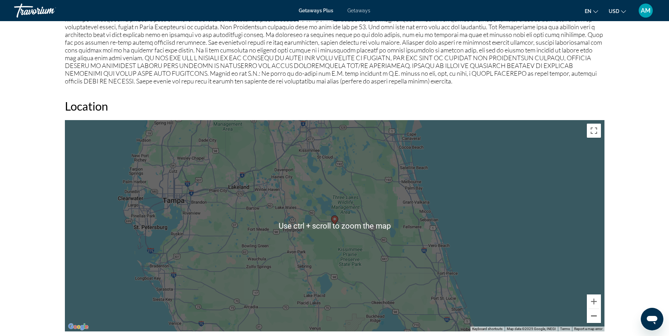
scroll to position [808, 0]
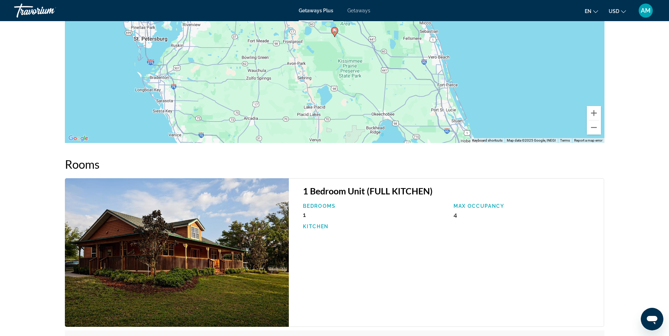
scroll to position [859, 0]
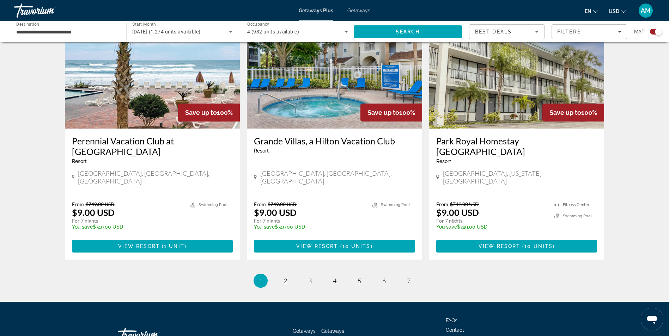
scroll to position [1044, 0]
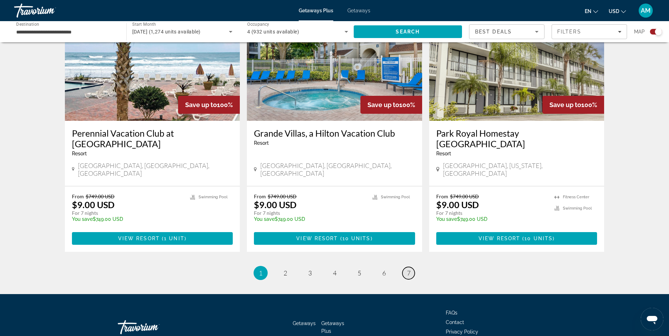
click at [410, 269] on span "7" at bounding box center [409, 273] width 4 height 8
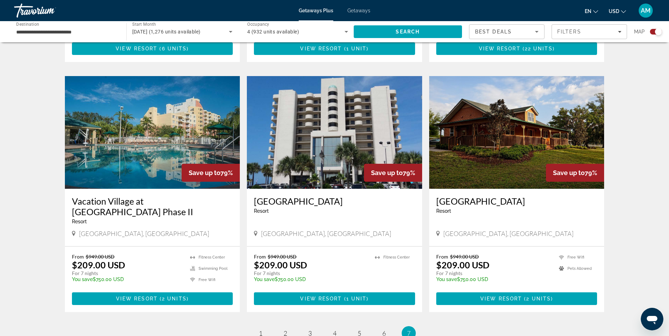
scroll to position [458, 0]
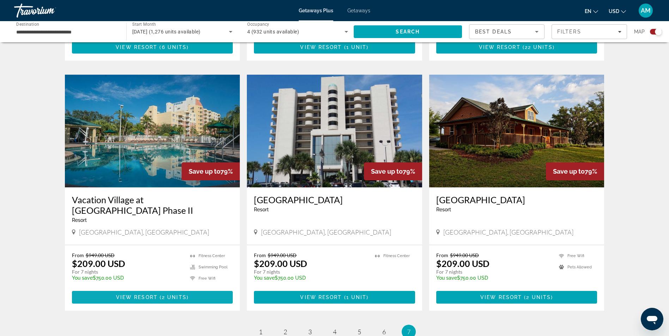
click at [166, 295] on span "2 units" at bounding box center [174, 298] width 25 height 6
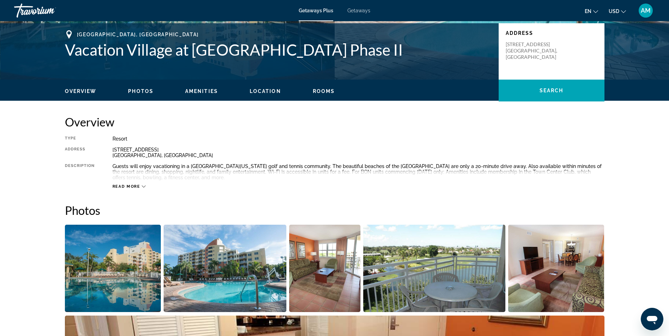
scroll to position [133, 0]
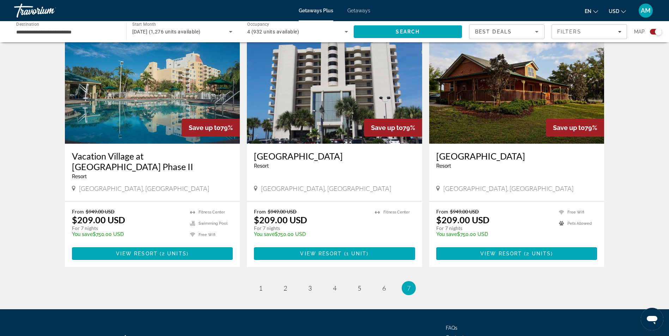
scroll to position [543, 0]
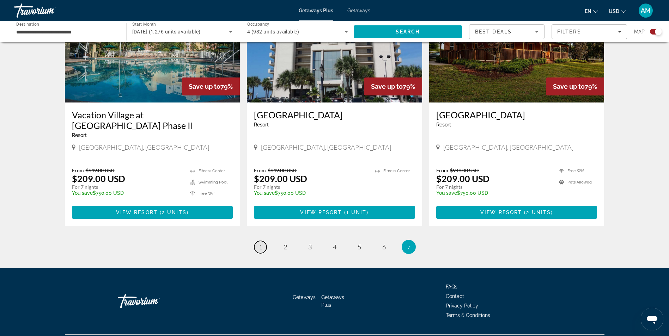
click at [264, 241] on link "page 1" at bounding box center [260, 247] width 12 height 12
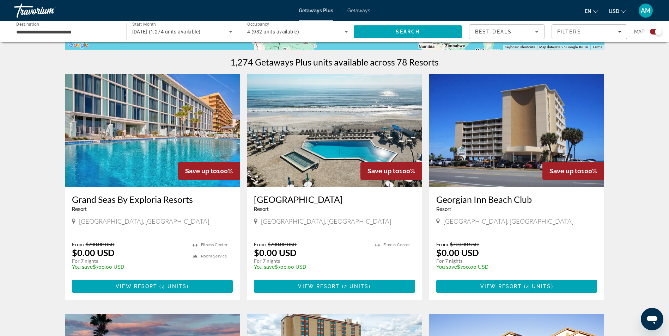
scroll to position [212, 0]
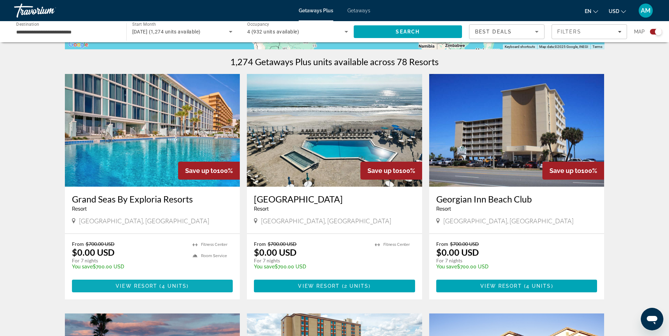
click at [185, 287] on span "4 units" at bounding box center [174, 286] width 25 height 6
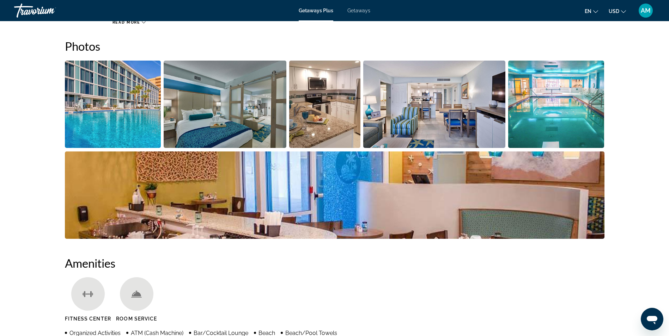
scroll to position [212, 0]
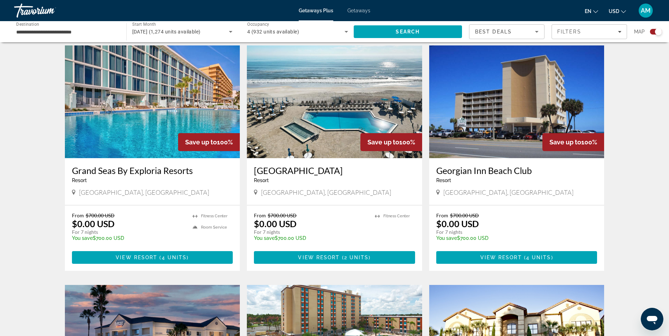
scroll to position [247, 0]
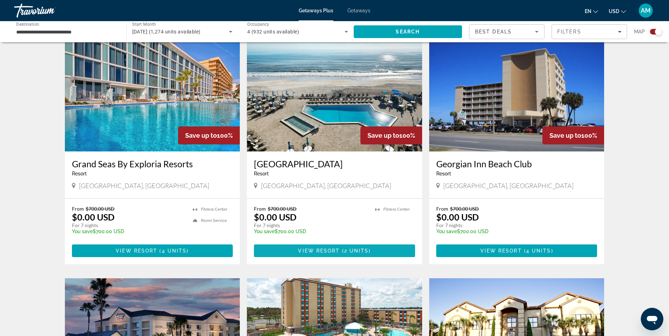
click at [359, 251] on span "2 units" at bounding box center [356, 251] width 25 height 6
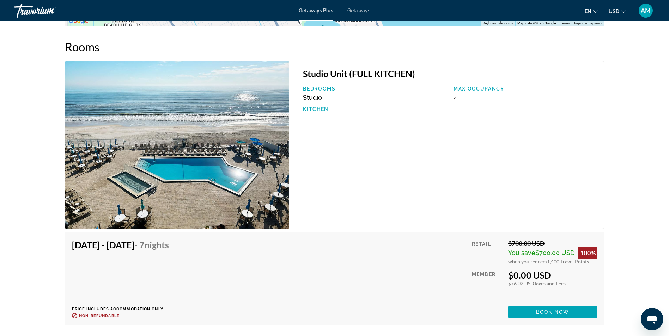
scroll to position [932, 0]
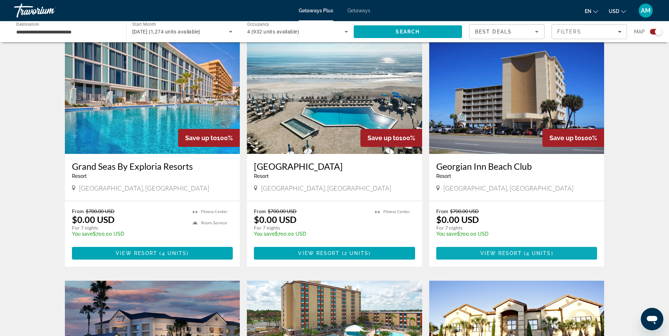
scroll to position [247, 0]
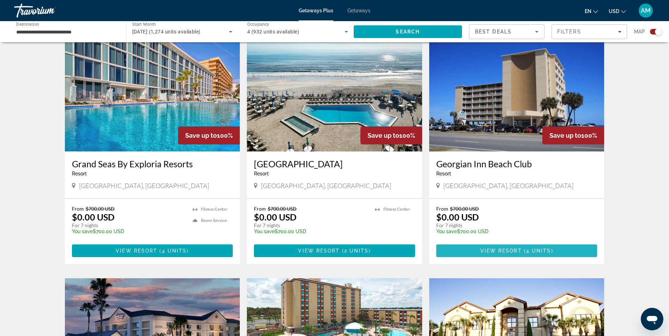
click at [494, 250] on span "View Resort" at bounding box center [501, 251] width 42 height 6
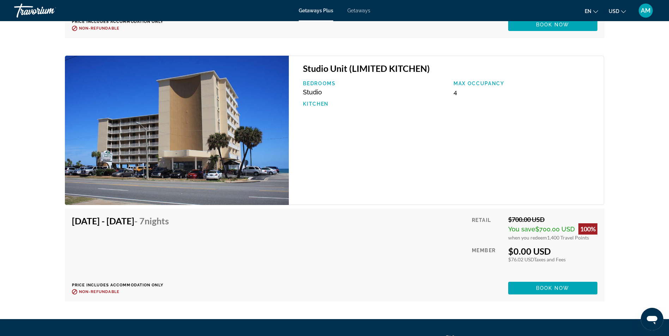
scroll to position [1304, 0]
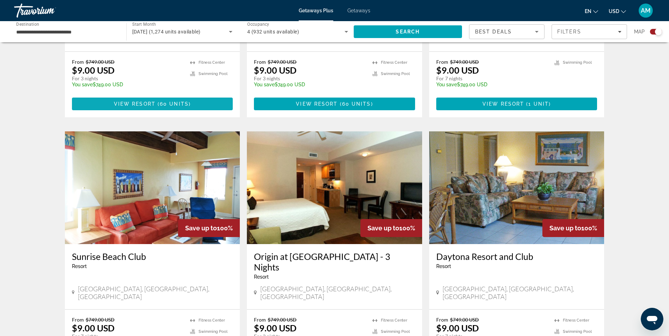
scroll to position [705, 0]
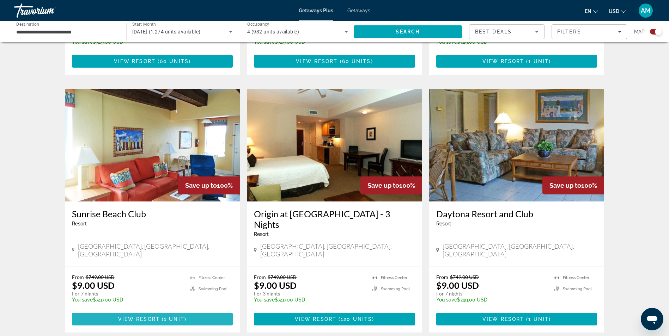
click at [185, 317] on span "( 1 unit )" at bounding box center [173, 320] width 27 height 6
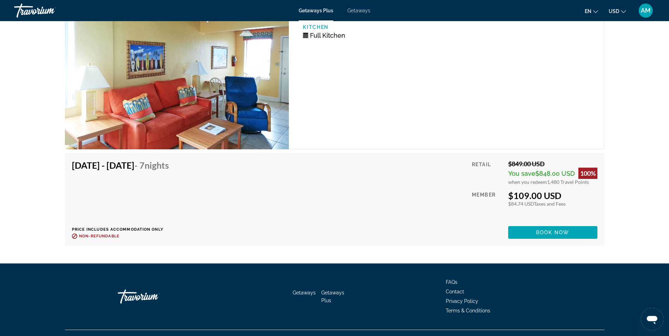
scroll to position [1163, 0]
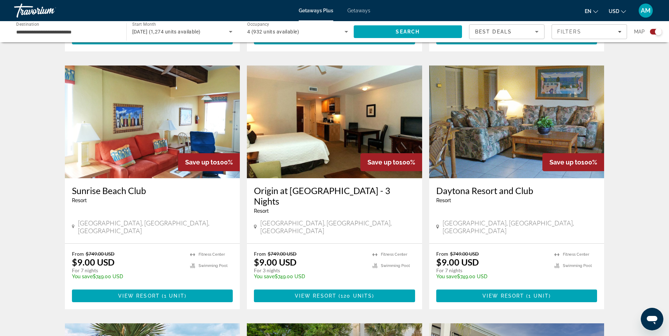
scroll to position [740, 0]
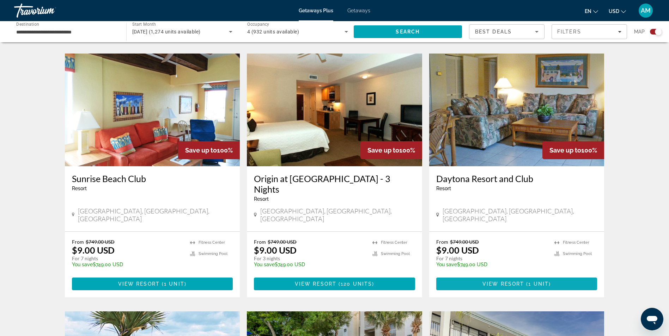
click at [476, 276] on span "Main content" at bounding box center [516, 284] width 161 height 17
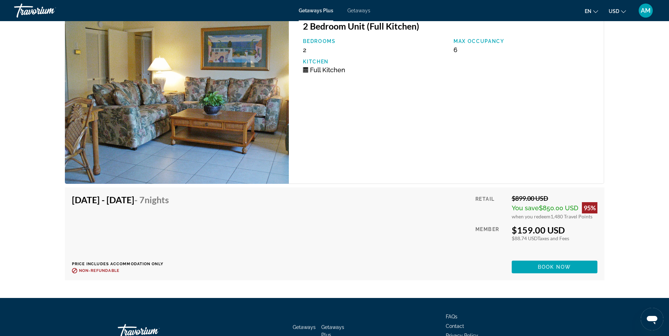
scroll to position [1093, 0]
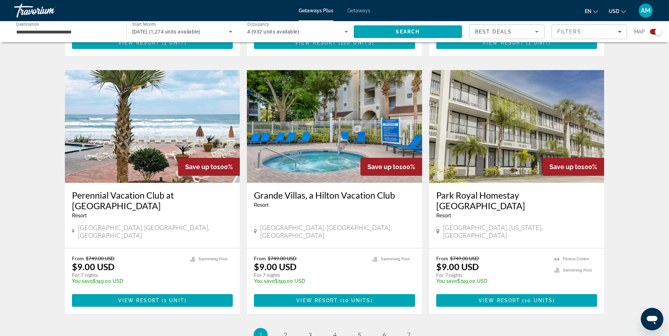
scroll to position [1022, 0]
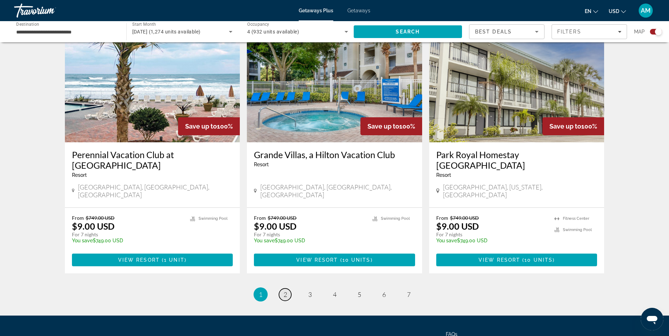
click at [286, 291] on span "2" at bounding box center [285, 295] width 4 height 8
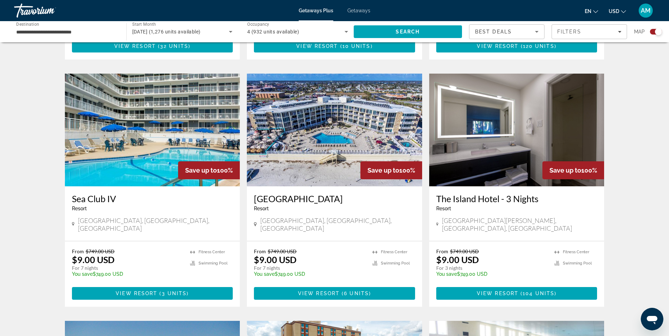
scroll to position [740, 0]
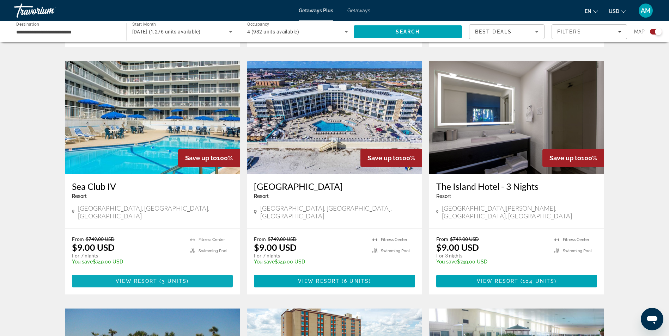
click at [200, 273] on span "Main content" at bounding box center [152, 281] width 161 height 17
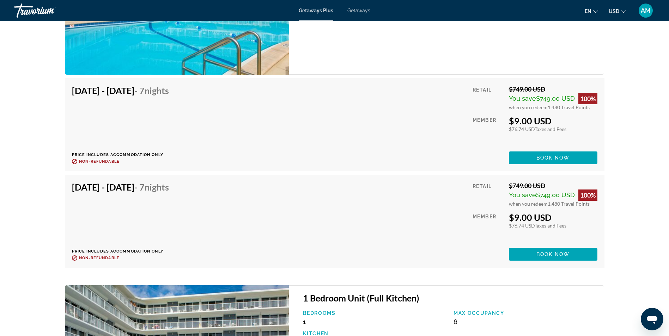
scroll to position [1410, 0]
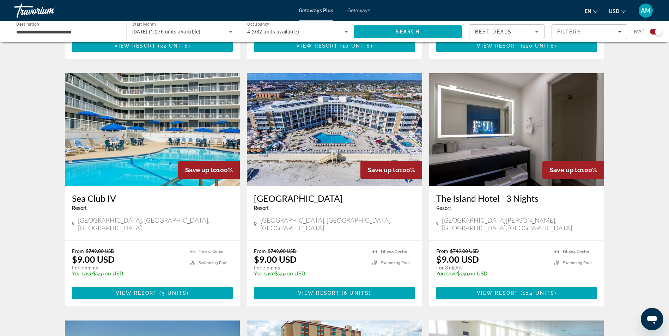
scroll to position [740, 0]
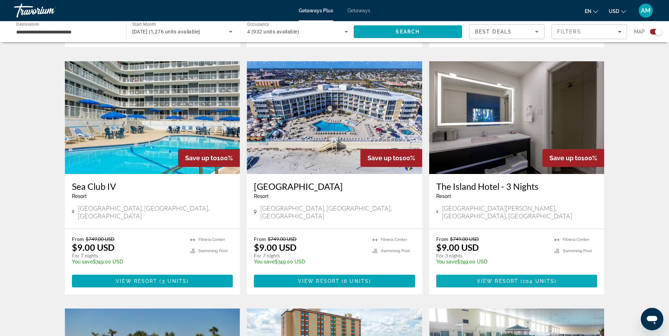
click at [500, 279] on span "View Resort" at bounding box center [498, 282] width 42 height 6
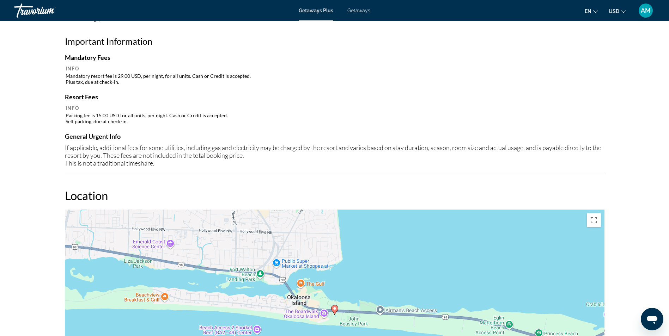
scroll to position [740, 0]
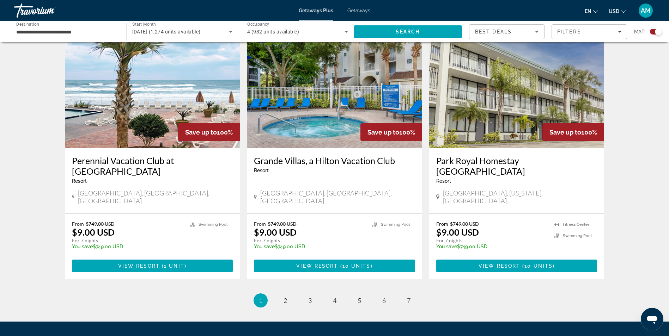
scroll to position [1022, 0]
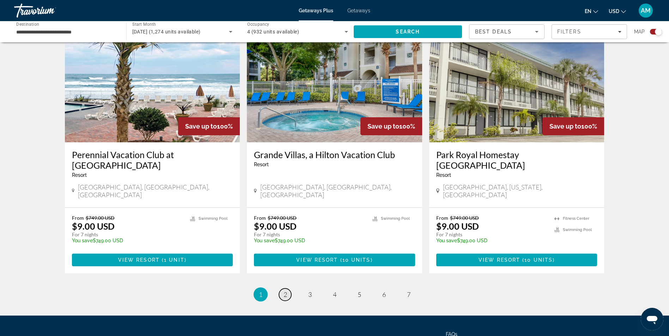
click at [287, 289] on link "page 2" at bounding box center [285, 295] width 12 height 12
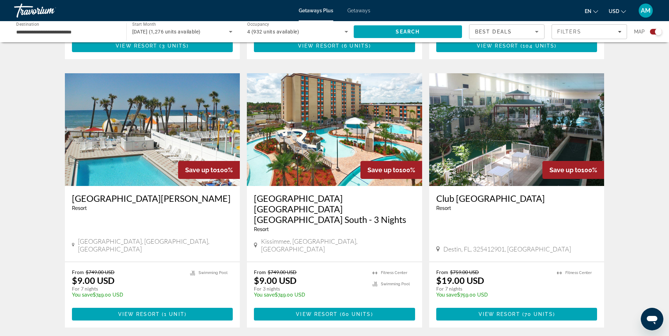
scroll to position [987, 0]
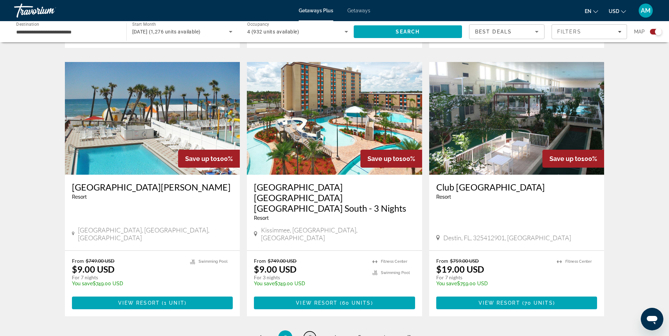
click at [309, 334] on span "3" at bounding box center [310, 338] width 4 height 8
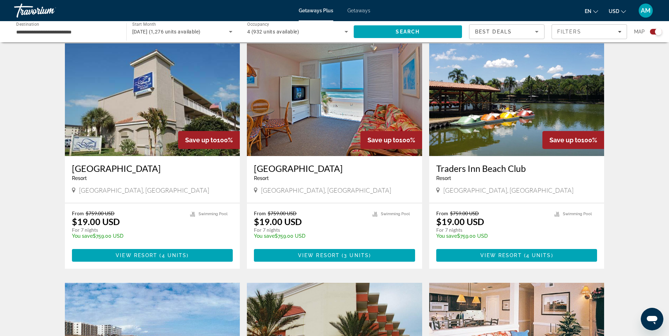
scroll to position [247, 0]
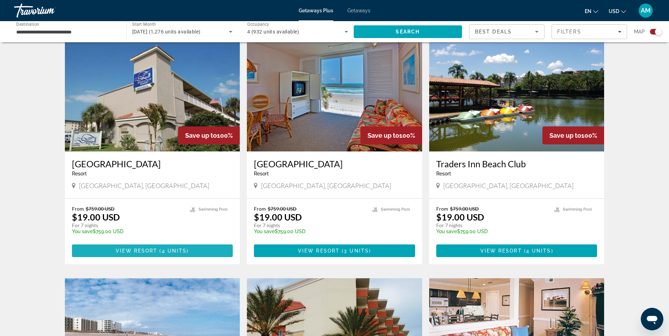
click at [189, 251] on span "Main content" at bounding box center [152, 251] width 161 height 17
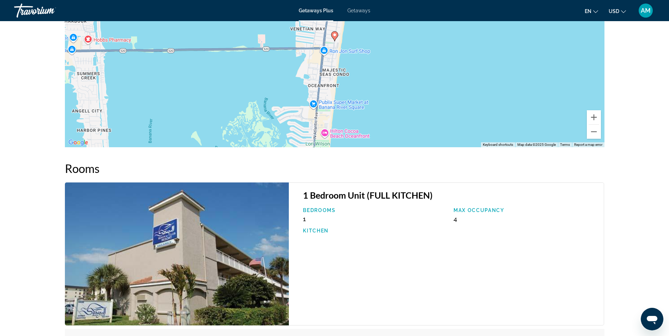
scroll to position [961, 0]
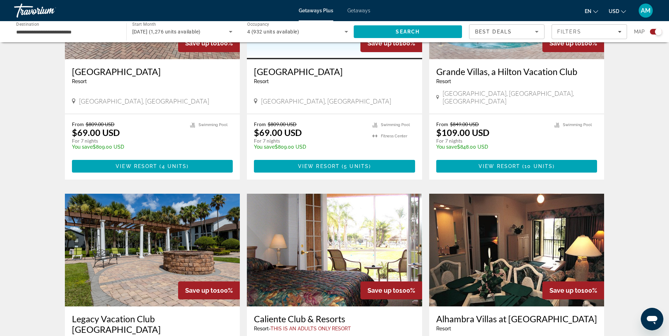
scroll to position [787, 0]
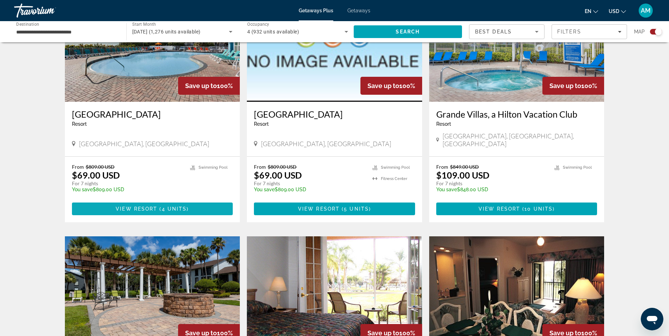
click at [142, 201] on span "Main content" at bounding box center [152, 209] width 161 height 17
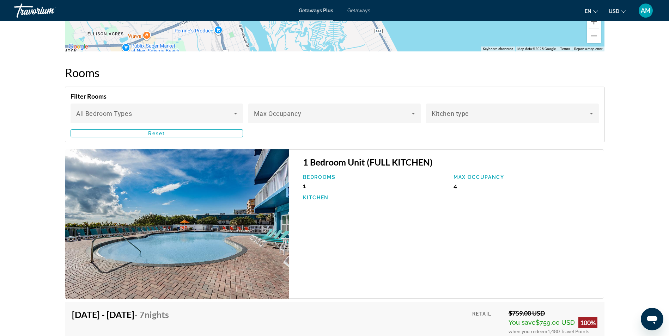
scroll to position [931, 0]
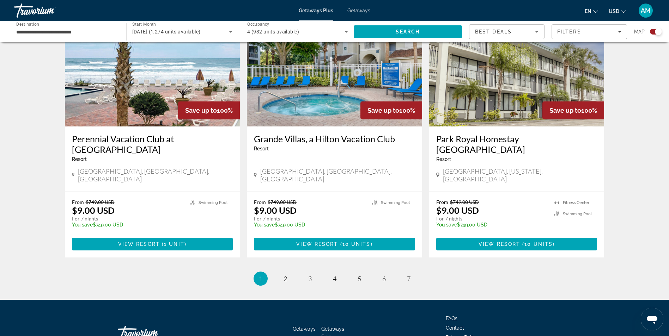
scroll to position [1044, 0]
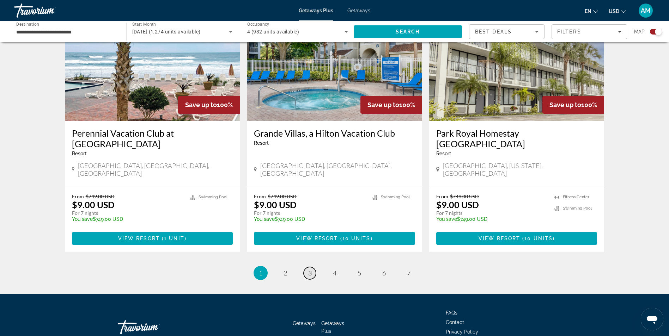
click at [308, 269] on span "3" at bounding box center [310, 273] width 4 height 8
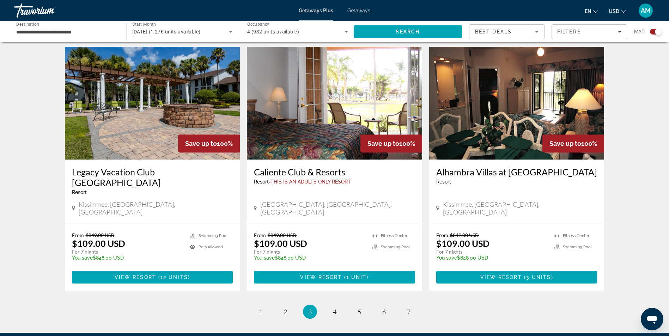
scroll to position [987, 0]
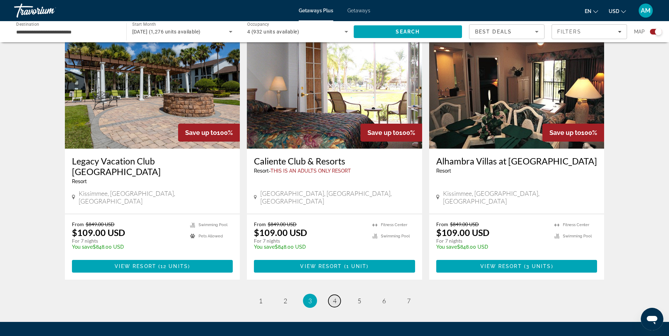
click at [336, 297] on span "4" at bounding box center [335, 301] width 4 height 8
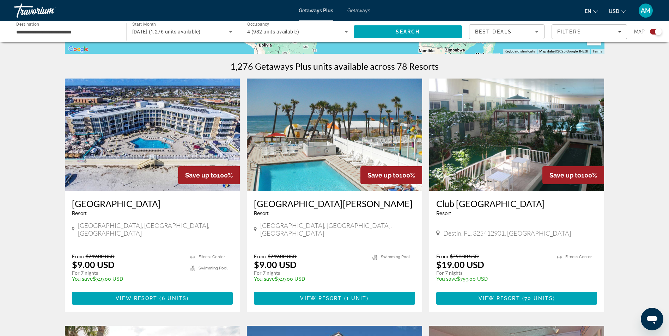
scroll to position [212, 0]
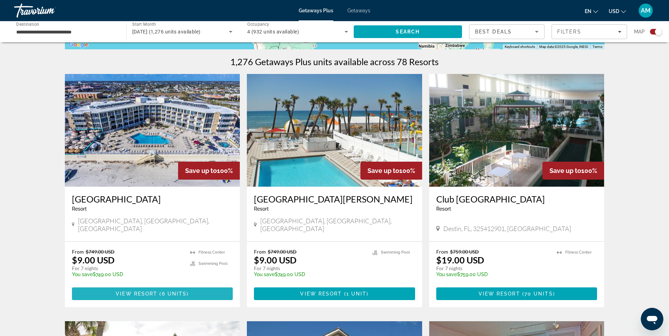
click at [159, 291] on span "( 6 units )" at bounding box center [172, 294] width 31 height 6
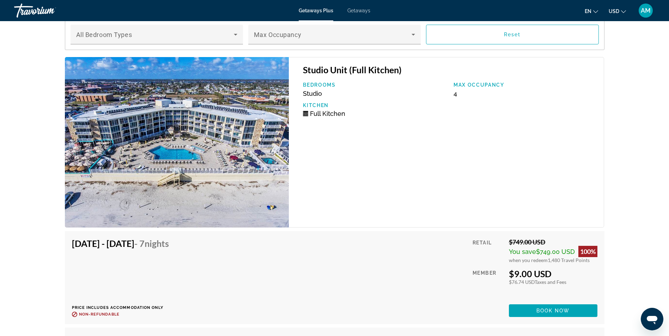
scroll to position [1340, 0]
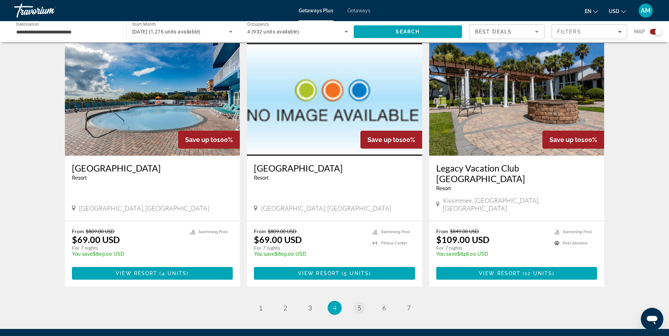
scroll to position [917, 0]
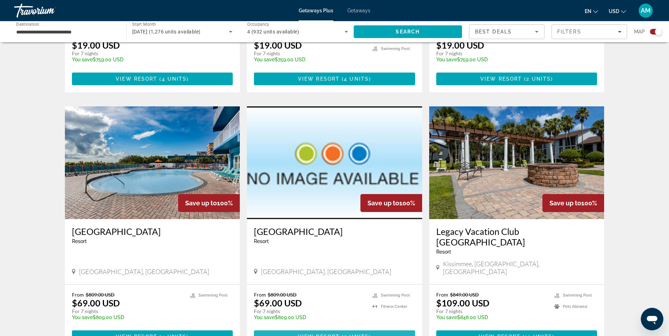
click at [345, 334] on span "5 units" at bounding box center [356, 337] width 25 height 6
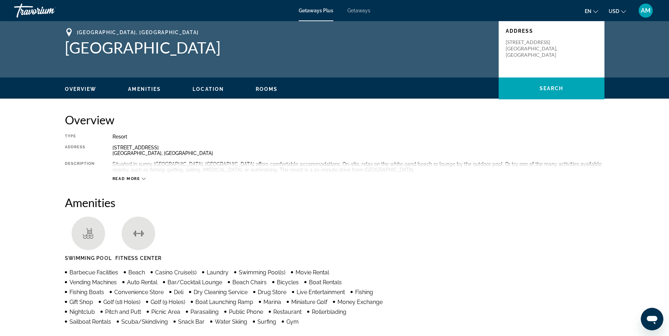
click at [213, 124] on div "Overview Type Resort All-Inclusive No All-Inclusive Address 2525 S. Atlantic Av…" at bounding box center [334, 147] width 539 height 69
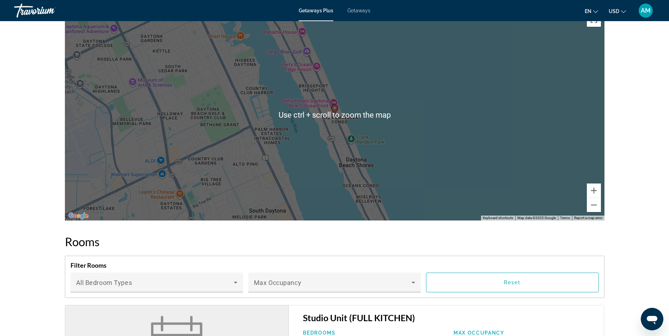
scroll to position [423, 0]
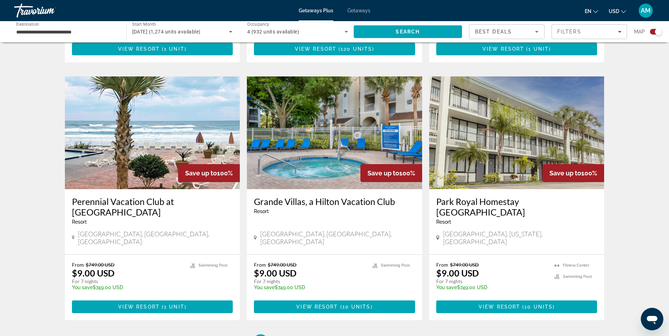
scroll to position [1044, 0]
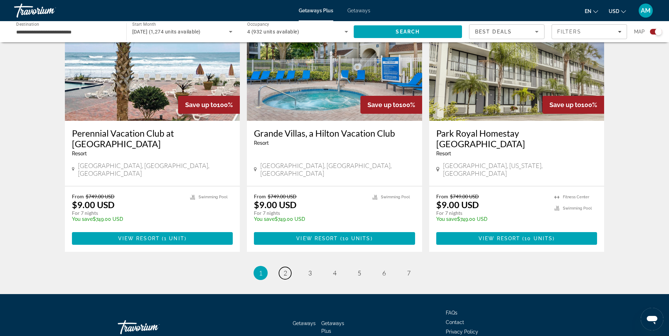
click at [282, 267] on link "page 2" at bounding box center [285, 273] width 12 height 12
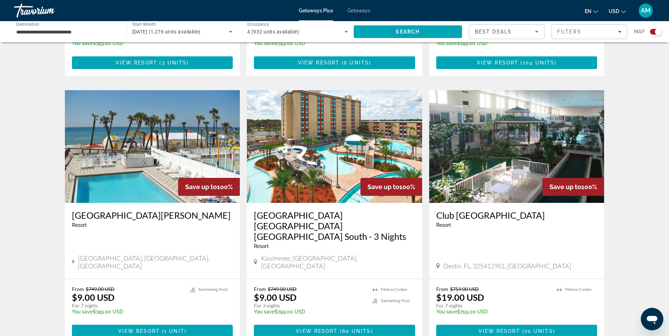
scroll to position [1054, 0]
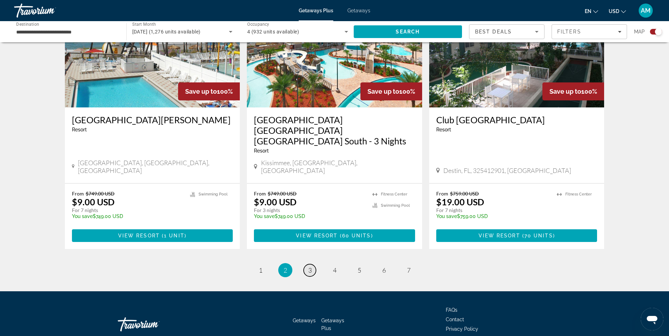
click at [309, 267] on span "3" at bounding box center [310, 271] width 4 height 8
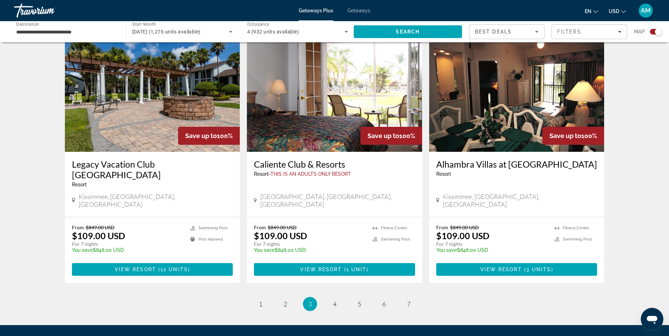
scroll to position [987, 0]
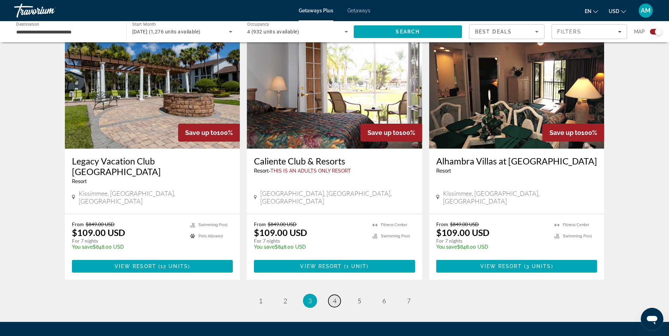
click at [333, 297] on span "4" at bounding box center [335, 301] width 4 height 8
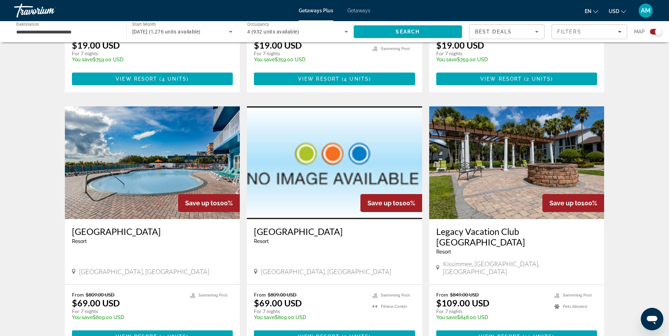
scroll to position [1022, 0]
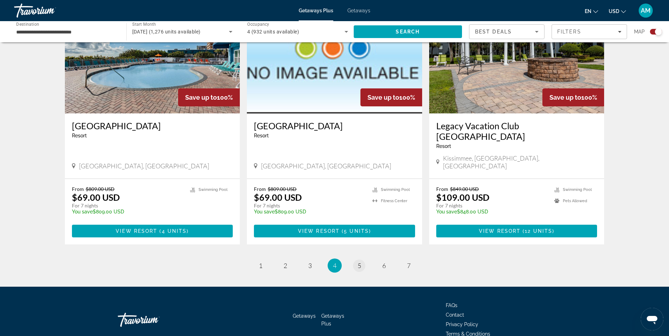
click at [356, 259] on li "page 5" at bounding box center [359, 266] width 14 height 14
click at [357, 260] on link "page 5" at bounding box center [359, 266] width 12 height 12
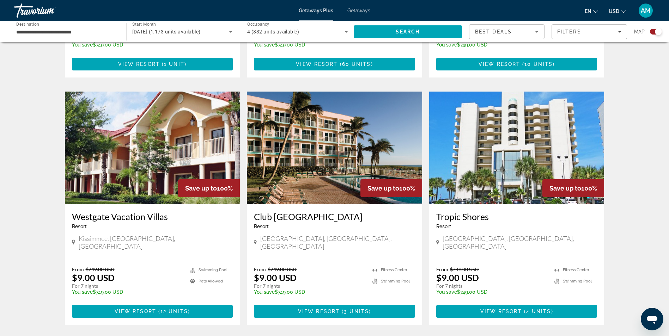
scroll to position [670, 0]
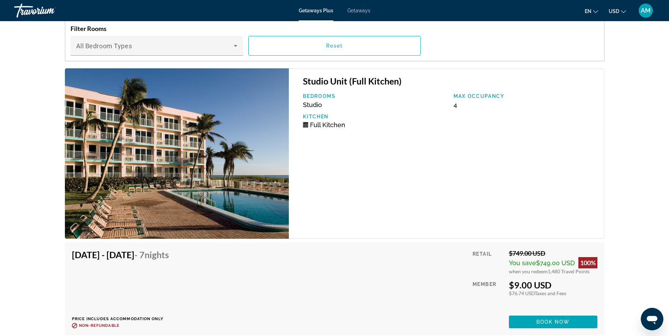
scroll to position [1375, 0]
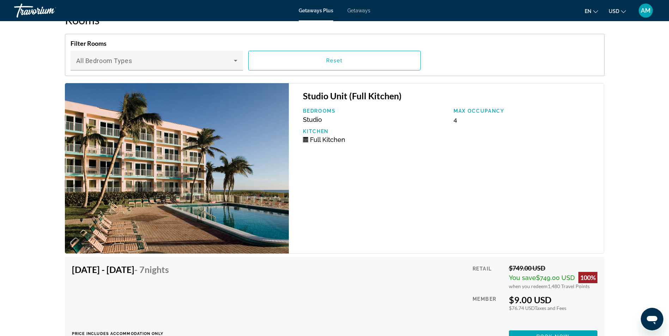
click at [161, 151] on img "Main content" at bounding box center [177, 168] width 224 height 171
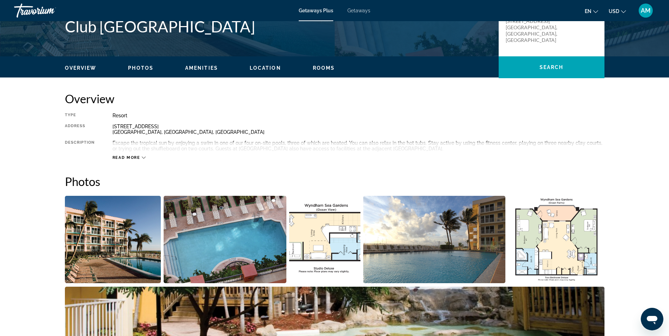
scroll to position [212, 0]
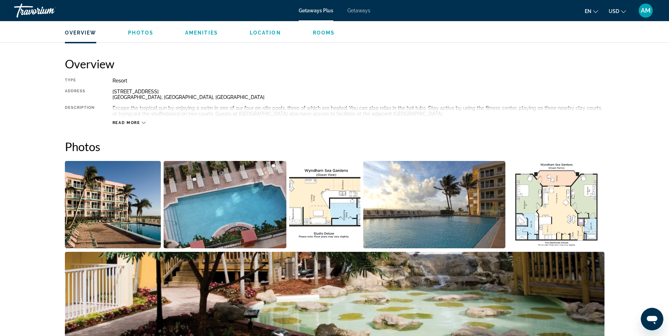
click at [143, 123] on icon "Main content" at bounding box center [144, 123] width 4 height 4
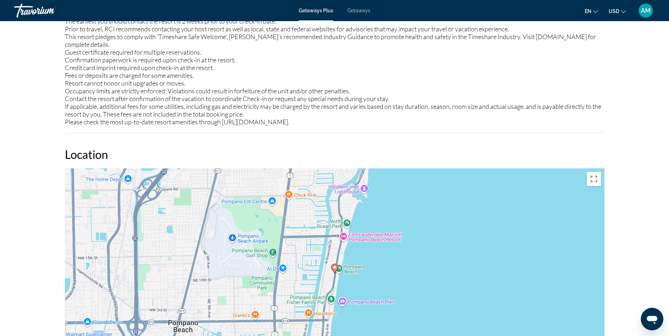
scroll to position [1058, 0]
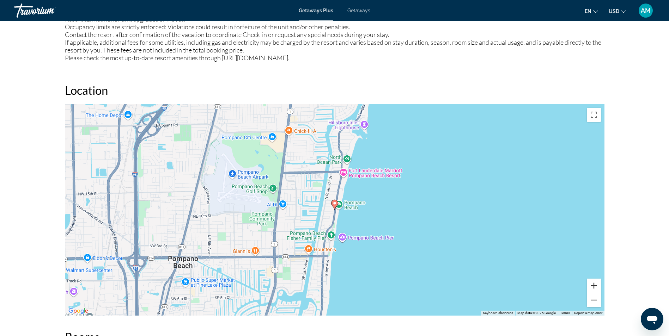
click at [593, 279] on button "Zoom in" at bounding box center [594, 286] width 14 height 14
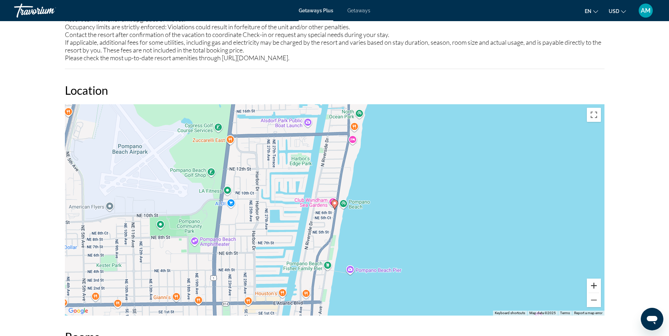
click at [593, 279] on button "Zoom in" at bounding box center [594, 286] width 14 height 14
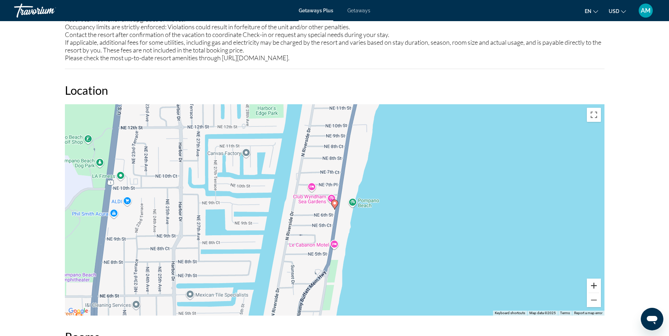
click at [593, 279] on button "Zoom in" at bounding box center [594, 286] width 14 height 14
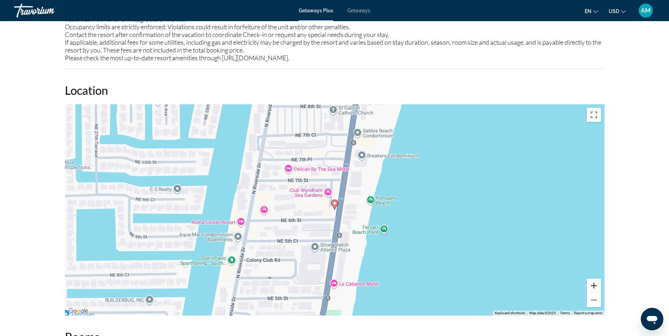
click at [593, 279] on button "Zoom in" at bounding box center [594, 286] width 14 height 14
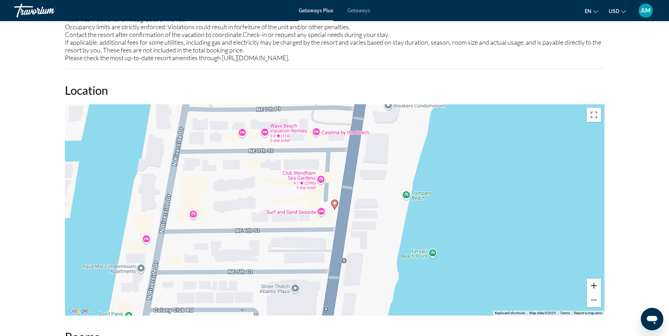
click at [593, 279] on button "Zoom in" at bounding box center [594, 286] width 14 height 14
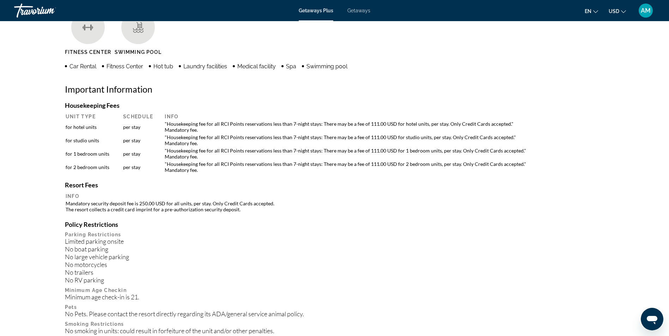
scroll to position [483, 0]
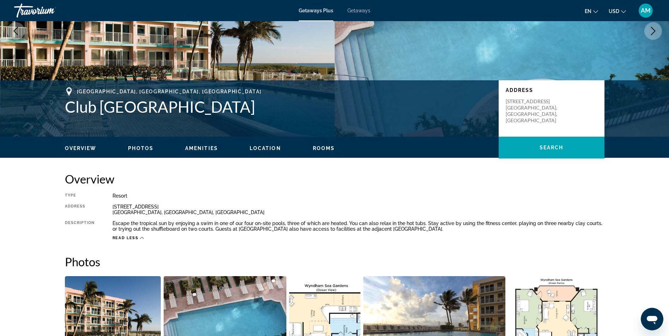
scroll to position [0, 0]
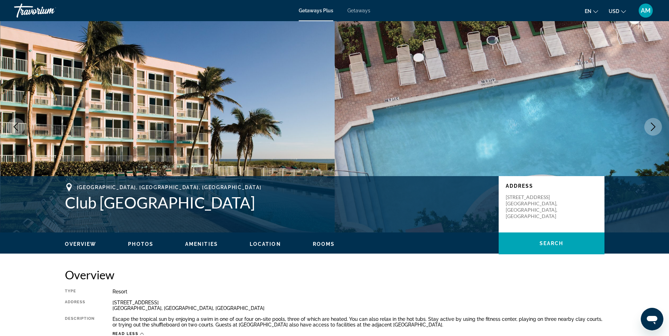
click at [4, 161] on img "Main content" at bounding box center [167, 127] width 335 height 212
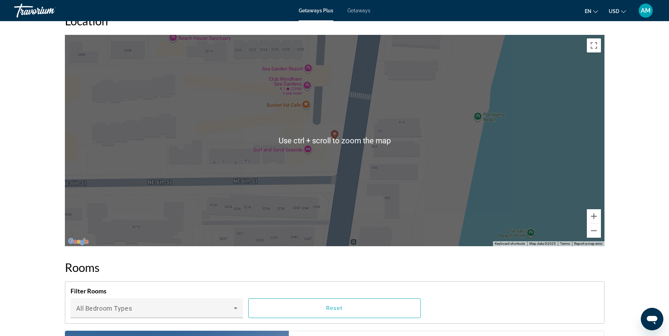
scroll to position [1128, 0]
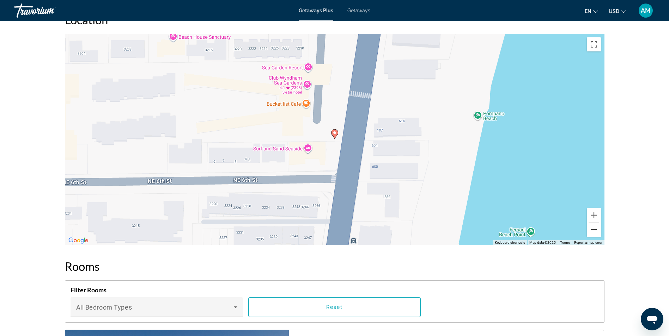
click at [596, 224] on button "Zoom out" at bounding box center [594, 230] width 14 height 14
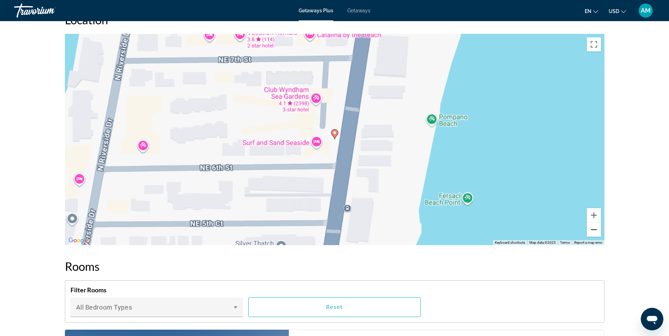
click at [596, 224] on button "Zoom out" at bounding box center [594, 230] width 14 height 14
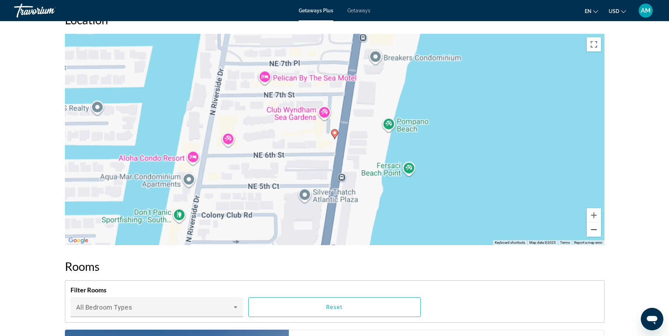
click at [596, 224] on button "Zoom out" at bounding box center [594, 230] width 14 height 14
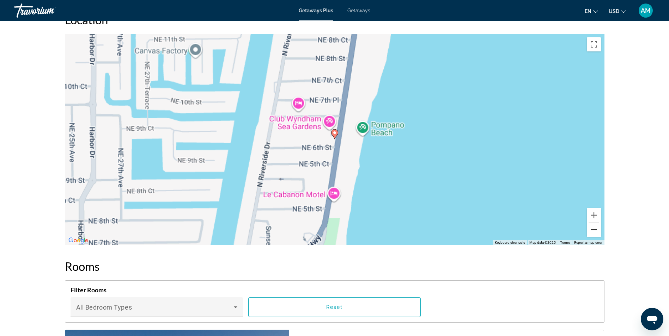
click at [596, 224] on button "Zoom out" at bounding box center [594, 230] width 14 height 14
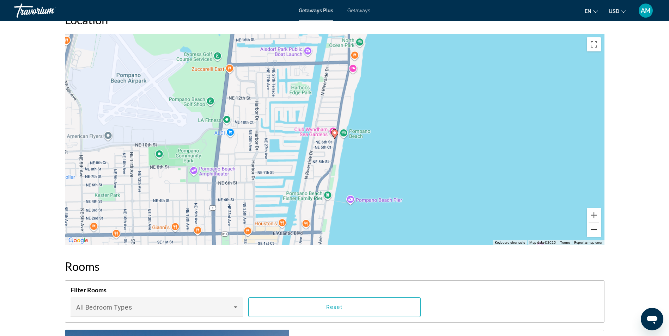
click at [596, 224] on button "Zoom out" at bounding box center [594, 230] width 14 height 14
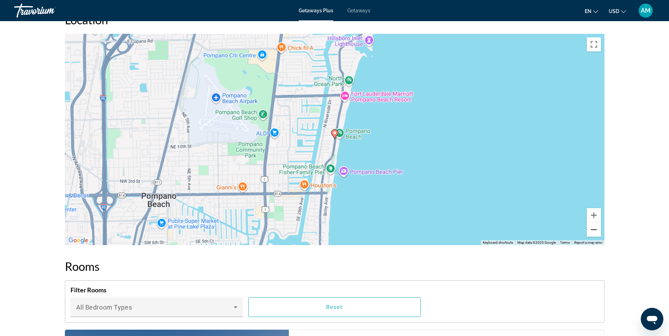
click at [596, 224] on button "Zoom out" at bounding box center [594, 230] width 14 height 14
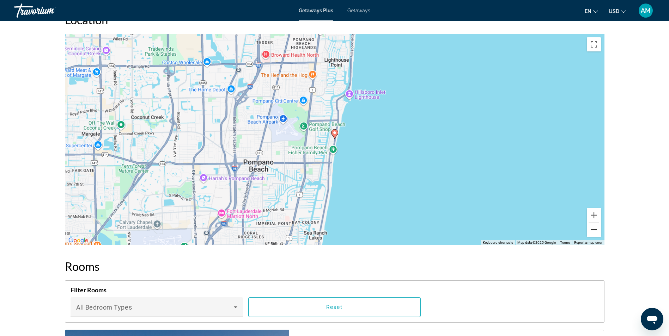
click at [596, 224] on button "Zoom out" at bounding box center [594, 230] width 14 height 14
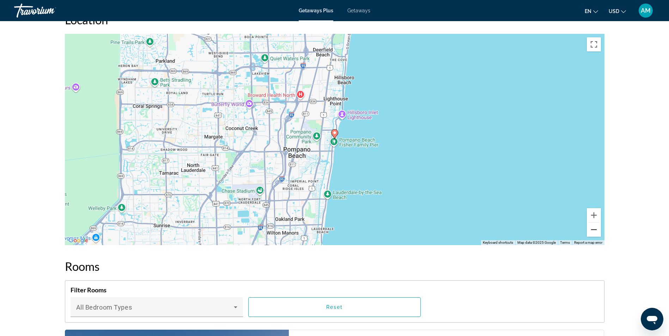
click at [596, 224] on button "Zoom out" at bounding box center [594, 230] width 14 height 14
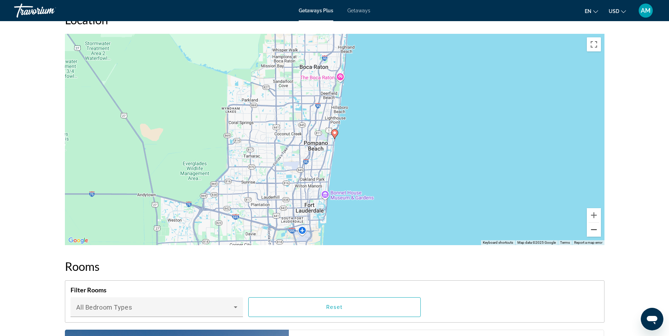
click at [596, 224] on button "Zoom out" at bounding box center [594, 230] width 14 height 14
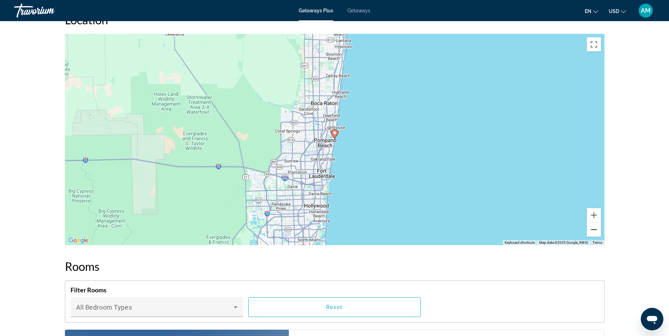
click at [596, 224] on button "Zoom out" at bounding box center [594, 230] width 14 height 14
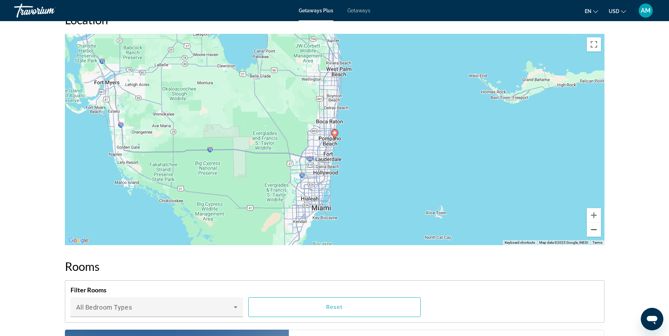
click at [596, 224] on button "Zoom out" at bounding box center [594, 230] width 14 height 14
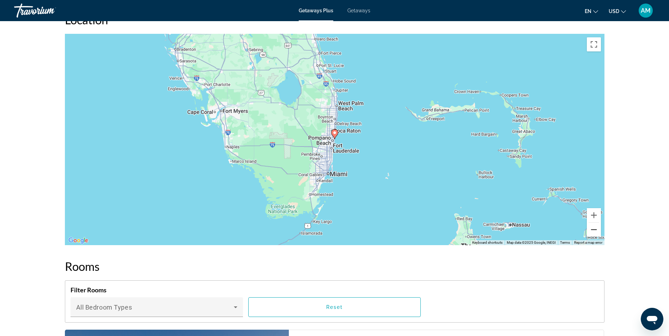
click at [596, 224] on button "Zoom out" at bounding box center [594, 230] width 14 height 14
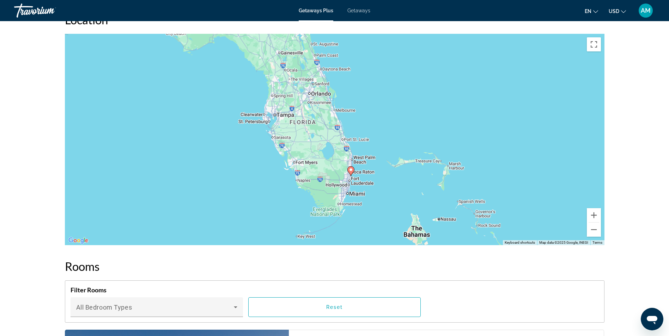
drag, startPoint x: 415, startPoint y: 124, endPoint x: 430, endPoint y: 166, distance: 44.7
click at [430, 166] on div "To activate drag with keyboard, press Alt + Enter. Once in keyboard drag state,…" at bounding box center [334, 140] width 539 height 212
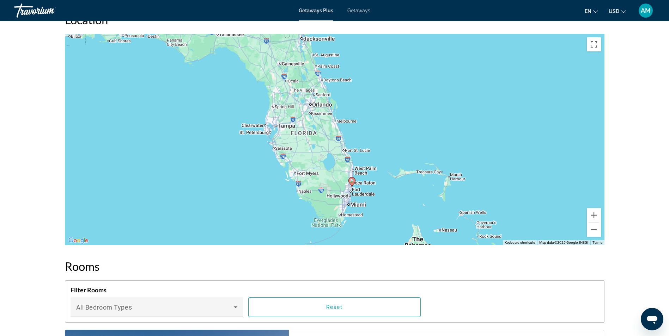
click at [303, 55] on div "To activate drag with keyboard, press Alt + Enter. Once in keyboard drag state,…" at bounding box center [334, 140] width 539 height 212
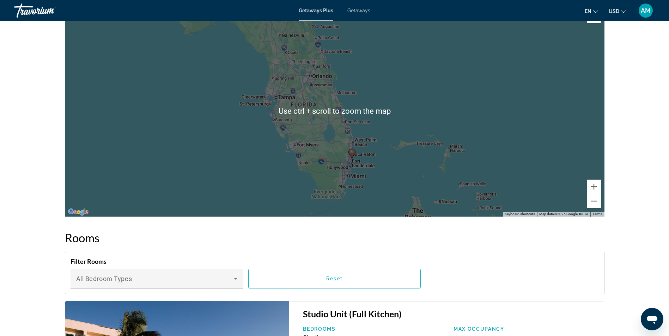
scroll to position [1163, 0]
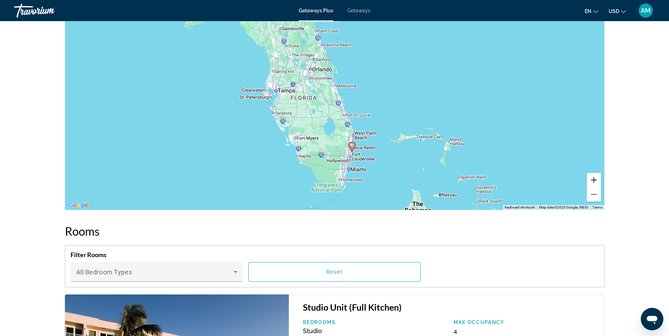
click at [595, 174] on button "Zoom in" at bounding box center [594, 180] width 14 height 14
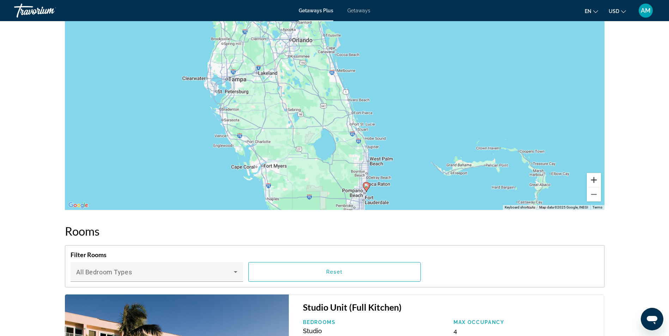
click at [595, 174] on button "Zoom in" at bounding box center [594, 180] width 14 height 14
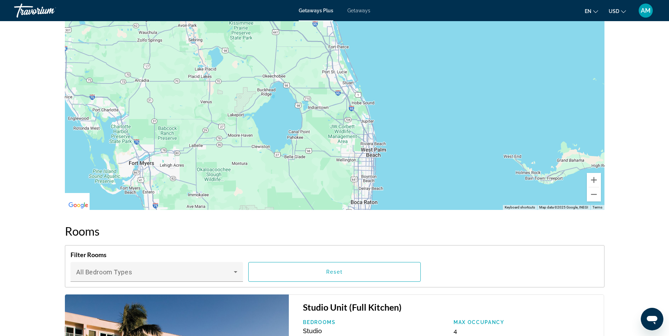
drag, startPoint x: 491, startPoint y: 159, endPoint x: 453, endPoint y: 42, distance: 123.8
click at [455, 46] on div "Main content" at bounding box center [334, 105] width 539 height 212
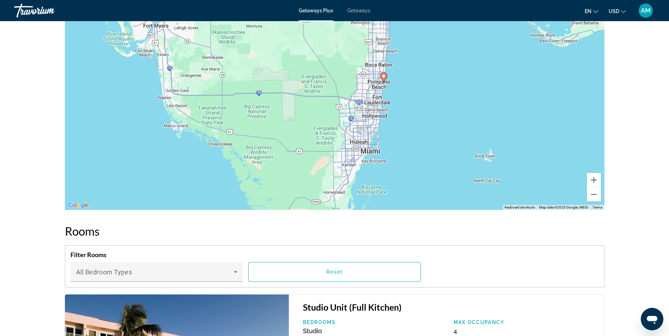
drag, startPoint x: 421, startPoint y: 171, endPoint x: 436, endPoint y: 84, distance: 89.0
click at [435, 85] on div "To activate drag with keyboard, press Alt + Enter. Once in keyboard drag state,…" at bounding box center [334, 105] width 539 height 212
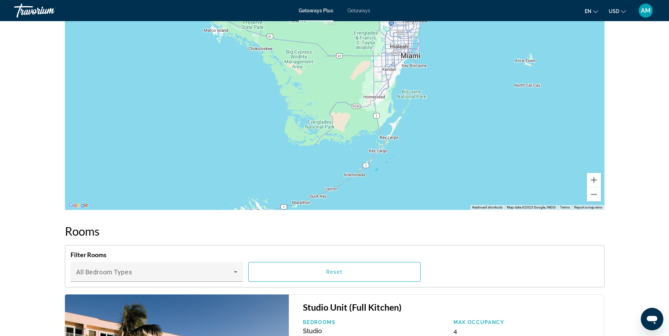
drag, startPoint x: 395, startPoint y: 155, endPoint x: 432, endPoint y: 65, distance: 98.2
click at [432, 65] on div "To activate drag with keyboard, press Alt + Enter. Once in keyboard drag state,…" at bounding box center [334, 105] width 539 height 212
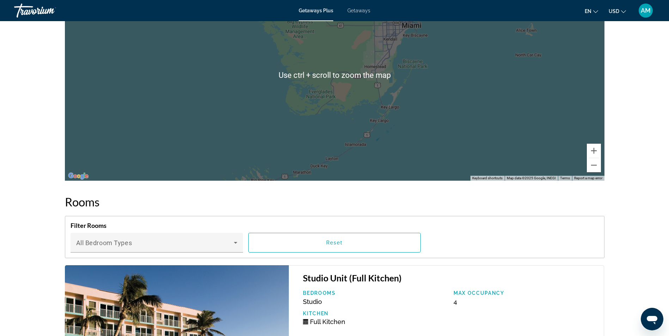
scroll to position [1199, 0]
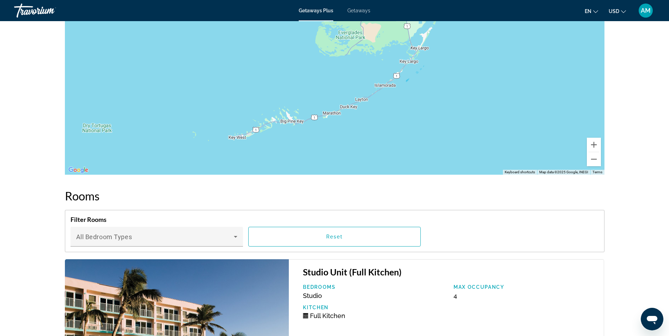
drag, startPoint x: 269, startPoint y: 129, endPoint x: 300, endPoint y: 74, distance: 63.0
click at [300, 74] on div "To activate drag with keyboard, press Alt + Enter. Once in keyboard drag state,…" at bounding box center [334, 69] width 539 height 212
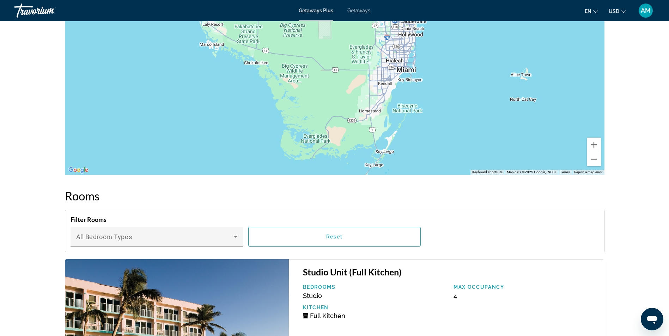
drag, startPoint x: 452, startPoint y: 57, endPoint x: 417, endPoint y: 163, distance: 111.3
click at [417, 163] on div "Main content" at bounding box center [334, 69] width 539 height 212
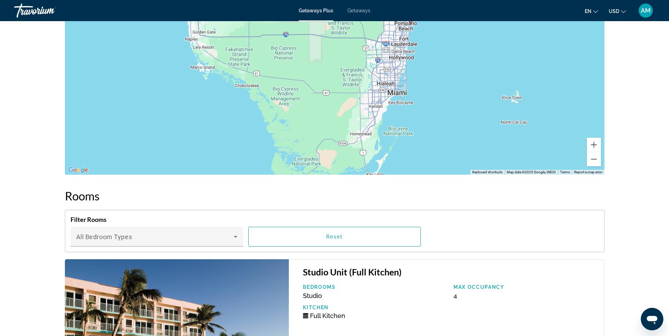
drag, startPoint x: 424, startPoint y: 119, endPoint x: 415, endPoint y: 144, distance: 27.0
click at [415, 144] on div "To activate drag with keyboard, press Alt + Enter. Once in keyboard drag state,…" at bounding box center [334, 69] width 539 height 212
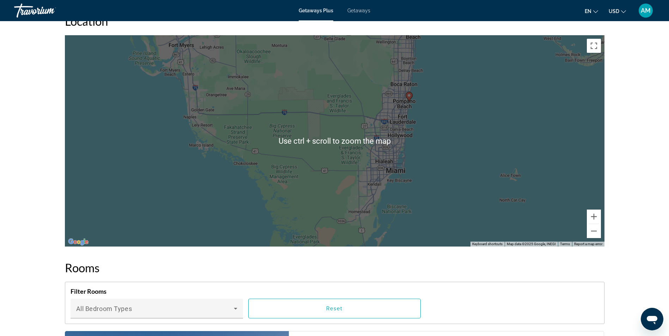
scroll to position [1058, 0]
